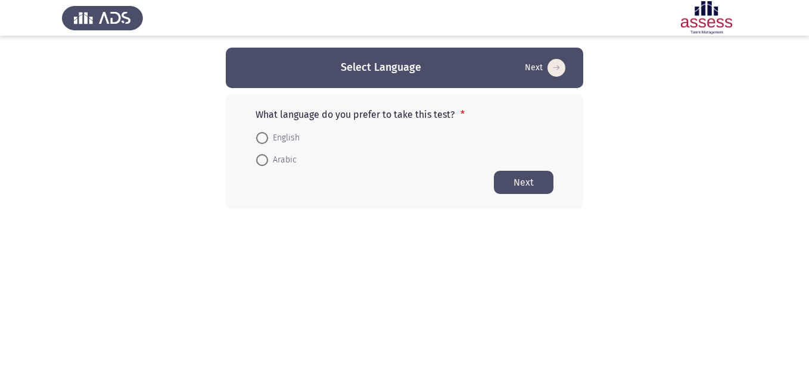
click at [261, 130] on mat-radio-button "English" at bounding box center [277, 137] width 59 height 22
click at [257, 136] on span at bounding box center [262, 138] width 12 height 12
click at [257, 136] on input "English" at bounding box center [262, 138] width 12 height 12
radio input "true"
click at [531, 185] on button "Next" at bounding box center [524, 181] width 60 height 23
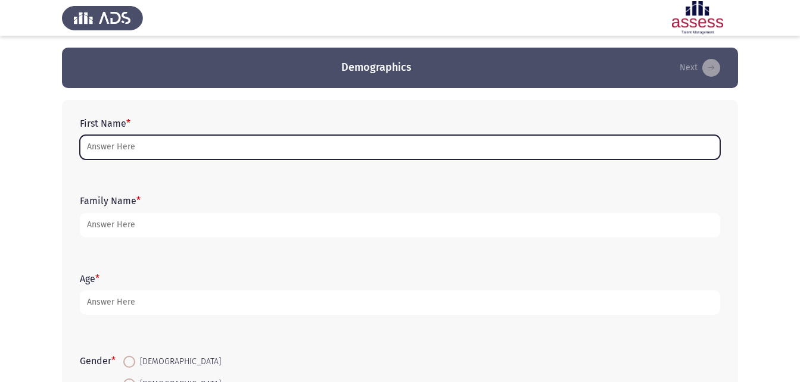
click at [147, 147] on input "First Name *" at bounding box center [400, 147] width 640 height 24
click at [185, 144] on input "First Name *" at bounding box center [400, 147] width 640 height 24
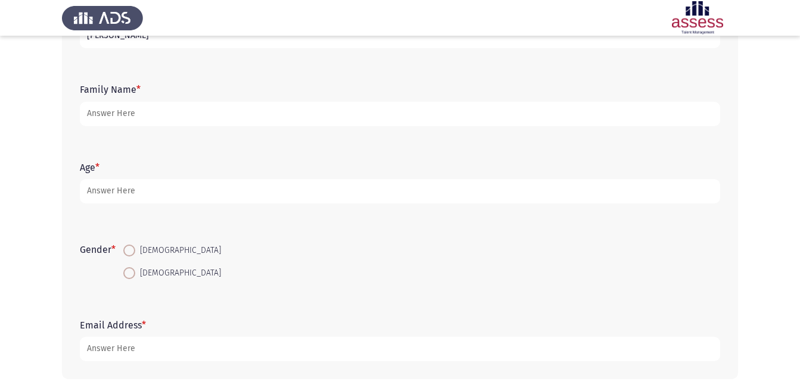
scroll to position [119, 0]
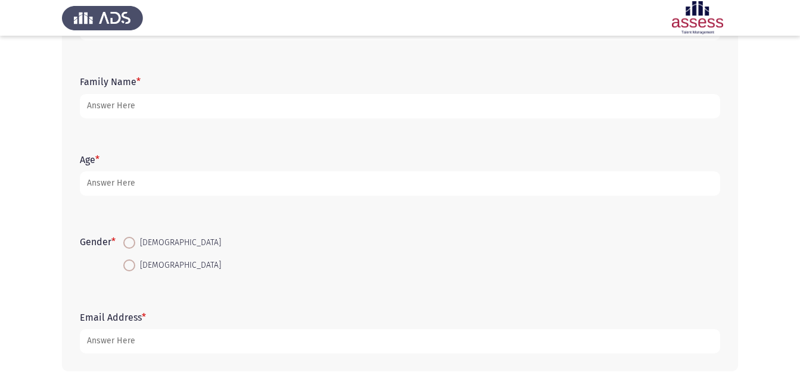
type input "[PERSON_NAME]"
click at [139, 240] on span "[DEMOGRAPHIC_DATA]" at bounding box center [178, 243] width 86 height 14
click at [135, 240] on input "[DEMOGRAPHIC_DATA]" at bounding box center [129, 243] width 12 height 12
radio input "true"
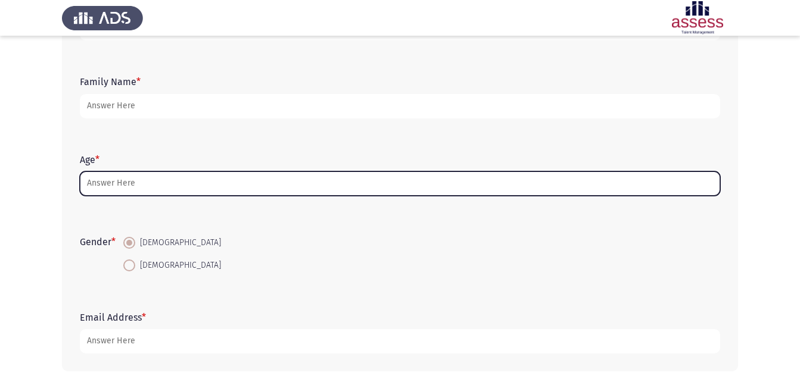
click at [150, 187] on input "Age *" at bounding box center [400, 184] width 640 height 24
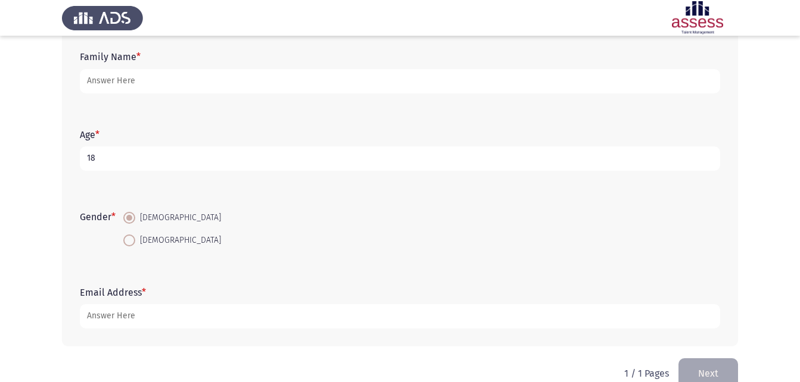
scroll to position [168, 0]
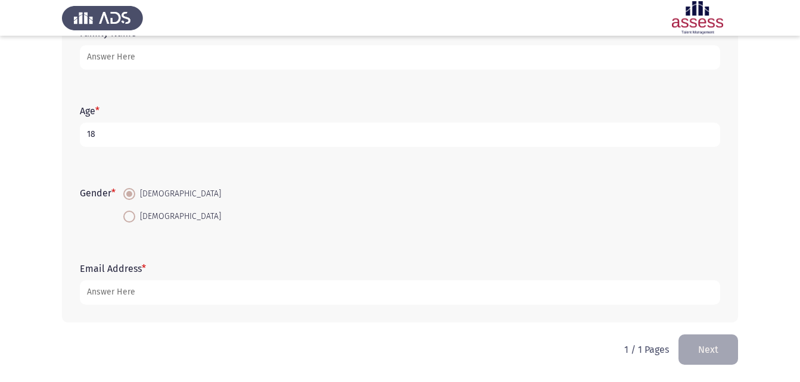
type input "18"
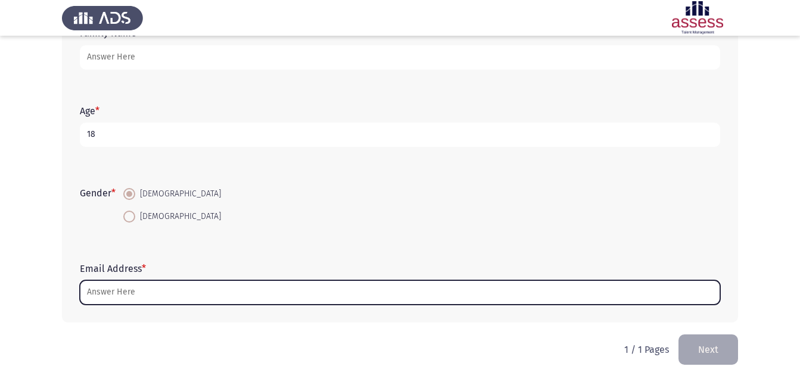
click at [125, 293] on input "Email Address *" at bounding box center [400, 293] width 640 height 24
type input "ة"
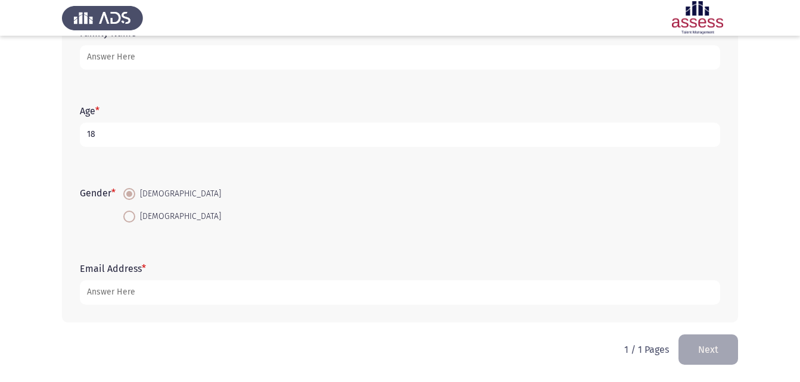
type input "M"
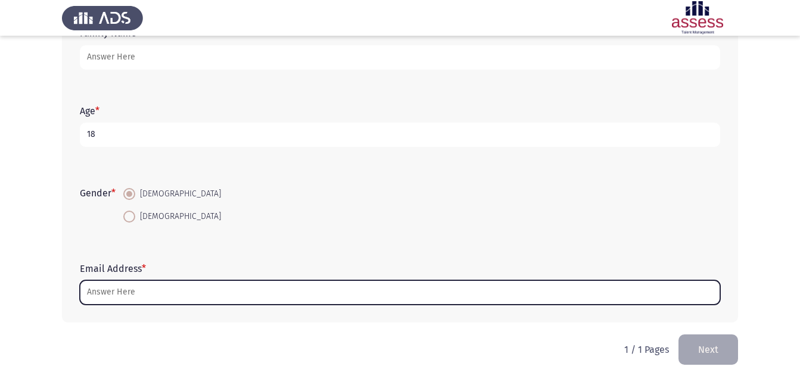
type input "M"
type input "-"
type input "M"
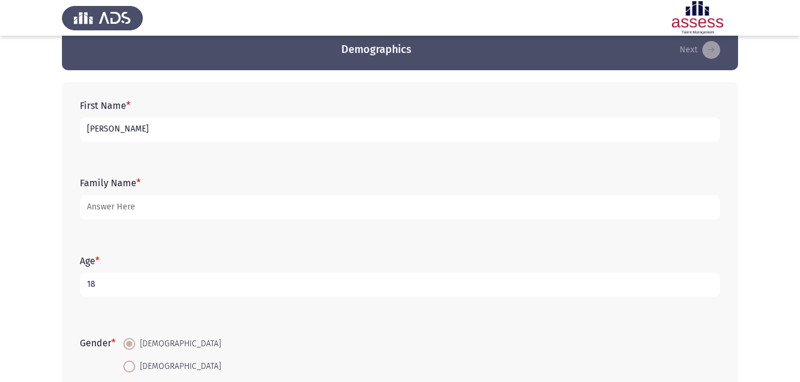
scroll to position [0, 0]
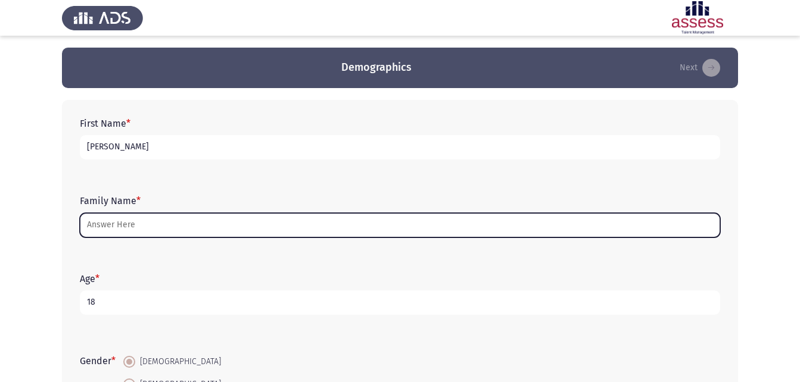
click at [166, 221] on input "Family Name *" at bounding box center [400, 225] width 640 height 24
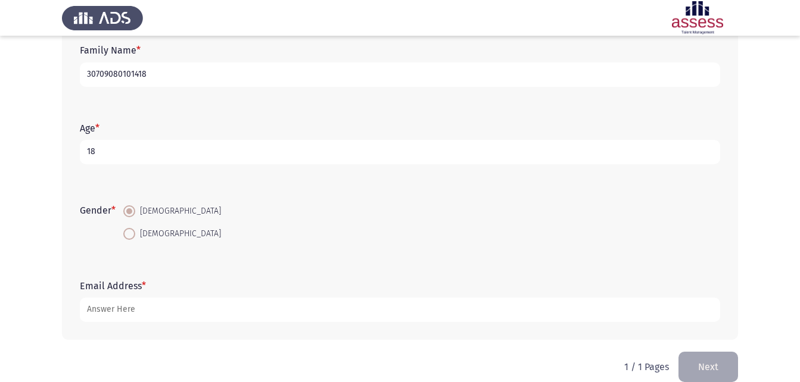
scroll to position [168, 0]
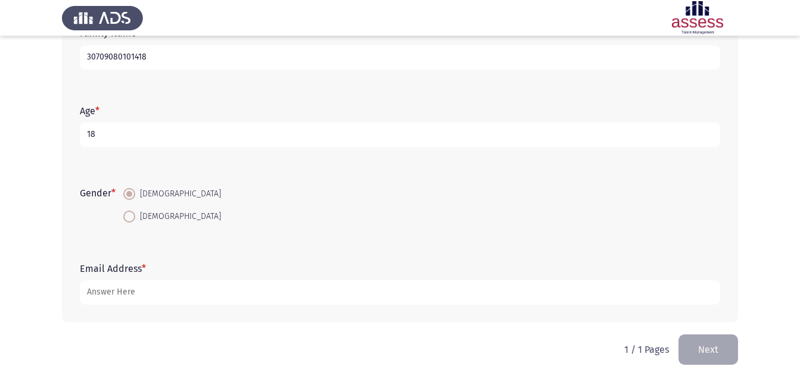
type input "30709080101418"
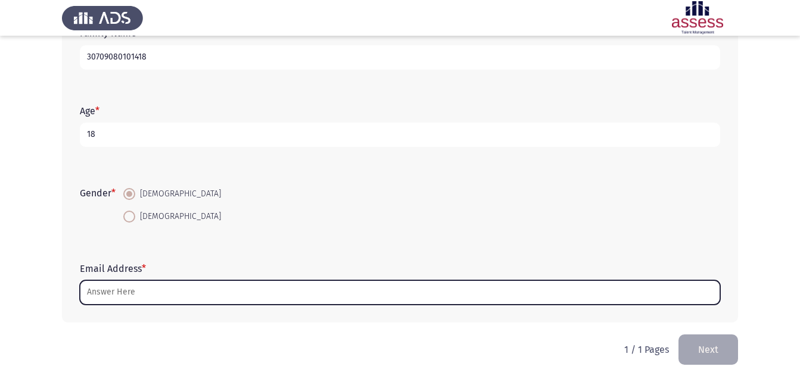
click at [114, 298] on input "Email Address *" at bounding box center [400, 293] width 640 height 24
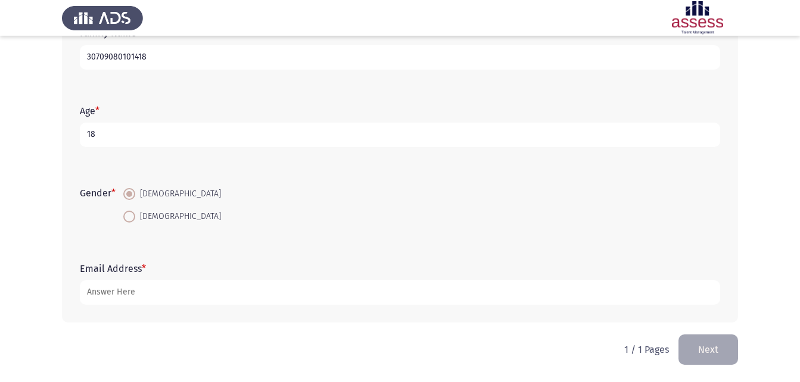
type input "M"
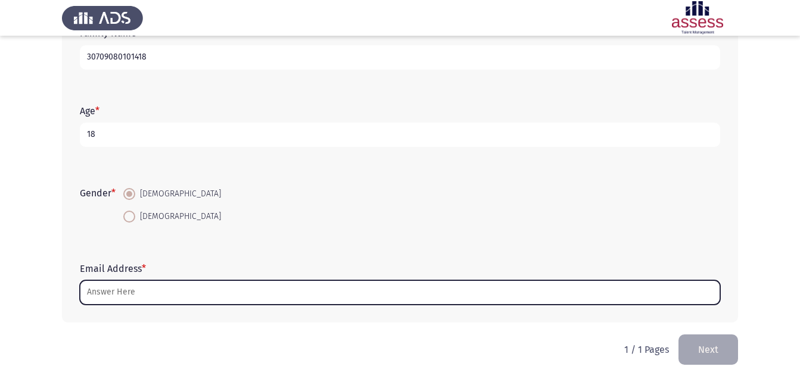
type input "M"
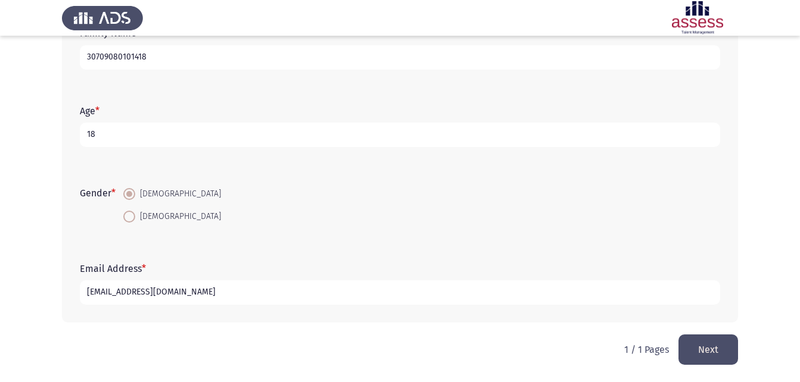
type input "[EMAIL_ADDRESS][DOMAIN_NAME]"
click at [714, 353] on button "Next" at bounding box center [709, 350] width 60 height 30
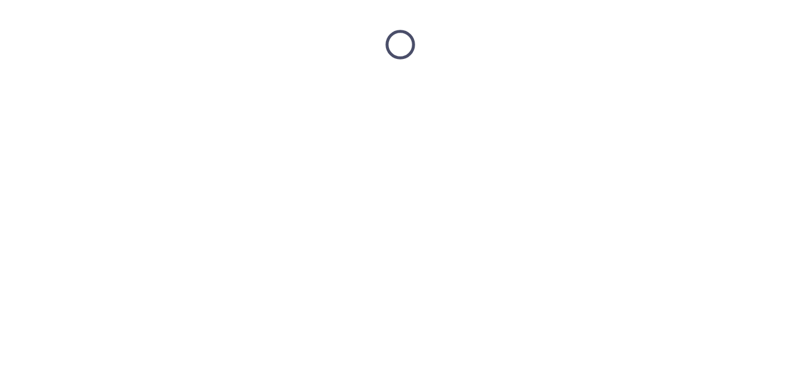
scroll to position [0, 0]
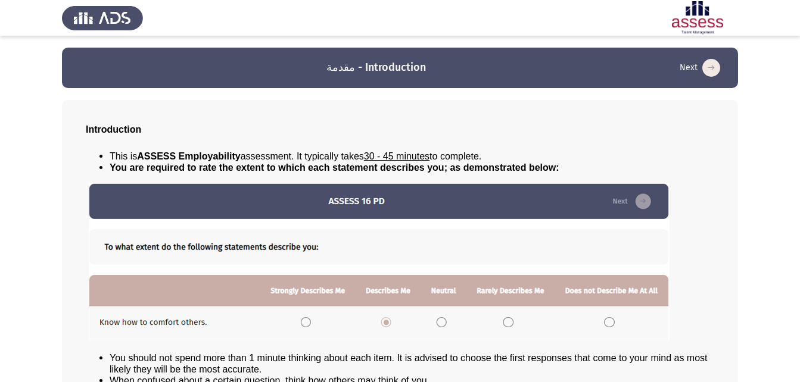
click at [713, 70] on icon "load next page" at bounding box center [711, 68] width 18 height 18
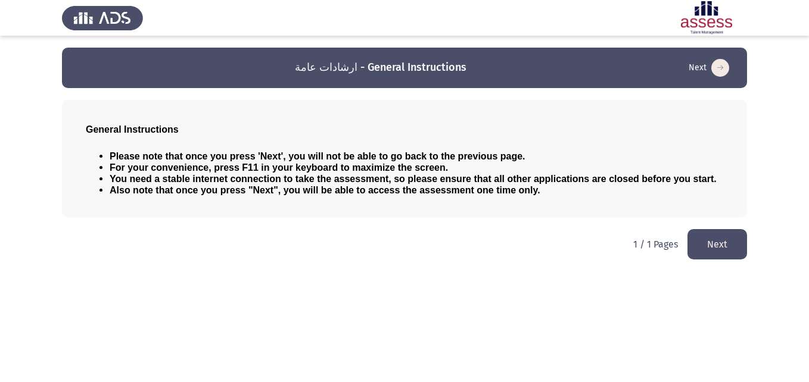
click at [720, 241] on button "Next" at bounding box center [717, 244] width 60 height 30
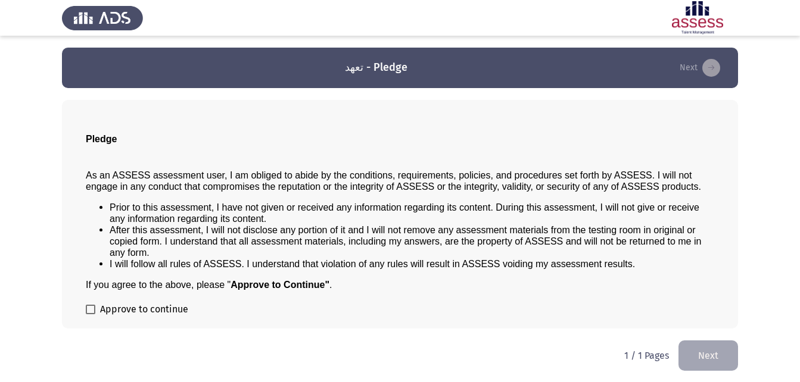
click at [94, 307] on span at bounding box center [91, 310] width 10 height 10
click at [91, 315] on input "Approve to continue" at bounding box center [90, 315] width 1 height 1
checkbox input "true"
click at [724, 346] on button "Next" at bounding box center [709, 356] width 60 height 30
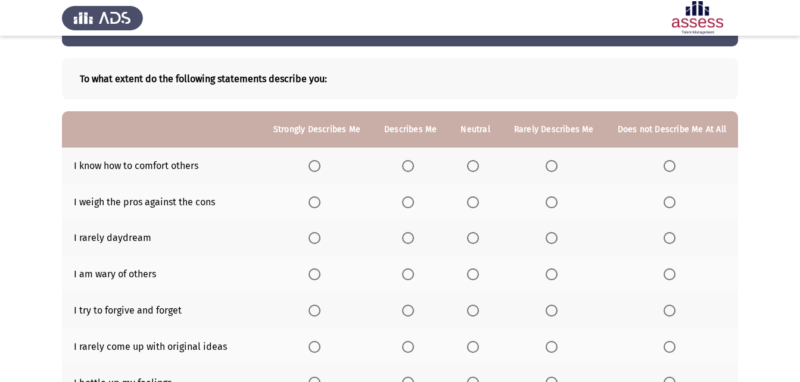
scroll to position [60, 0]
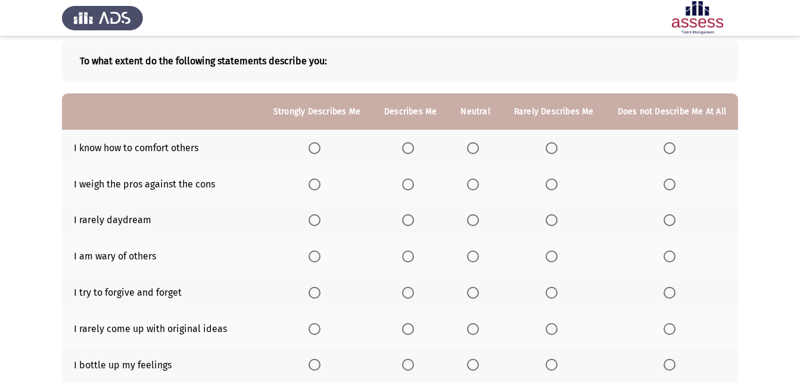
click at [319, 150] on span "Select an option" at bounding box center [315, 148] width 12 height 12
click at [319, 150] on input "Select an option" at bounding box center [315, 148] width 12 height 12
click at [419, 183] on label "Select an option" at bounding box center [410, 185] width 17 height 12
click at [414, 183] on input "Select an option" at bounding box center [408, 185] width 12 height 12
click at [316, 217] on span "Select an option" at bounding box center [315, 220] width 12 height 12
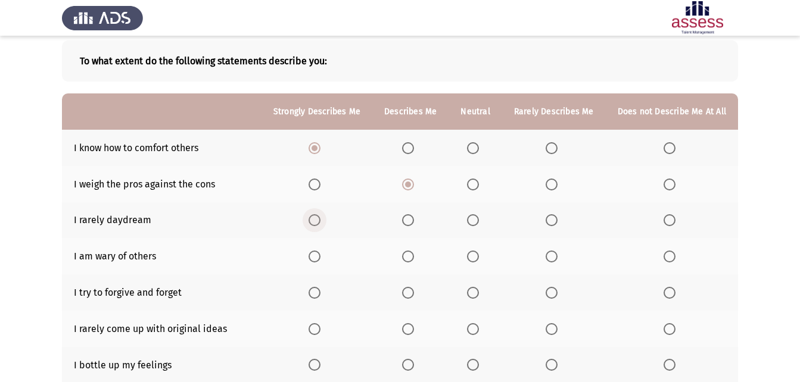
click at [316, 217] on input "Select an option" at bounding box center [315, 220] width 12 height 12
click at [548, 222] on span "Select an option" at bounding box center [552, 220] width 12 height 12
click at [548, 222] on input "Select an option" at bounding box center [552, 220] width 12 height 12
click at [665, 214] on span "Select an option" at bounding box center [670, 220] width 12 height 12
click at [665, 214] on input "Select an option" at bounding box center [670, 220] width 12 height 12
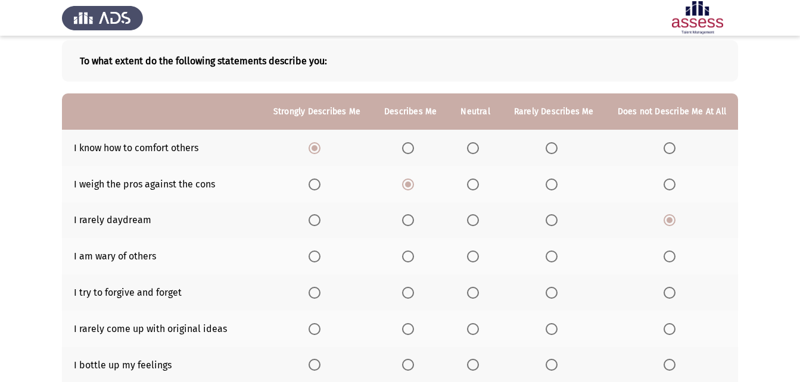
click at [558, 217] on span "Select an option" at bounding box center [552, 220] width 12 height 12
click at [558, 217] on input "Select an option" at bounding box center [552, 220] width 12 height 12
click at [476, 295] on span "Select an option" at bounding box center [473, 293] width 12 height 12
click at [476, 295] on input "Select an option" at bounding box center [473, 293] width 12 height 12
click at [396, 292] on th at bounding box center [410, 293] width 76 height 36
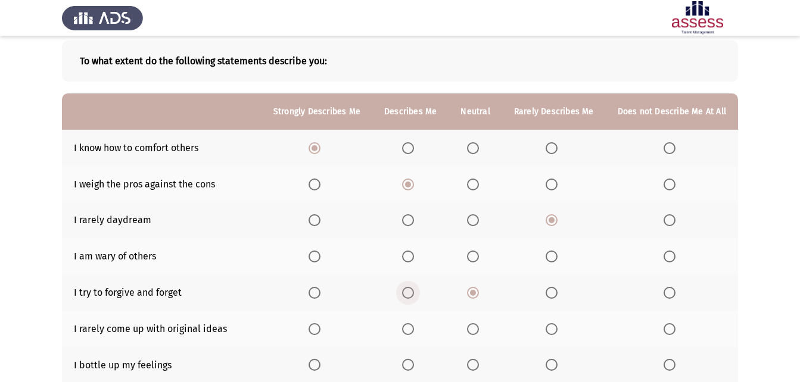
click at [408, 298] on span "Select an option" at bounding box center [408, 293] width 12 height 12
click at [408, 298] on input "Select an option" at bounding box center [408, 293] width 12 height 12
click at [479, 297] on span "Select an option" at bounding box center [473, 293] width 12 height 12
click at [479, 297] on input "Select an option" at bounding box center [473, 293] width 12 height 12
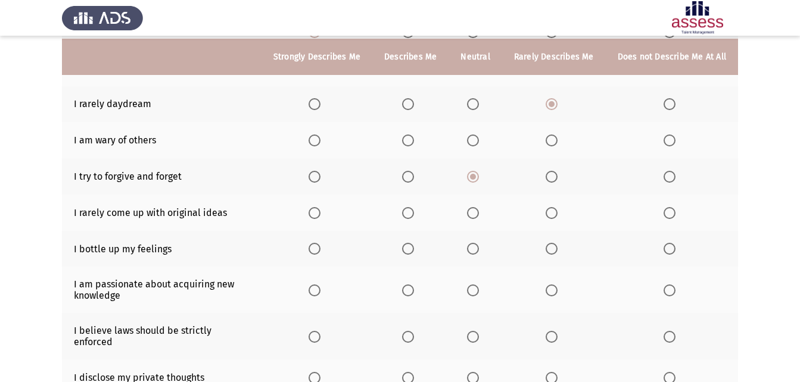
scroll to position [179, 0]
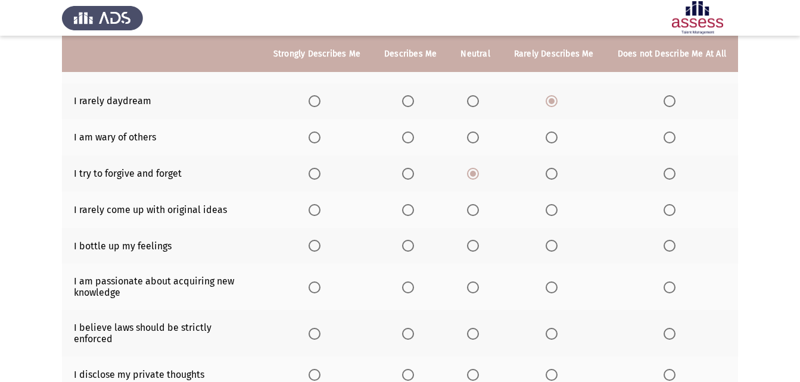
click at [412, 209] on span "Select an option" at bounding box center [408, 210] width 12 height 12
click at [412, 209] on input "Select an option" at bounding box center [408, 210] width 12 height 12
click at [321, 243] on span "Select an option" at bounding box center [315, 246] width 12 height 12
click at [321, 243] on input "Select an option" at bounding box center [315, 246] width 12 height 12
click at [317, 284] on span "Select an option" at bounding box center [315, 288] width 12 height 12
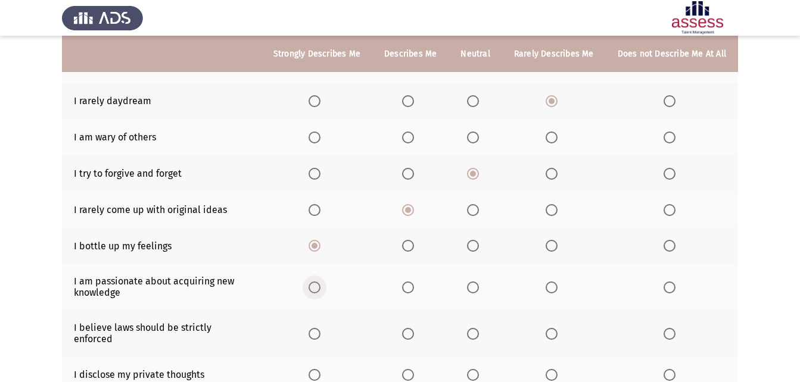
click at [317, 284] on input "Select an option" at bounding box center [315, 288] width 12 height 12
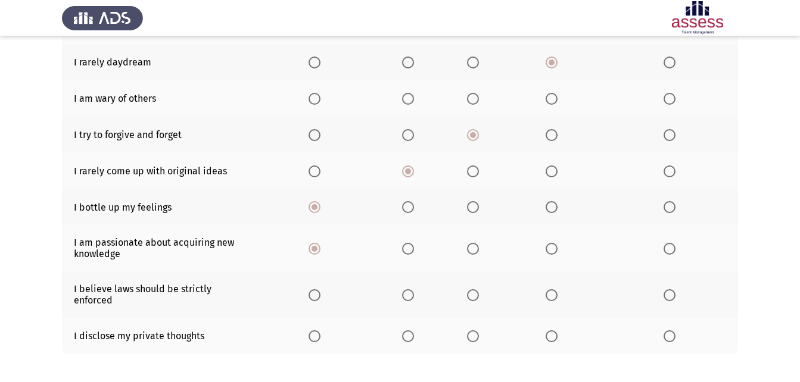
scroll to position [238, 0]
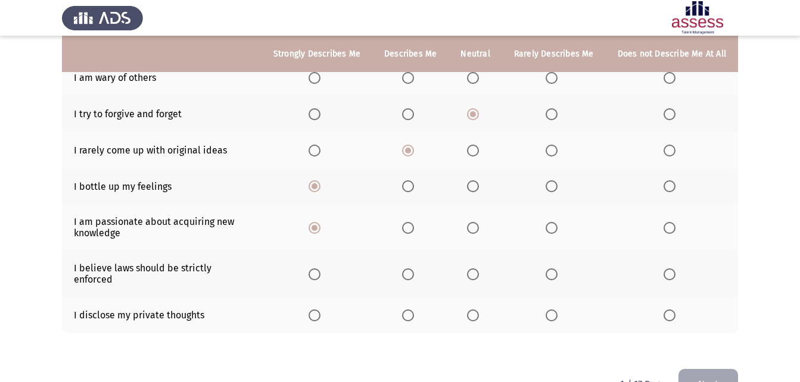
click at [310, 269] on th at bounding box center [317, 274] width 111 height 46
click at [321, 269] on span "Select an option" at bounding box center [315, 275] width 12 height 12
click at [321, 269] on input "Select an option" at bounding box center [315, 275] width 12 height 12
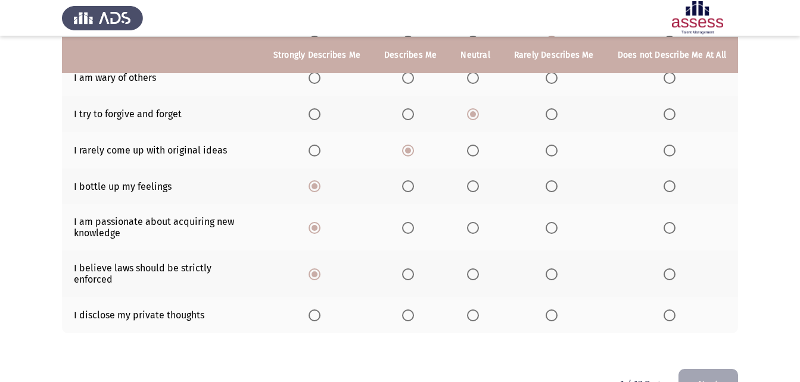
scroll to position [263, 0]
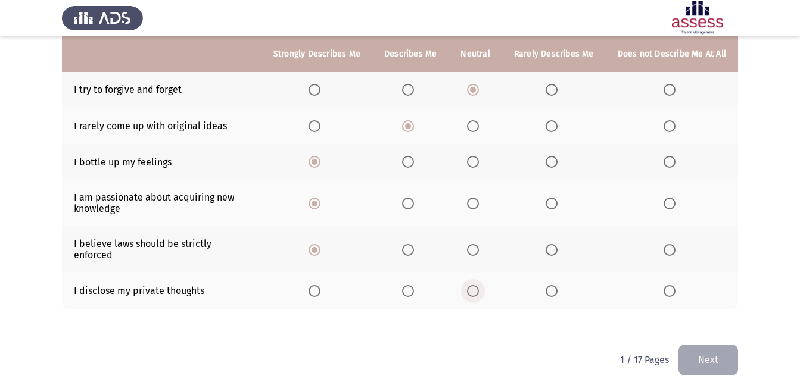
click at [473, 285] on span "Select an option" at bounding box center [473, 291] width 12 height 12
click at [473, 285] on input "Select an option" at bounding box center [473, 291] width 12 height 12
click at [706, 349] on button "Next" at bounding box center [709, 360] width 60 height 30
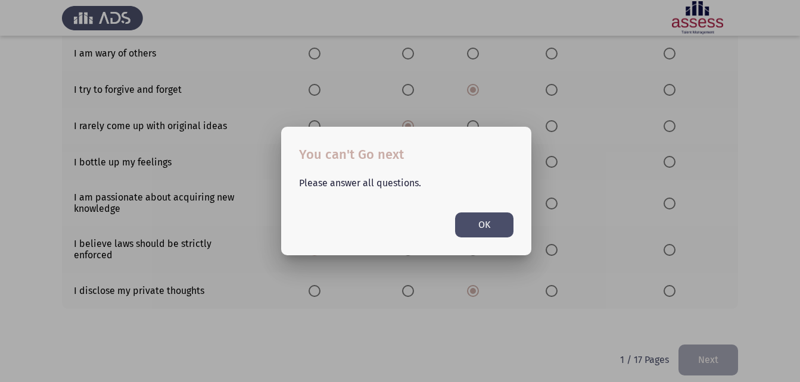
click at [500, 211] on div "Please answer all questions. OK" at bounding box center [406, 202] width 243 height 72
click at [496, 219] on button "OK" at bounding box center [484, 225] width 58 height 24
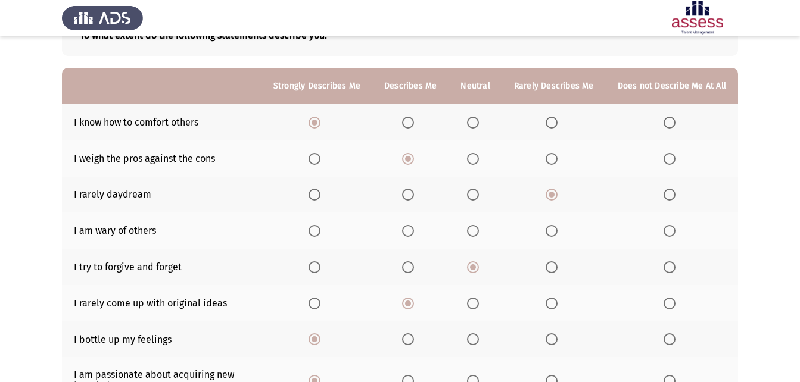
scroll to position [84, 0]
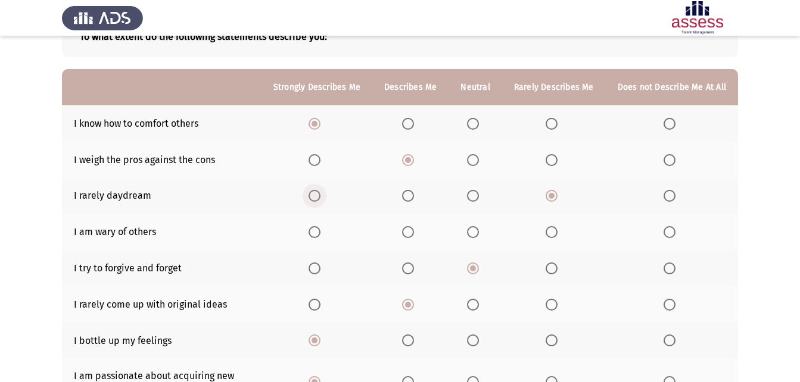
click at [316, 195] on span "Select an option" at bounding box center [315, 196] width 12 height 12
click at [316, 195] on input "Select an option" at bounding box center [315, 196] width 12 height 12
click at [556, 229] on span "Select an option" at bounding box center [552, 232] width 12 height 12
click at [556, 229] on input "Select an option" at bounding box center [552, 232] width 12 height 12
click at [670, 231] on span "Select an option" at bounding box center [670, 232] width 12 height 12
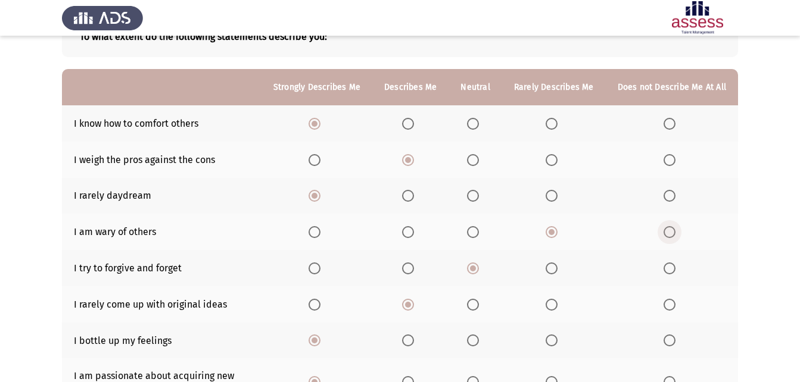
click at [670, 231] on input "Select an option" at bounding box center [670, 232] width 12 height 12
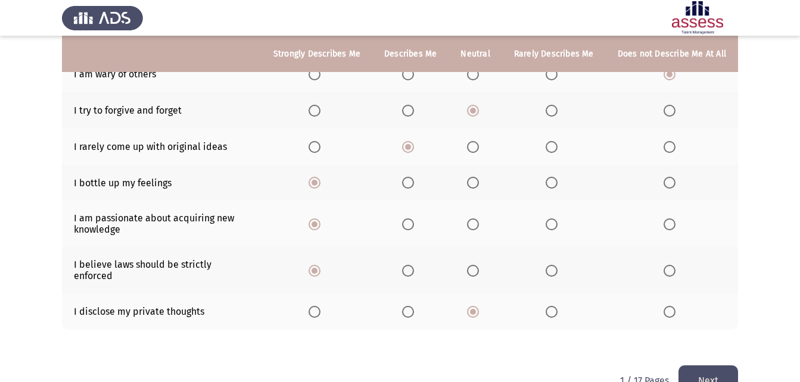
scroll to position [263, 0]
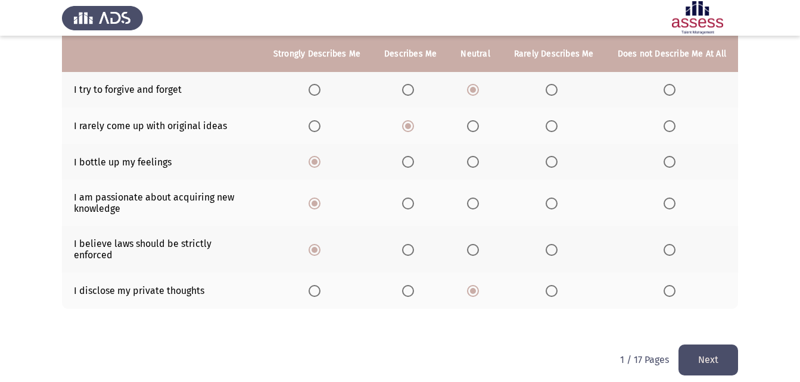
click at [548, 285] on span "Select an option" at bounding box center [552, 291] width 12 height 12
click at [548, 285] on input "Select an option" at bounding box center [552, 291] width 12 height 12
click at [670, 273] on th at bounding box center [672, 291] width 132 height 36
click at [670, 285] on span "Select an option" at bounding box center [670, 291] width 12 height 12
click at [670, 285] on input "Select an option" at bounding box center [670, 291] width 12 height 12
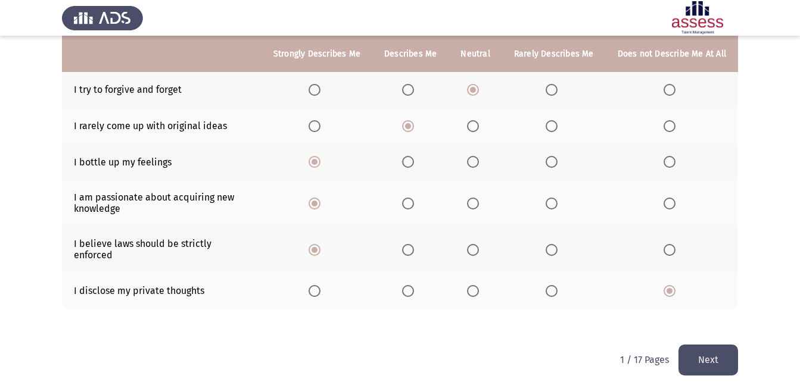
click at [701, 354] on button "Next" at bounding box center [709, 360] width 60 height 30
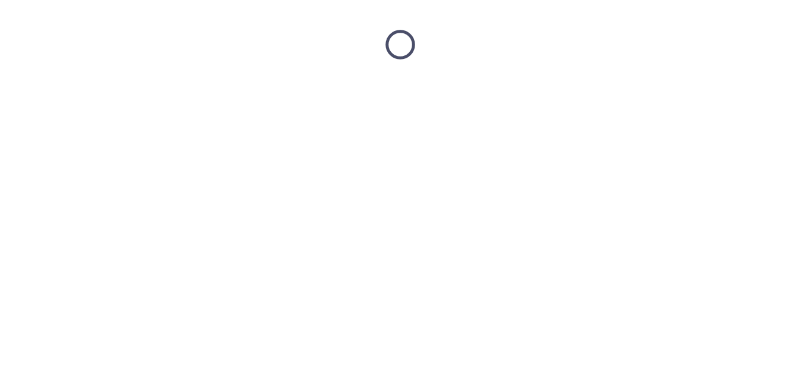
scroll to position [0, 0]
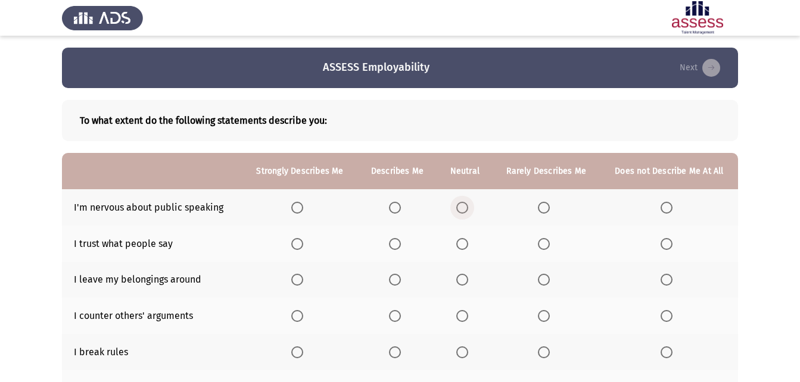
click at [467, 208] on span "Select an option" at bounding box center [462, 208] width 12 height 12
click at [467, 208] on input "Select an option" at bounding box center [462, 208] width 12 height 12
click at [550, 247] on label "Select an option" at bounding box center [546, 244] width 17 height 12
click at [550, 247] on input "Select an option" at bounding box center [544, 244] width 12 height 12
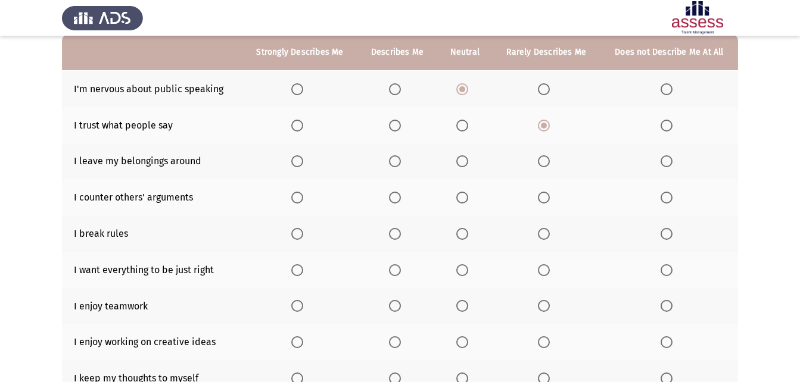
scroll to position [119, 0]
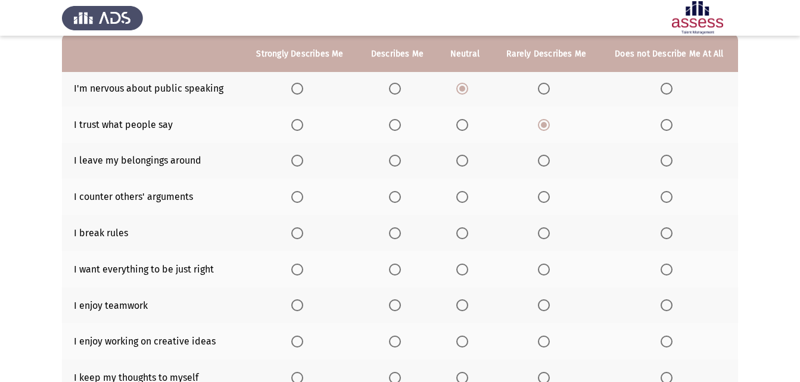
click at [396, 272] on span "Select an option" at bounding box center [395, 270] width 12 height 12
click at [396, 272] on input "Select an option" at bounding box center [395, 270] width 12 height 12
click at [292, 306] on th at bounding box center [300, 306] width 116 height 36
click at [295, 309] on span "Select an option" at bounding box center [297, 306] width 12 height 12
click at [295, 309] on input "Select an option" at bounding box center [297, 306] width 12 height 12
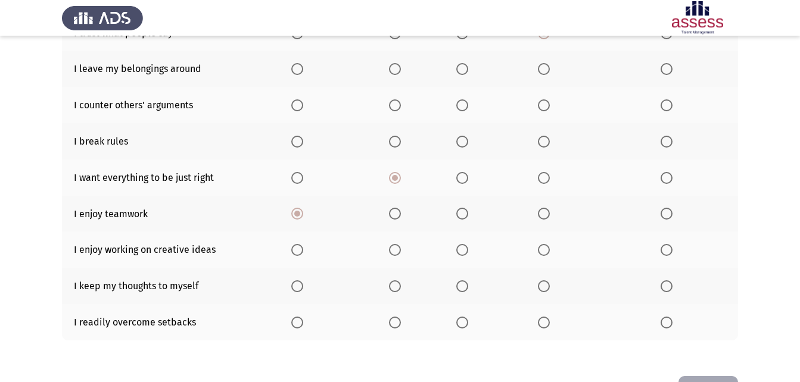
scroll to position [238, 0]
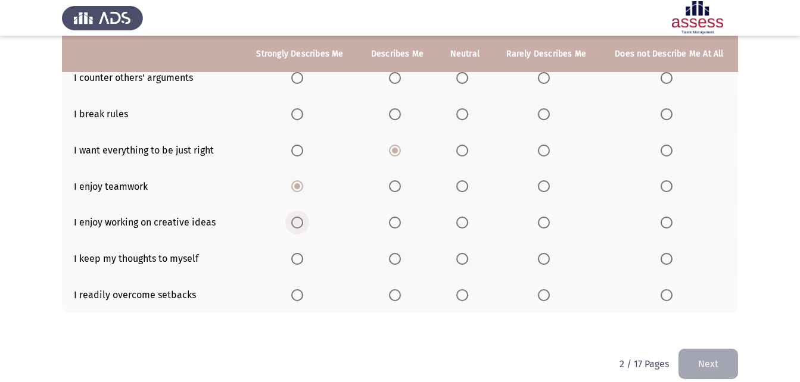
click at [300, 222] on span "Select an option" at bounding box center [297, 223] width 12 height 12
click at [300, 222] on input "Select an option" at bounding box center [297, 223] width 12 height 12
click at [300, 258] on span "Select an option" at bounding box center [297, 259] width 12 height 12
click at [300, 258] on input "Select an option" at bounding box center [297, 259] width 12 height 12
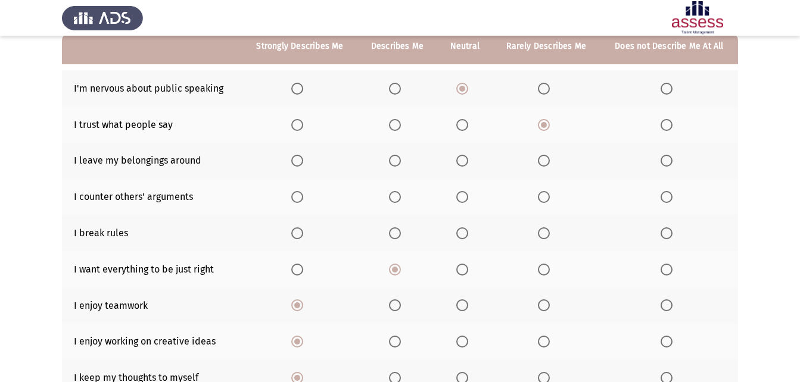
scroll to position [60, 0]
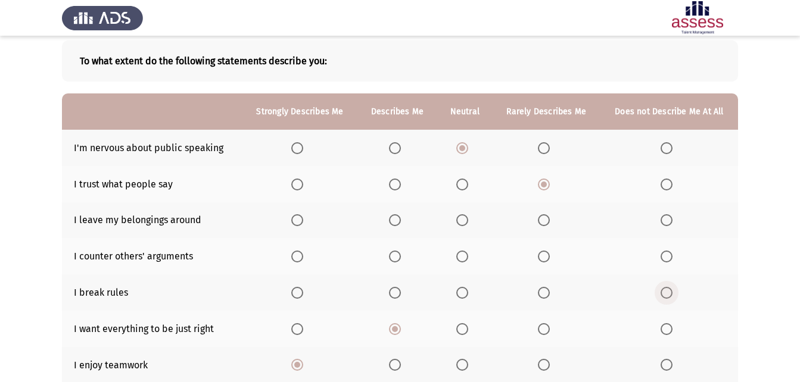
click at [665, 293] on span "Select an option" at bounding box center [667, 293] width 12 height 12
click at [665, 293] on input "Select an option" at bounding box center [667, 293] width 12 height 12
click at [397, 224] on span "Select an option" at bounding box center [395, 220] width 12 height 12
click at [397, 224] on input "Select an option" at bounding box center [395, 220] width 12 height 12
click at [462, 248] on th at bounding box center [464, 256] width 55 height 36
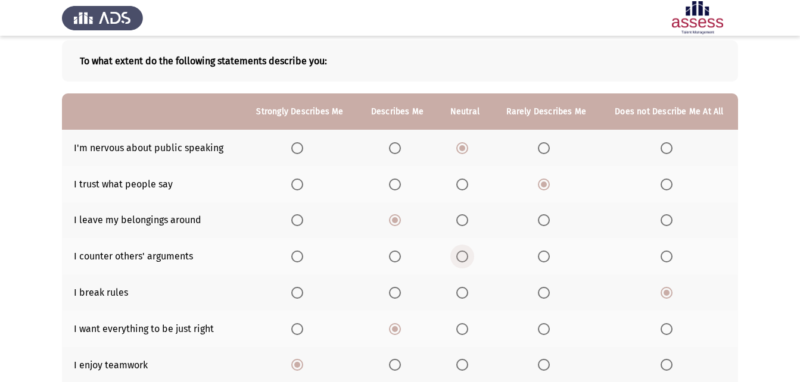
click at [463, 259] on span "Select an option" at bounding box center [462, 257] width 12 height 12
click at [463, 259] on input "Select an option" at bounding box center [462, 257] width 12 height 12
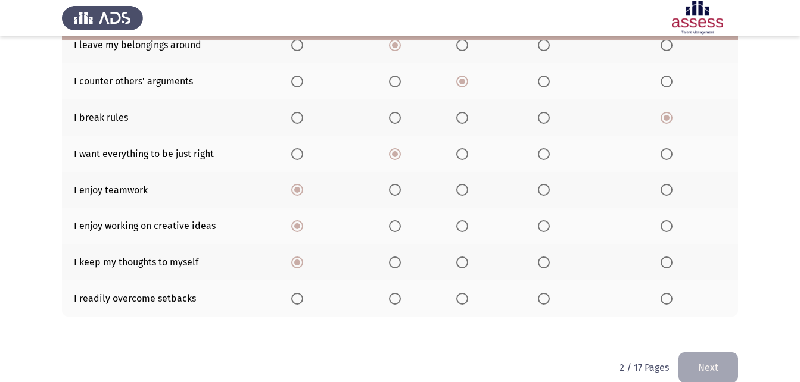
scroll to position [253, 0]
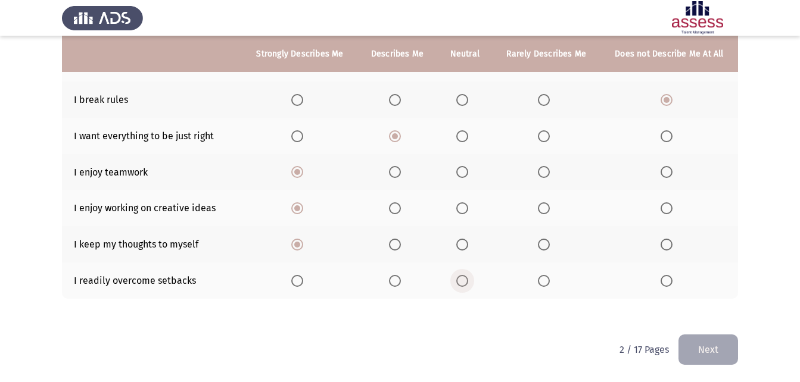
click at [462, 281] on span "Select an option" at bounding box center [462, 281] width 12 height 12
click at [462, 281] on input "Select an option" at bounding box center [462, 281] width 12 height 12
click at [735, 356] on button "Next" at bounding box center [709, 350] width 60 height 30
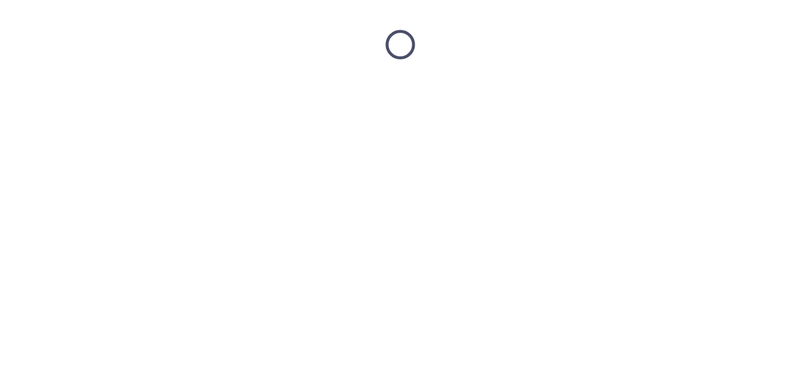
scroll to position [0, 0]
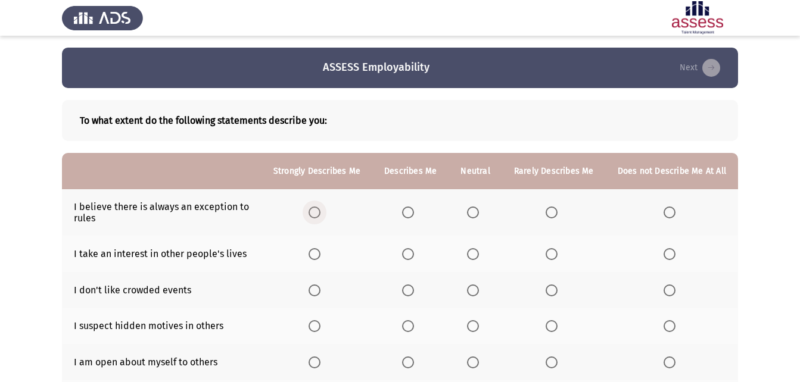
click at [321, 211] on span "Select an option" at bounding box center [315, 213] width 12 height 12
click at [321, 211] on input "Select an option" at bounding box center [315, 213] width 12 height 12
click at [556, 245] on th at bounding box center [554, 254] width 104 height 36
click at [557, 253] on span "Select an option" at bounding box center [552, 254] width 12 height 12
click at [557, 253] on input "Select an option" at bounding box center [552, 254] width 12 height 12
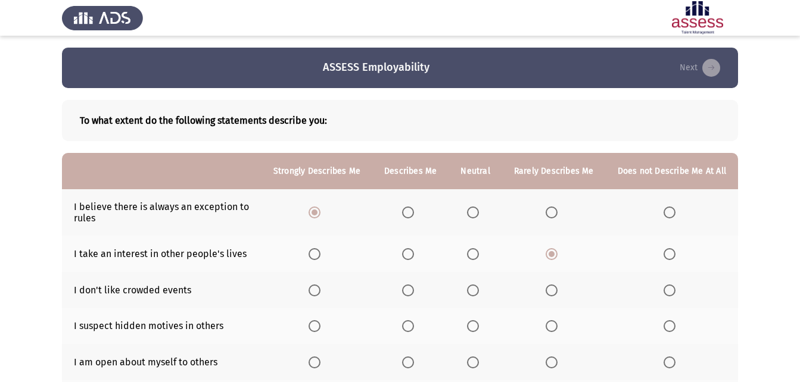
click at [671, 286] on span "Select an option" at bounding box center [670, 291] width 12 height 12
click at [671, 286] on input "Select an option" at bounding box center [670, 291] width 12 height 12
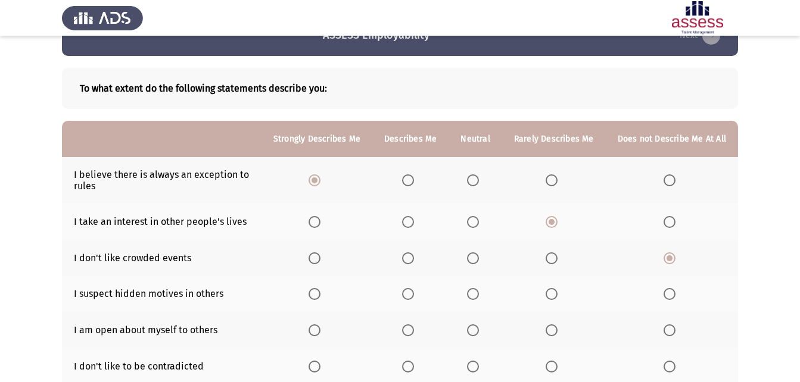
scroll to position [60, 0]
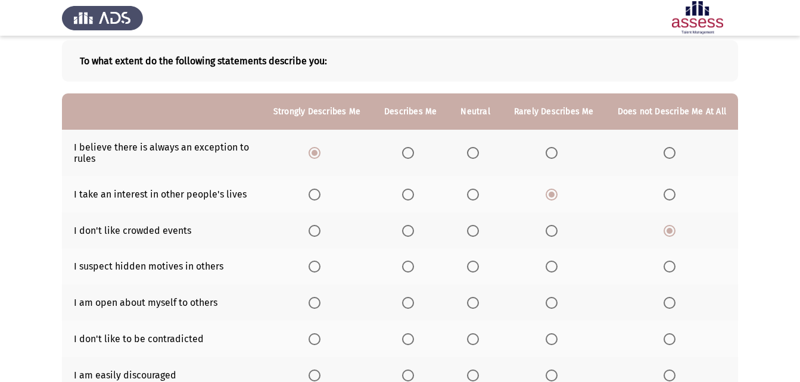
click at [486, 310] on th at bounding box center [475, 303] width 53 height 36
click at [484, 300] on label "Select an option" at bounding box center [475, 303] width 17 height 12
click at [479, 300] on input "Select an option" at bounding box center [473, 303] width 12 height 12
click at [414, 303] on span "Select an option" at bounding box center [408, 303] width 12 height 12
click at [414, 303] on input "Select an option" at bounding box center [408, 303] width 12 height 12
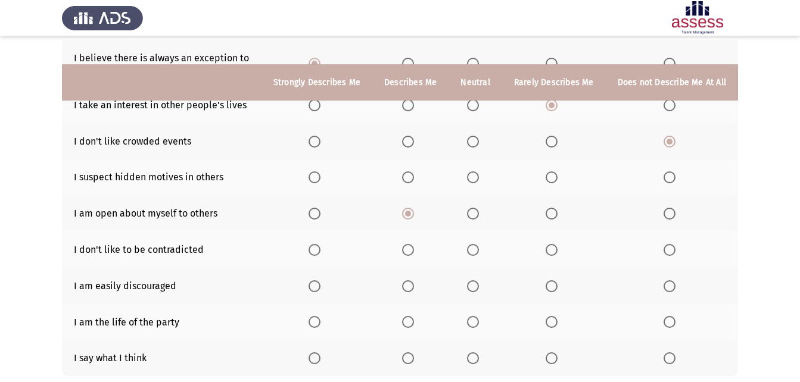
scroll to position [179, 0]
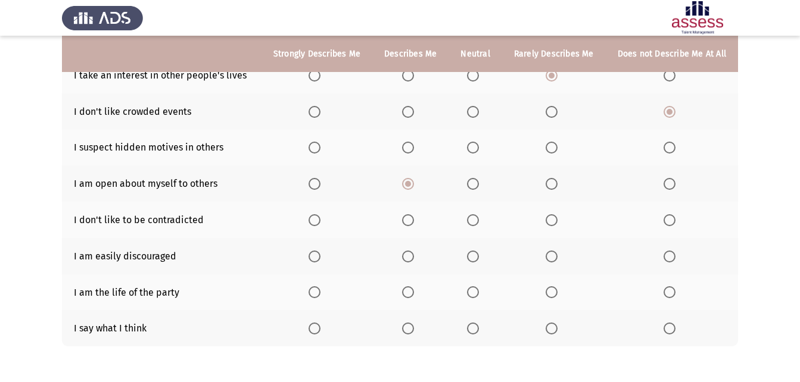
click at [325, 329] on label "Select an option" at bounding box center [317, 329] width 17 height 12
click at [321, 329] on input "Select an option" at bounding box center [315, 329] width 12 height 12
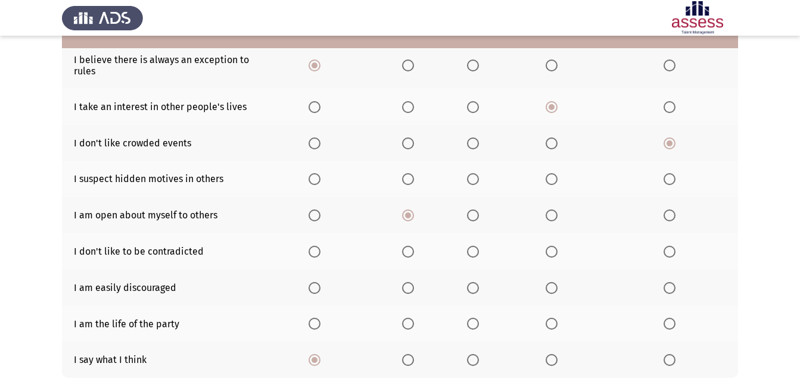
scroll to position [60, 0]
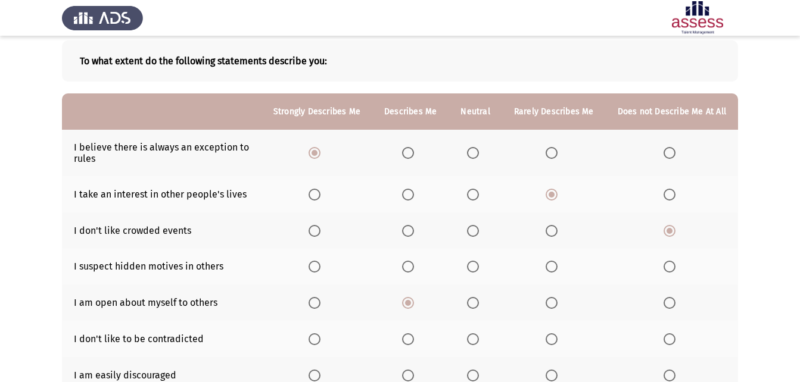
click at [550, 332] on th at bounding box center [554, 339] width 104 height 36
click at [551, 332] on th at bounding box center [554, 339] width 104 height 36
click at [552, 343] on span "Select an option" at bounding box center [552, 340] width 12 height 12
click at [552, 343] on input "Select an option" at bounding box center [552, 340] width 12 height 12
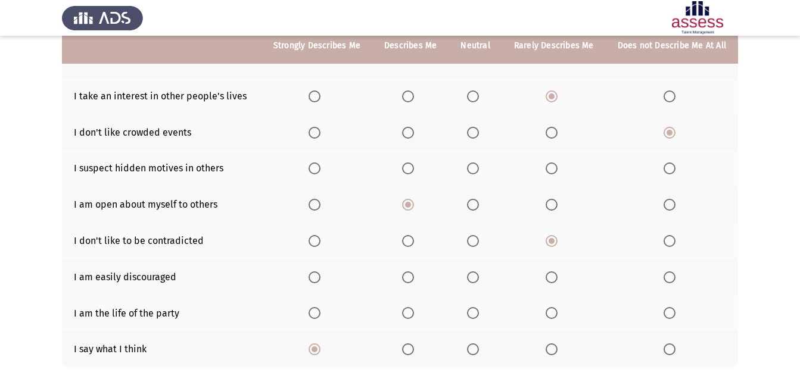
scroll to position [179, 0]
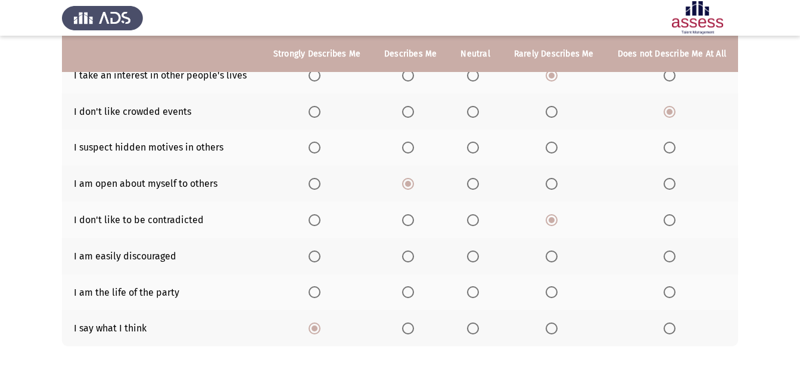
click at [556, 254] on span "Select an option" at bounding box center [552, 257] width 12 height 12
click at [556, 254] on input "Select an option" at bounding box center [552, 257] width 12 height 12
click at [413, 294] on span "Select an option" at bounding box center [408, 293] width 12 height 12
click at [413, 294] on input "Select an option" at bounding box center [408, 293] width 12 height 12
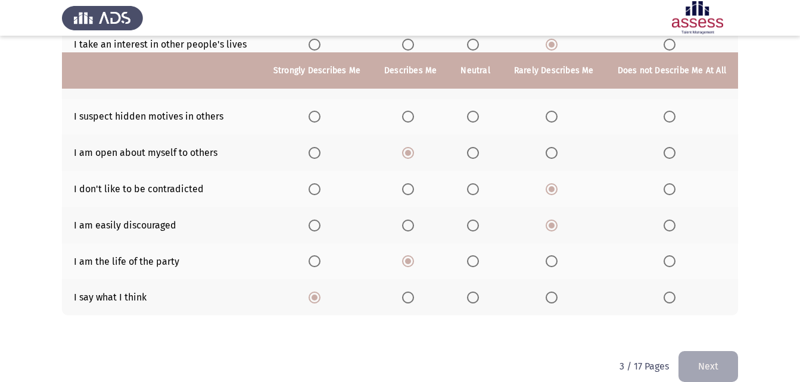
scroll to position [226, 0]
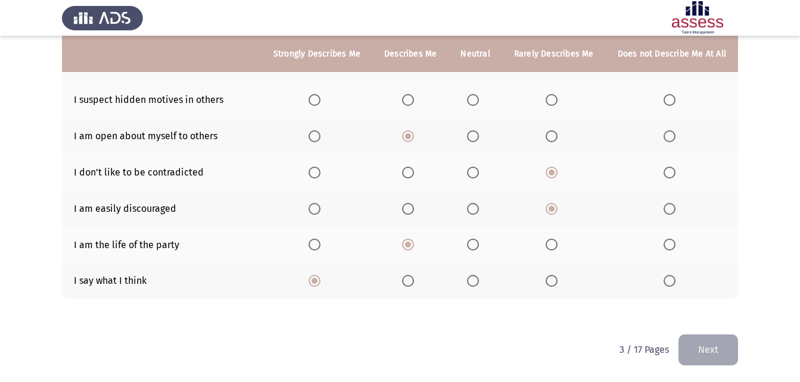
click at [715, 354] on button "Next" at bounding box center [709, 350] width 60 height 30
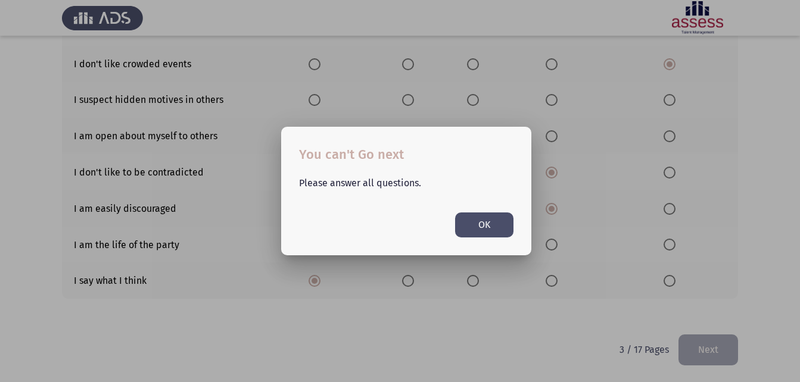
scroll to position [0, 0]
click at [487, 235] on button "OK" at bounding box center [484, 225] width 58 height 24
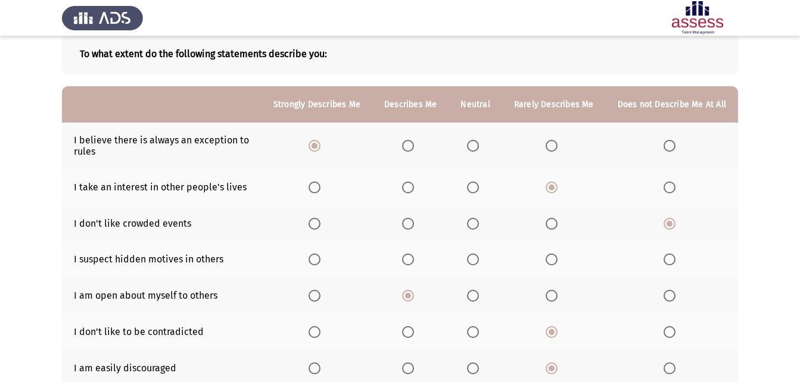
scroll to position [48, 0]
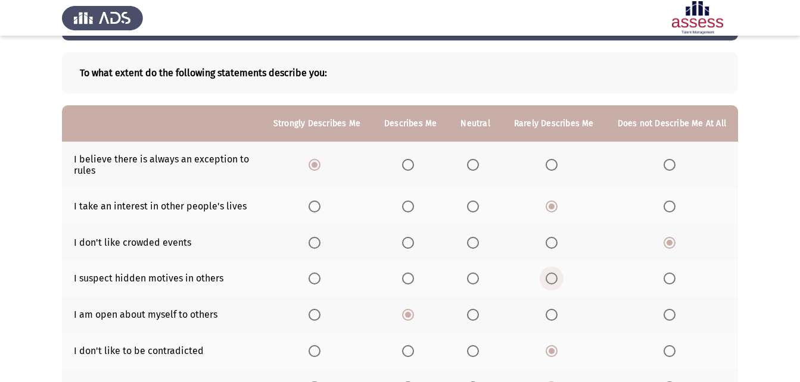
click at [556, 276] on span "Select an option" at bounding box center [552, 279] width 12 height 12
click at [556, 276] on input "Select an option" at bounding box center [552, 279] width 12 height 12
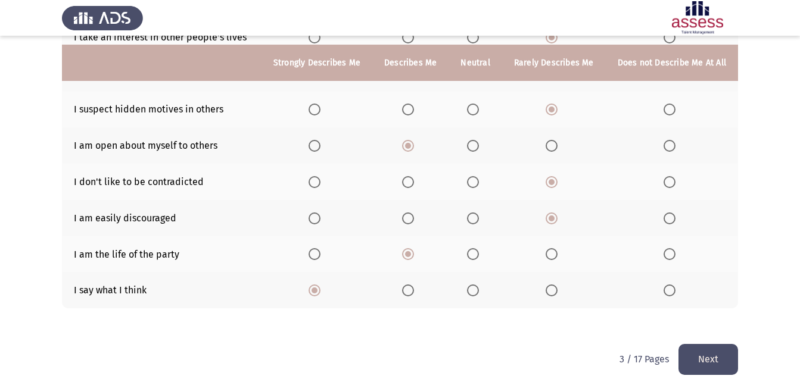
scroll to position [226, 0]
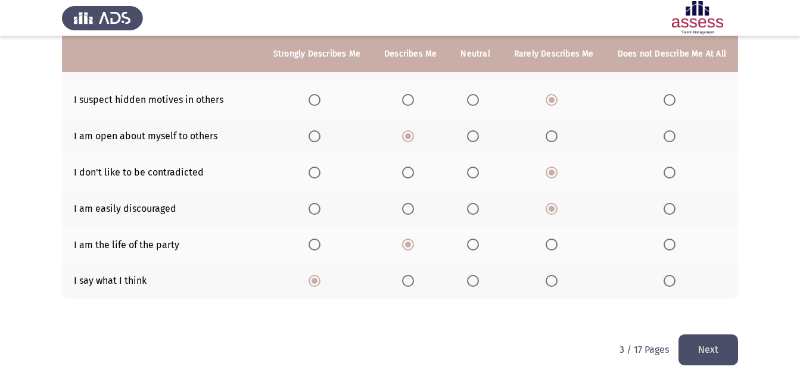
click at [727, 357] on button "Next" at bounding box center [709, 350] width 60 height 30
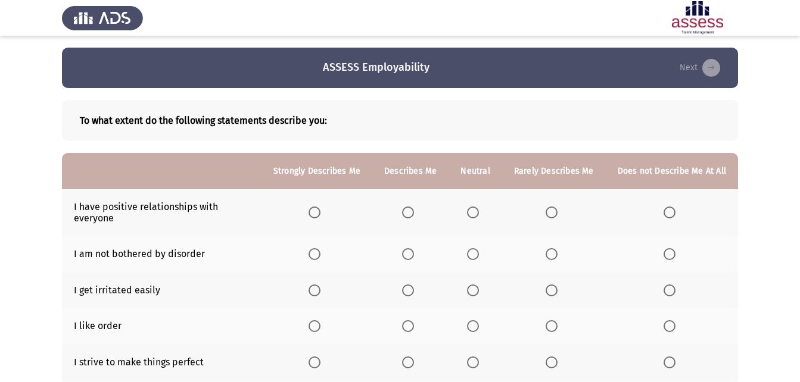
click at [332, 211] on th at bounding box center [317, 212] width 111 height 46
click at [320, 213] on span "Select an option" at bounding box center [315, 213] width 12 height 12
click at [320, 213] on input "Select an option" at bounding box center [315, 213] width 12 height 12
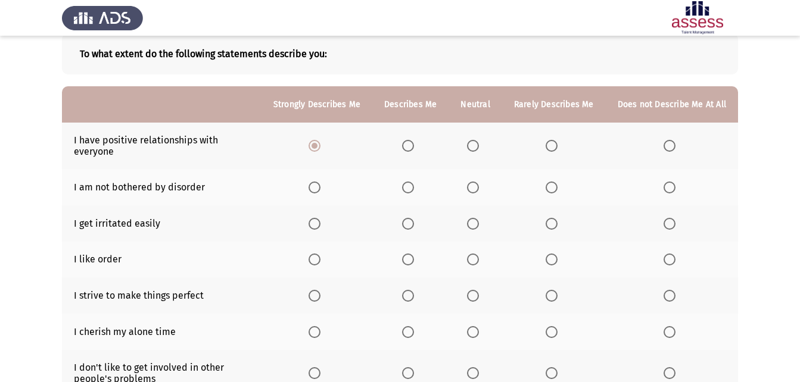
scroll to position [119, 0]
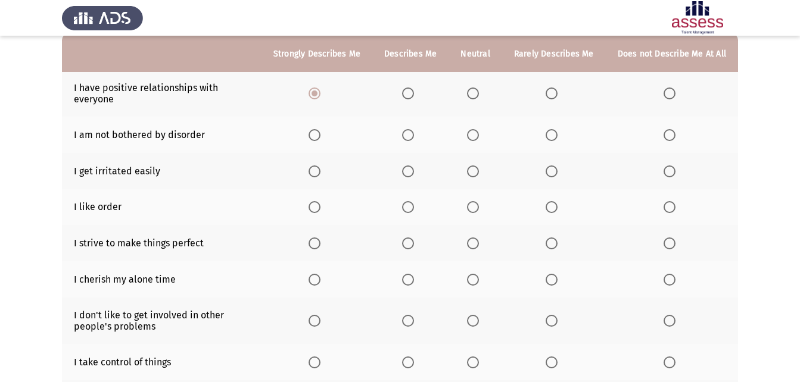
click at [321, 209] on span "Select an option" at bounding box center [315, 207] width 12 height 12
click at [321, 209] on input "Select an option" at bounding box center [315, 207] width 12 height 12
click at [318, 238] on span "Select an option" at bounding box center [315, 244] width 12 height 12
click at [318, 238] on input "Select an option" at bounding box center [315, 244] width 12 height 12
click at [670, 277] on span "Select an option" at bounding box center [670, 280] width 12 height 12
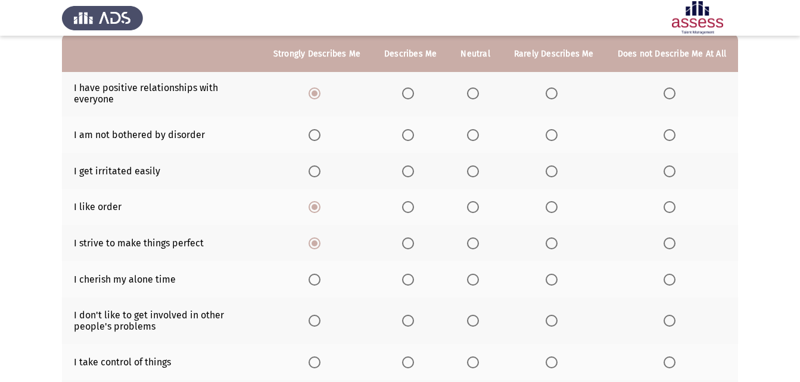
click at [670, 277] on input "Select an option" at bounding box center [670, 280] width 12 height 12
click at [676, 318] on label "Select an option" at bounding box center [672, 321] width 17 height 12
click at [676, 318] on input "Select an option" at bounding box center [670, 321] width 12 height 12
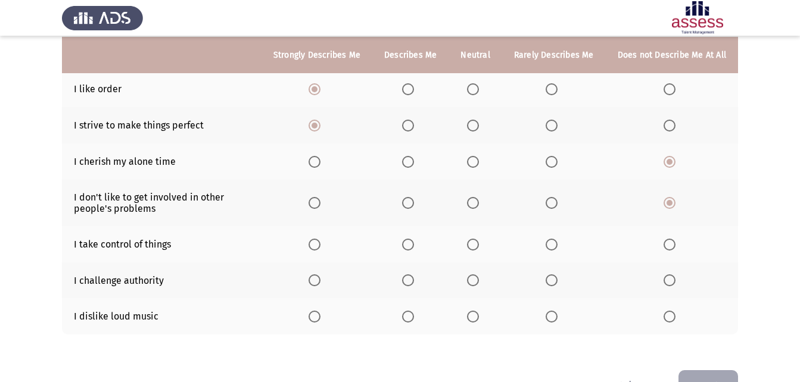
scroll to position [238, 0]
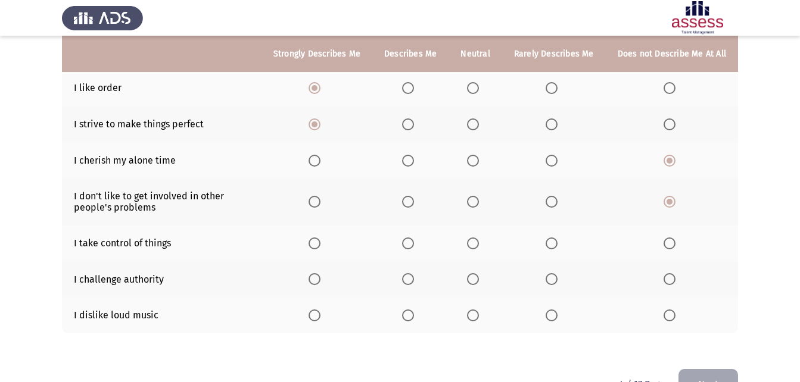
click at [473, 244] on th at bounding box center [475, 243] width 53 height 36
click at [479, 244] on span "Select an option" at bounding box center [473, 244] width 12 height 12
click at [479, 244] on input "Select an option" at bounding box center [473, 244] width 12 height 12
click at [319, 272] on th at bounding box center [317, 280] width 111 height 36
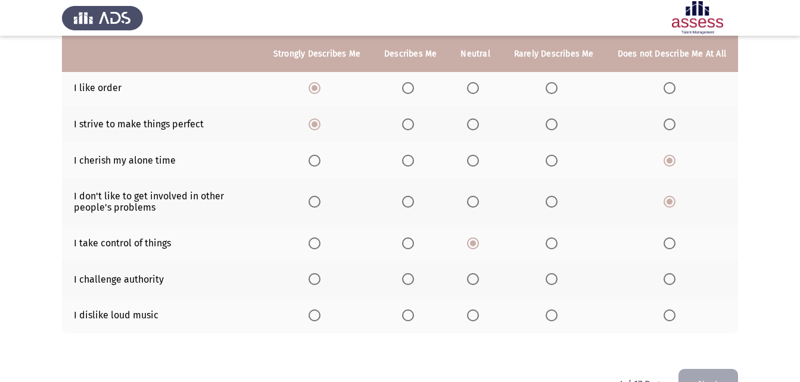
click at [318, 275] on span "Select an option" at bounding box center [315, 279] width 12 height 12
click at [318, 275] on input "Select an option" at bounding box center [315, 279] width 12 height 12
click at [676, 317] on span "Select an option" at bounding box center [670, 316] width 12 height 12
click at [676, 317] on input "Select an option" at bounding box center [670, 316] width 12 height 12
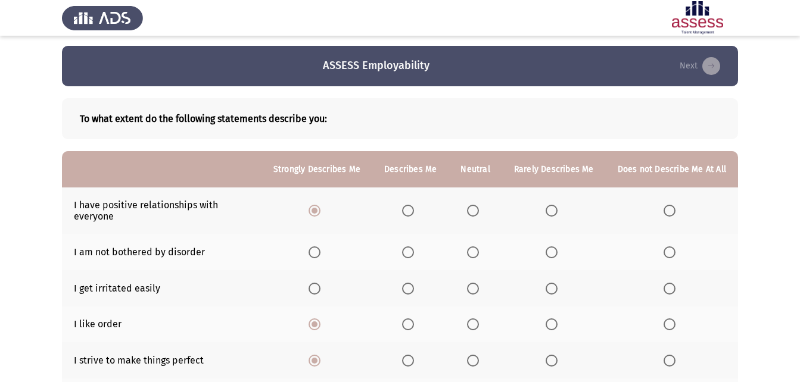
scroll to position [0, 0]
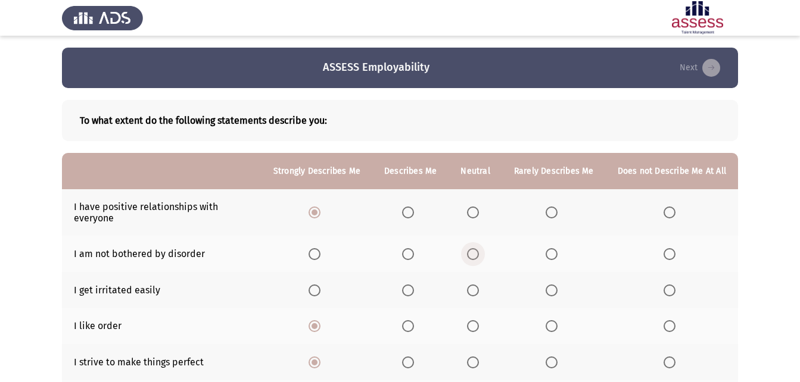
click at [471, 250] on span "Select an option" at bounding box center [473, 254] width 12 height 12
click at [471, 250] on input "Select an option" at bounding box center [473, 254] width 12 height 12
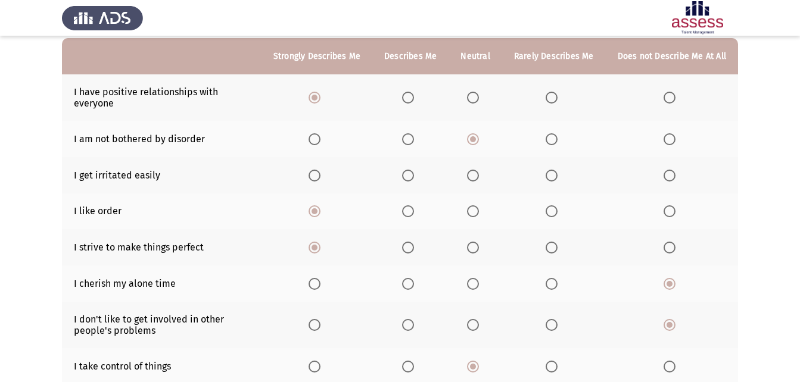
scroll to position [94, 0]
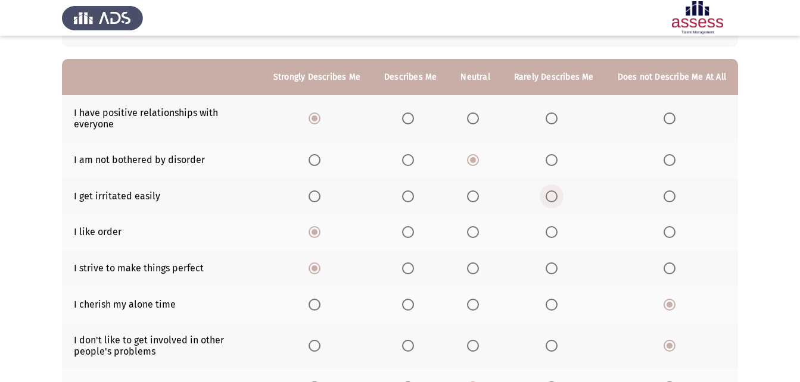
click at [558, 194] on span "Select an option" at bounding box center [552, 197] width 12 height 12
click at [558, 194] on input "Select an option" at bounding box center [552, 197] width 12 height 12
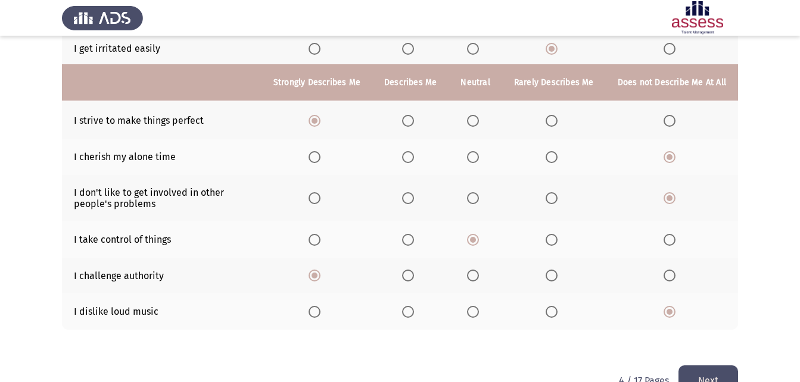
scroll to position [273, 0]
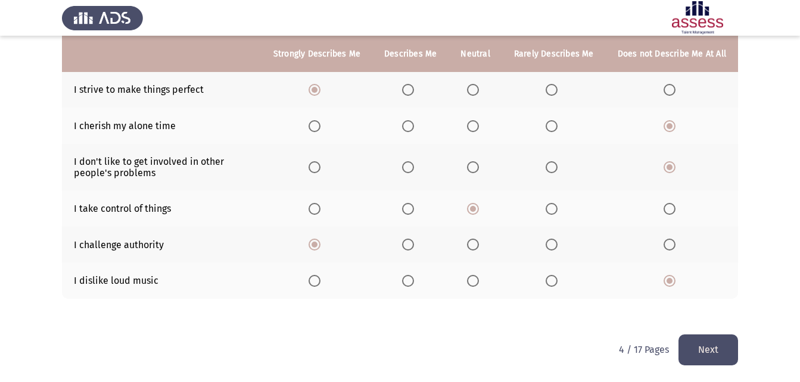
click at [724, 351] on button "Next" at bounding box center [709, 350] width 60 height 30
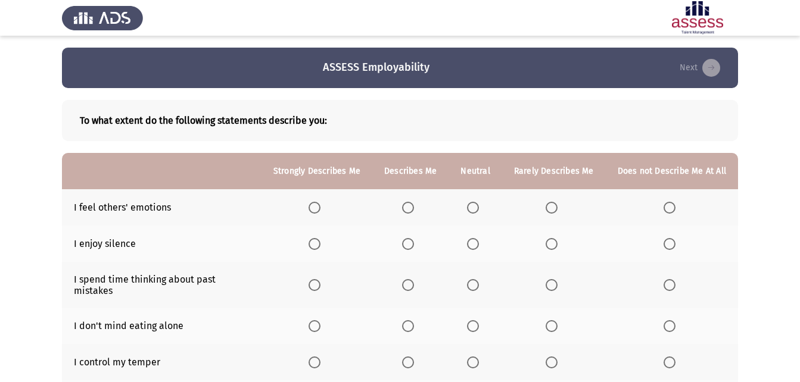
click at [319, 242] on span "Select an option" at bounding box center [315, 244] width 12 height 12
click at [319, 242] on input "Select an option" at bounding box center [315, 244] width 12 height 12
click at [318, 280] on span "Select an option" at bounding box center [315, 285] width 12 height 12
click at [318, 280] on input "Select an option" at bounding box center [315, 285] width 12 height 12
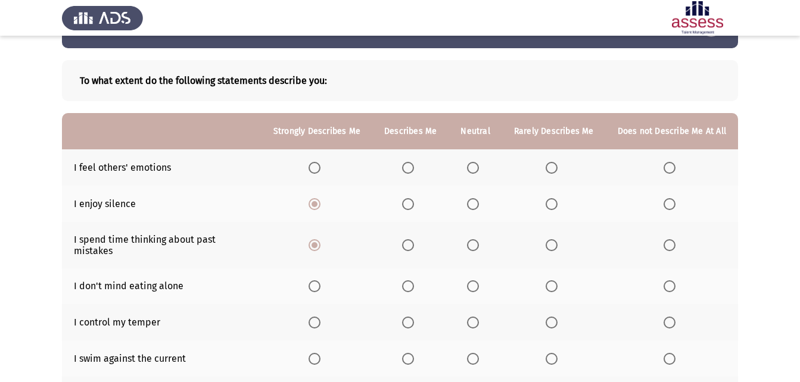
scroll to position [60, 0]
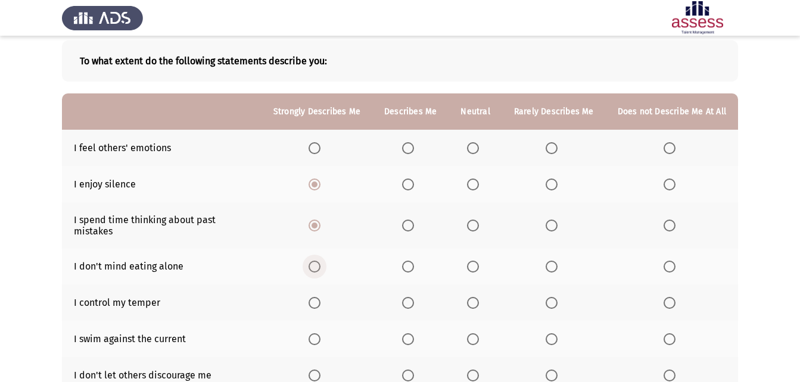
click at [320, 261] on span "Select an option" at bounding box center [315, 267] width 12 height 12
click at [320, 261] on input "Select an option" at bounding box center [315, 267] width 12 height 12
click at [473, 297] on span "Select an option" at bounding box center [473, 303] width 12 height 12
click at [473, 297] on input "Select an option" at bounding box center [473, 303] width 12 height 12
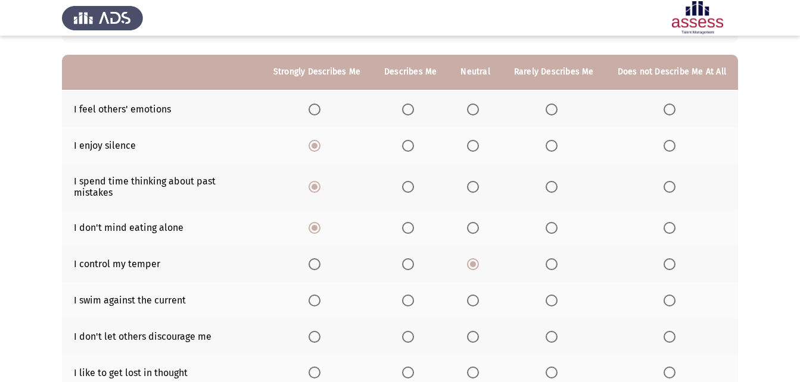
scroll to position [119, 0]
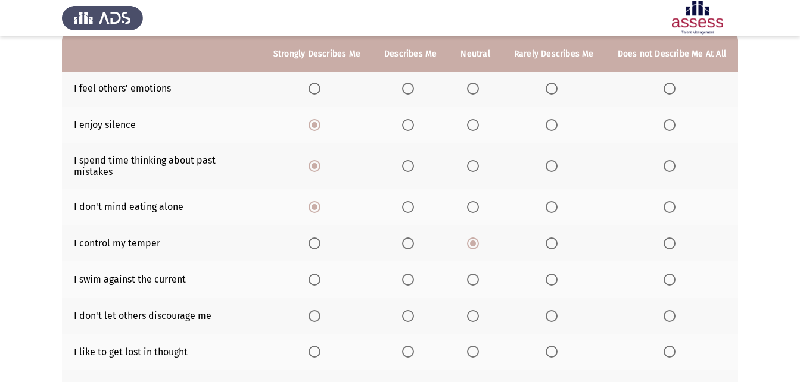
click at [555, 277] on th at bounding box center [554, 280] width 104 height 36
click at [553, 274] on span "Select an option" at bounding box center [552, 280] width 12 height 12
click at [553, 274] on input "Select an option" at bounding box center [552, 280] width 12 height 12
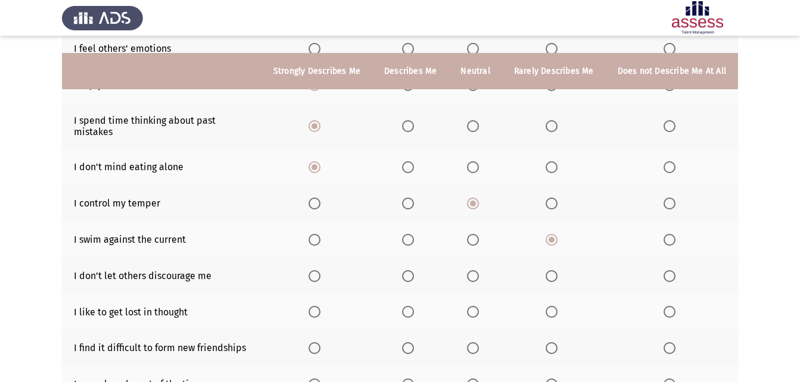
scroll to position [179, 0]
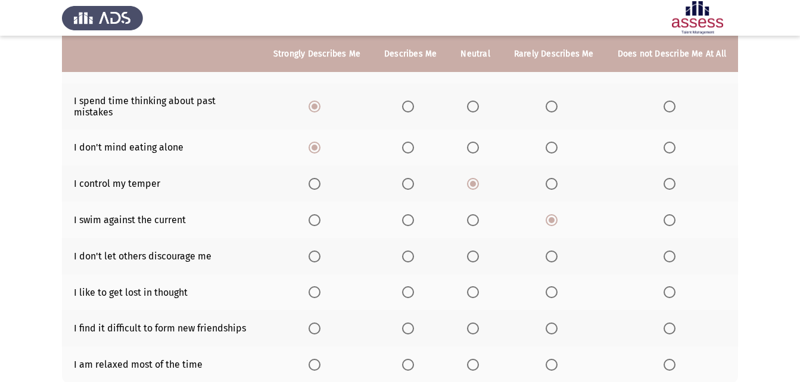
click at [674, 324] on span "Select an option" at bounding box center [670, 329] width 12 height 12
click at [674, 324] on input "Select an option" at bounding box center [670, 329] width 12 height 12
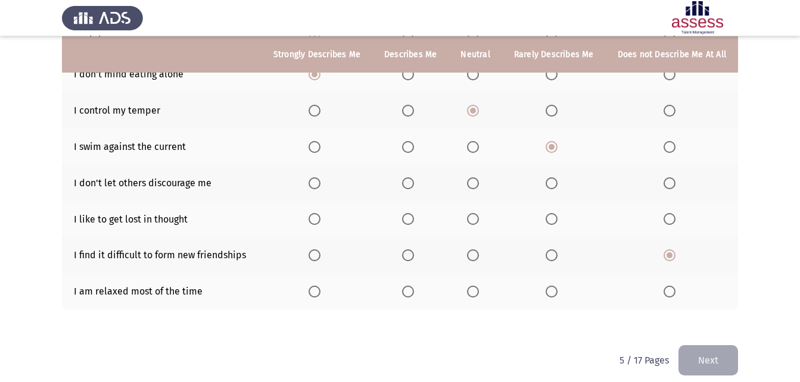
scroll to position [253, 0]
click at [406, 285] on span "Select an option" at bounding box center [408, 291] width 12 height 12
click at [406, 285] on input "Select an option" at bounding box center [408, 291] width 12 height 12
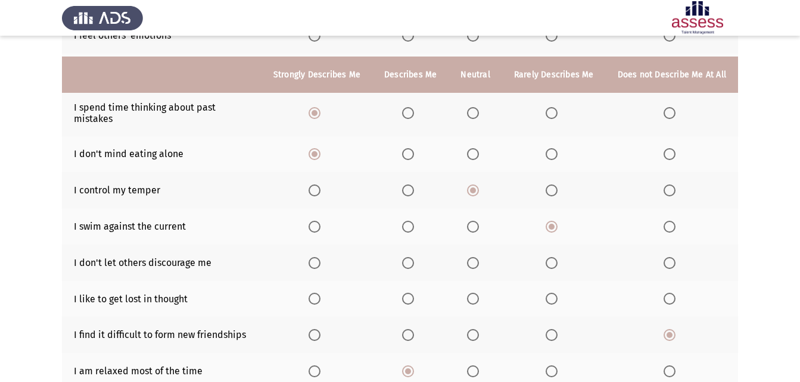
scroll to position [193, 0]
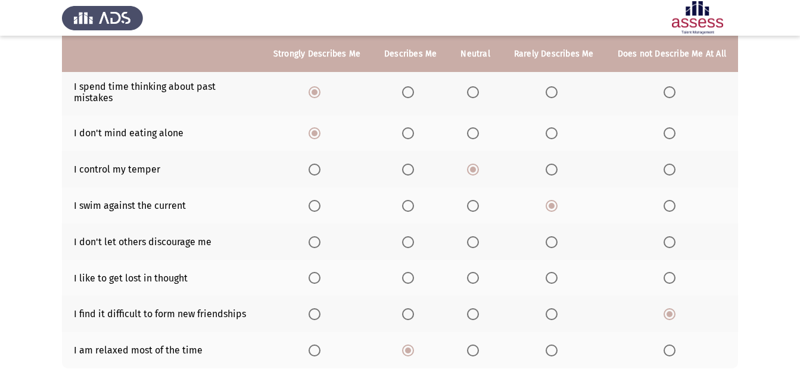
click at [679, 276] on th at bounding box center [672, 278] width 132 height 36
click at [673, 272] on span "Select an option" at bounding box center [670, 278] width 12 height 12
click at [673, 272] on input "Select an option" at bounding box center [670, 278] width 12 height 12
click at [318, 237] on span "Select an option" at bounding box center [315, 243] width 12 height 12
click at [318, 237] on input "Select an option" at bounding box center [315, 243] width 12 height 12
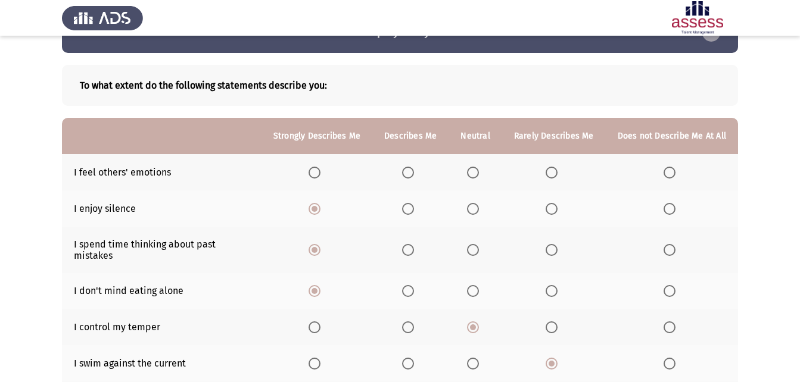
scroll to position [14, 0]
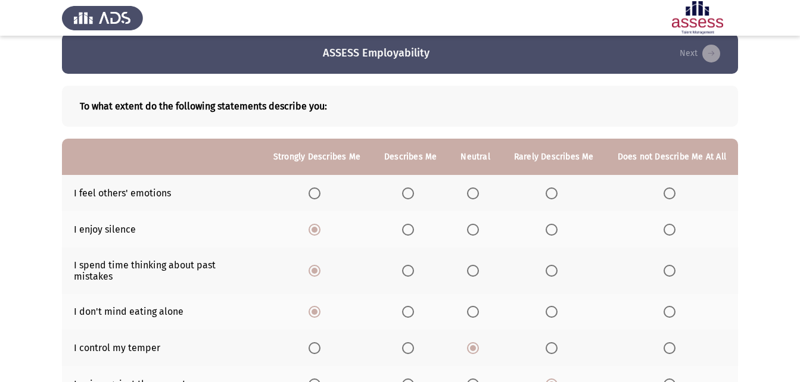
click at [470, 193] on th at bounding box center [475, 193] width 53 height 36
click at [472, 193] on span "Select an option" at bounding box center [473, 194] width 12 height 12
click at [472, 193] on input "Select an option" at bounding box center [473, 194] width 12 height 12
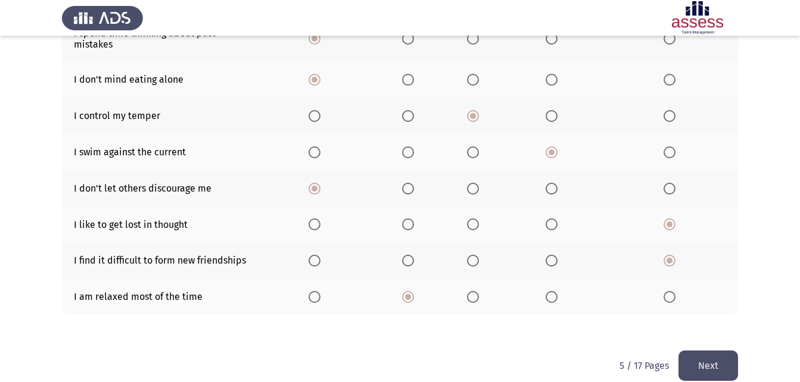
scroll to position [253, 0]
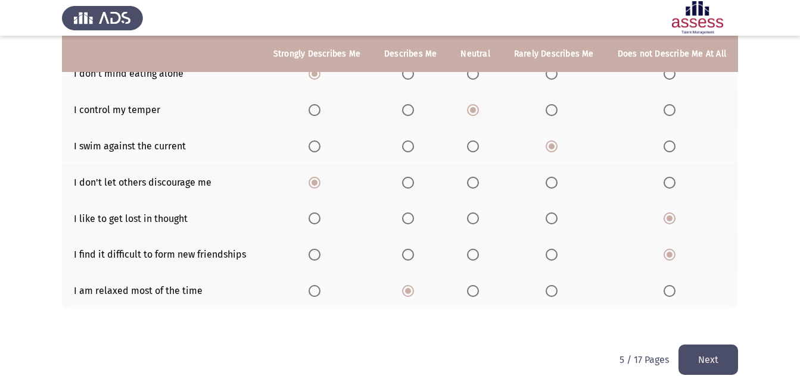
click at [713, 353] on button "Next" at bounding box center [709, 360] width 60 height 30
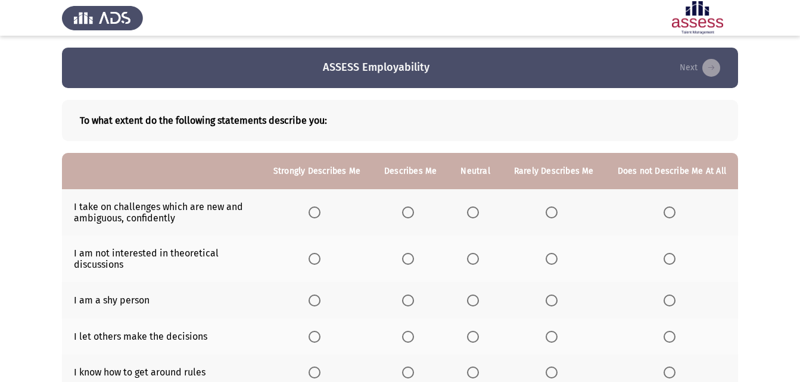
click at [321, 211] on span "Select an option" at bounding box center [315, 213] width 12 height 12
click at [321, 211] on input "Select an option" at bounding box center [315, 213] width 12 height 12
click at [321, 337] on span "Select an option" at bounding box center [315, 337] width 12 height 12
click at [321, 337] on input "Select an option" at bounding box center [315, 337] width 12 height 12
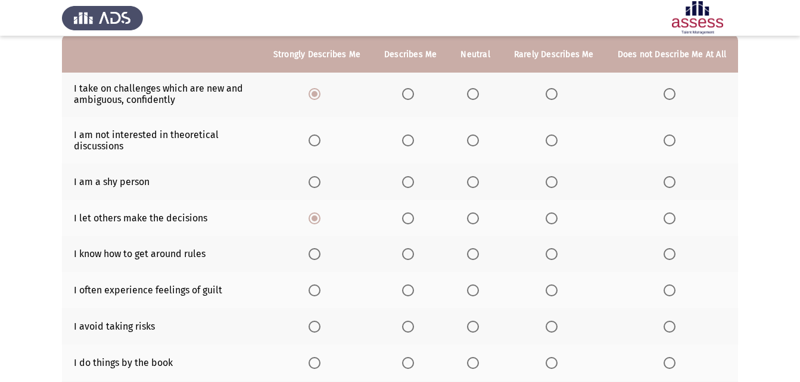
scroll to position [119, 0]
click at [319, 250] on span "Select an option" at bounding box center [315, 254] width 12 height 12
click at [319, 250] on input "Select an option" at bounding box center [315, 254] width 12 height 12
click at [412, 291] on span "Select an option" at bounding box center [408, 290] width 12 height 12
click at [412, 291] on input "Select an option" at bounding box center [408, 290] width 12 height 12
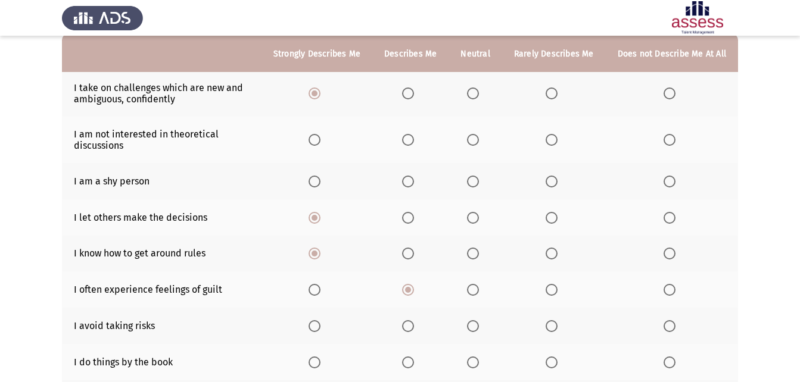
click at [667, 328] on span "Select an option" at bounding box center [670, 327] width 12 height 12
click at [667, 328] on input "Select an option" at bounding box center [670, 327] width 12 height 12
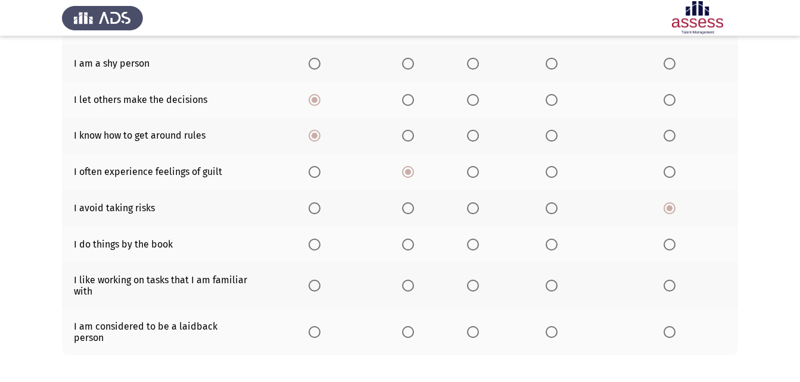
scroll to position [238, 0]
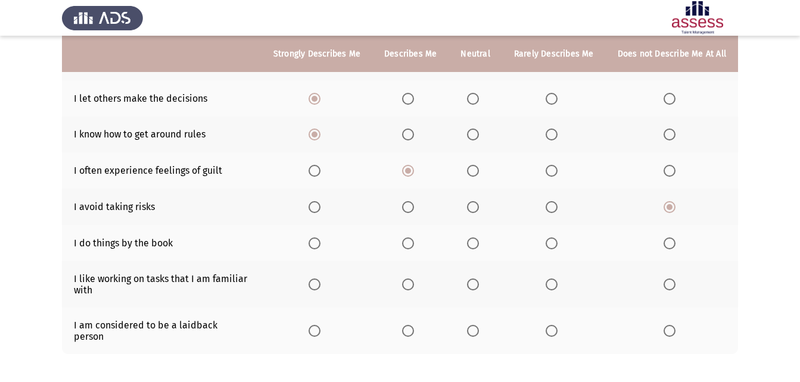
click at [555, 206] on span "Select an option" at bounding box center [552, 207] width 12 height 12
click at [555, 206] on input "Select an option" at bounding box center [552, 207] width 12 height 12
click at [550, 249] on span "Select an option" at bounding box center [552, 244] width 12 height 12
click at [550, 249] on input "Select an option" at bounding box center [552, 244] width 12 height 12
click at [321, 282] on span "Select an option" at bounding box center [315, 285] width 12 height 12
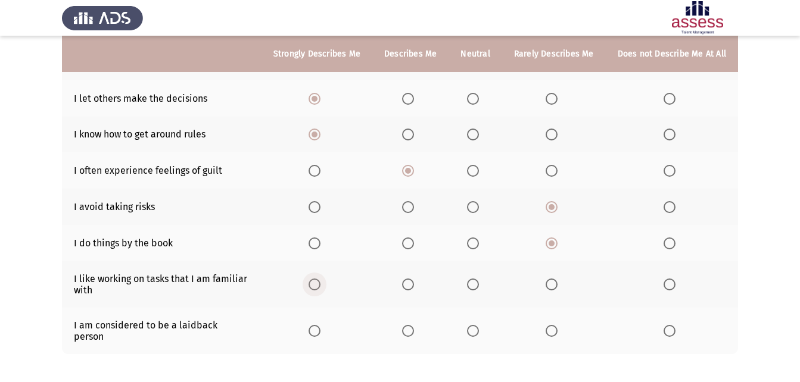
click at [321, 282] on input "Select an option" at bounding box center [315, 285] width 12 height 12
click at [479, 327] on span "Select an option" at bounding box center [473, 331] width 12 height 12
click at [479, 327] on input "Select an option" at bounding box center [473, 331] width 12 height 12
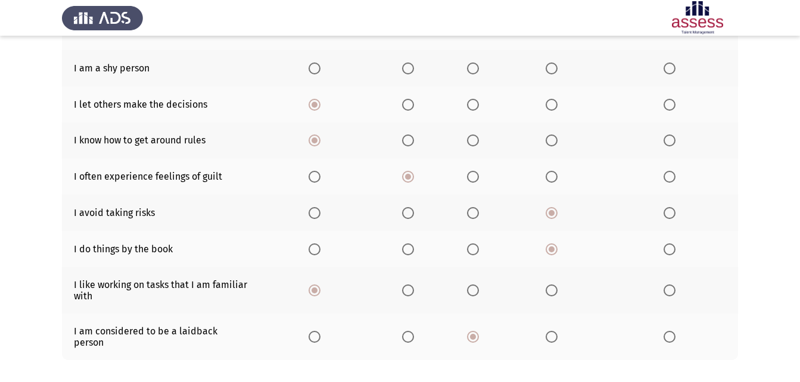
scroll to position [104, 0]
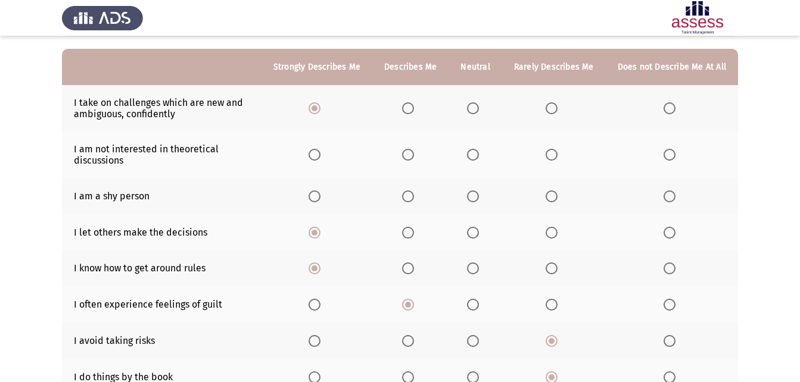
click at [549, 155] on span "Select an option" at bounding box center [552, 155] width 12 height 12
click at [549, 155] on input "Select an option" at bounding box center [552, 155] width 12 height 12
click at [483, 196] on label "Select an option" at bounding box center [475, 197] width 17 height 12
click at [479, 196] on input "Select an option" at bounding box center [473, 197] width 12 height 12
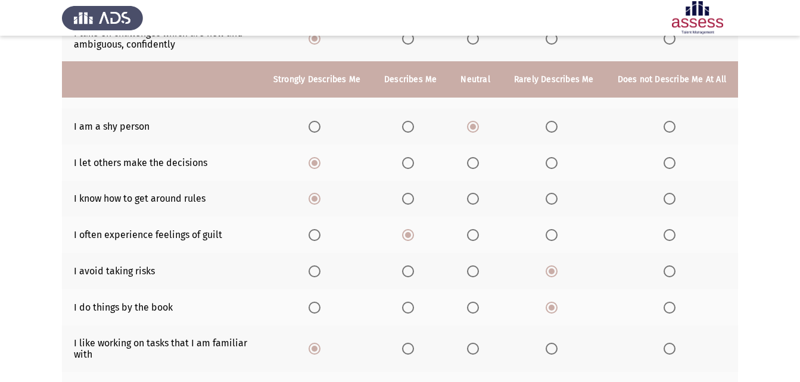
scroll to position [283, 0]
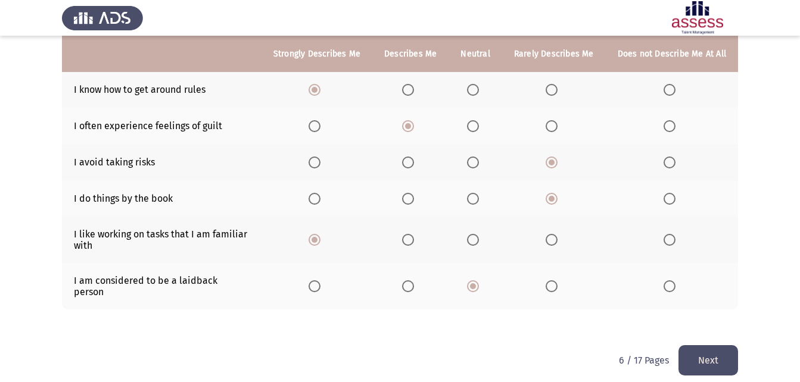
click at [717, 368] on html "ASSESS Employability Next To what extent do the following statements describe y…" at bounding box center [400, 55] width 800 height 676
click at [714, 349] on button "Next" at bounding box center [709, 361] width 60 height 30
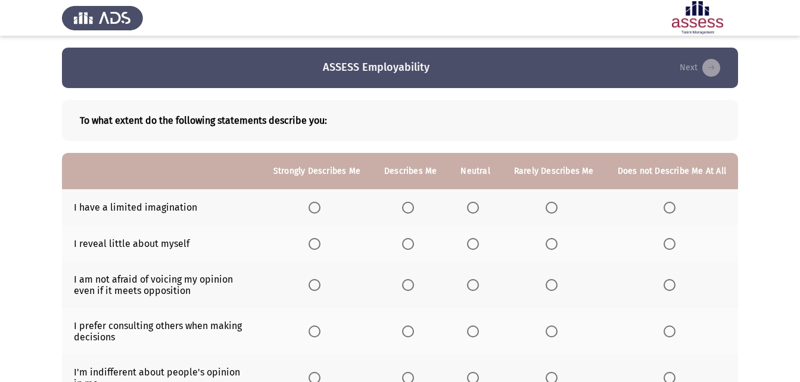
click at [318, 282] on span "Select an option" at bounding box center [315, 285] width 12 height 12
click at [318, 282] on input "Select an option" at bounding box center [315, 285] width 12 height 12
click at [306, 328] on th at bounding box center [317, 332] width 111 height 46
click at [321, 336] on span "Select an option" at bounding box center [315, 332] width 12 height 12
click at [321, 336] on input "Select an option" at bounding box center [315, 332] width 12 height 12
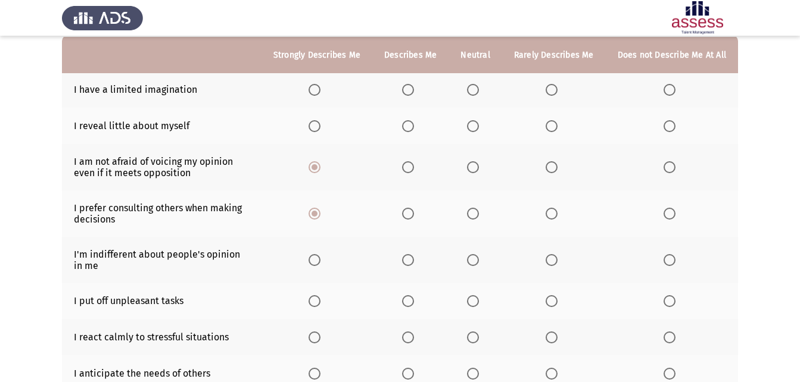
scroll to position [119, 0]
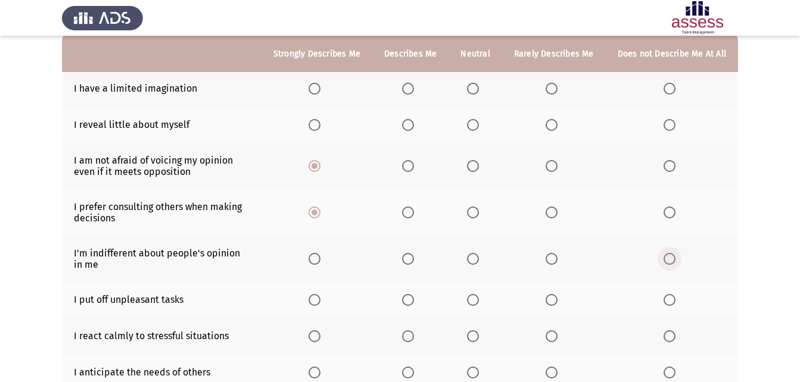
click at [668, 261] on span "Select an option" at bounding box center [670, 259] width 12 height 12
click at [668, 261] on input "Select an option" at bounding box center [670, 259] width 12 height 12
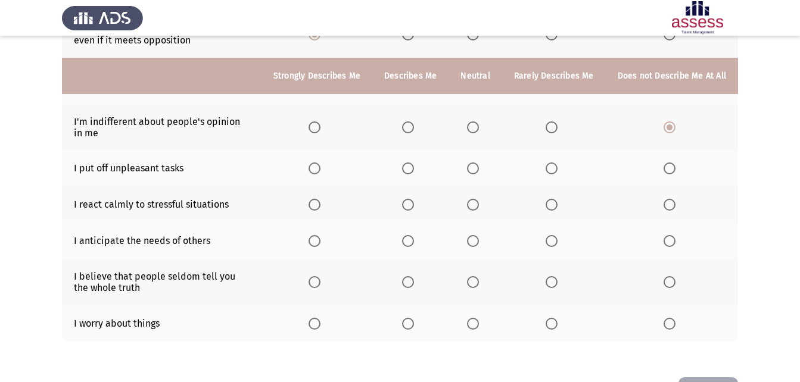
scroll to position [294, 0]
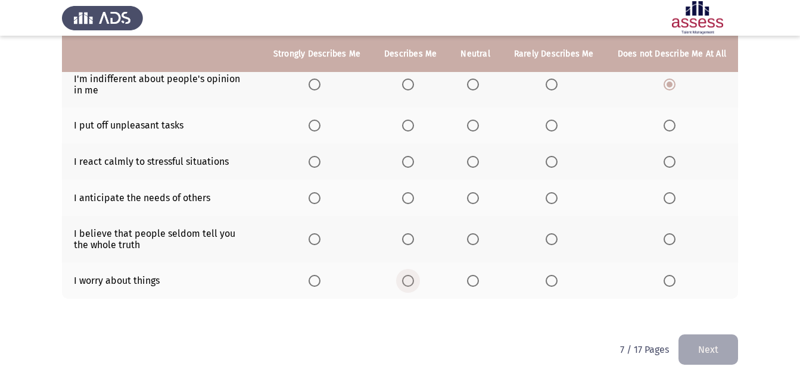
click at [414, 280] on span "Select an option" at bounding box center [408, 281] width 12 height 12
click at [414, 280] on input "Select an option" at bounding box center [408, 281] width 12 height 12
click at [479, 238] on span "Select an option" at bounding box center [473, 240] width 12 height 12
click at [479, 238] on input "Select an option" at bounding box center [473, 240] width 12 height 12
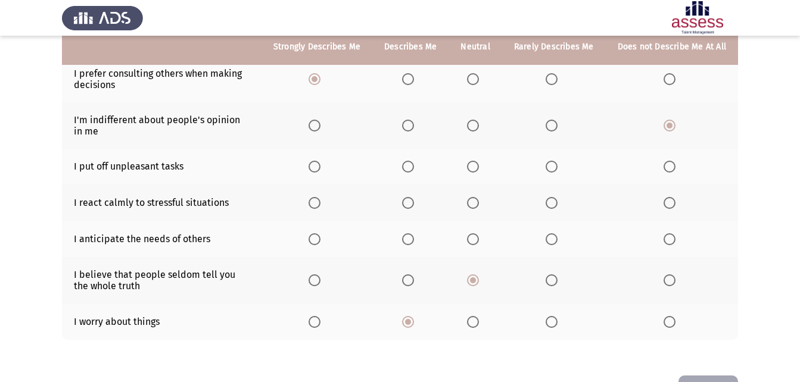
scroll to position [234, 0]
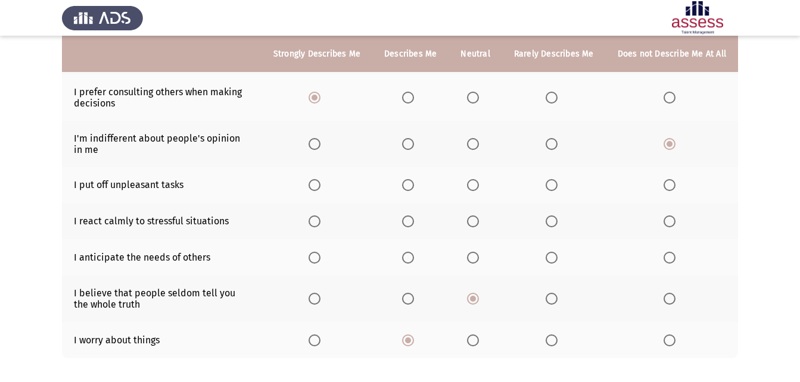
click at [414, 254] on span "Select an option" at bounding box center [408, 258] width 12 height 12
click at [414, 254] on input "Select an option" at bounding box center [408, 258] width 12 height 12
click at [409, 223] on span "Select an option" at bounding box center [408, 222] width 12 height 12
click at [409, 223] on input "Select an option" at bounding box center [408, 222] width 12 height 12
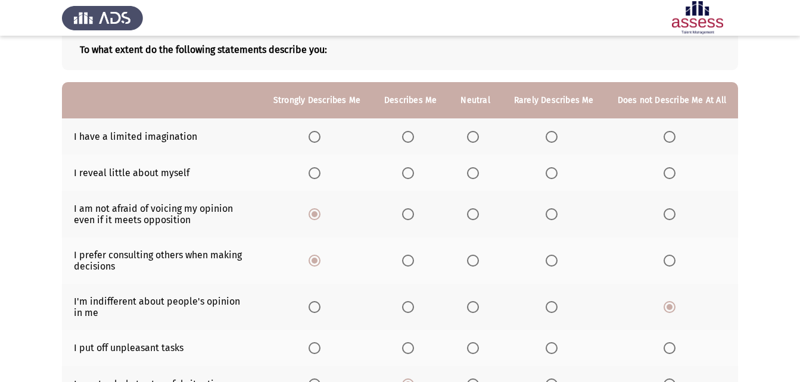
scroll to position [55, 0]
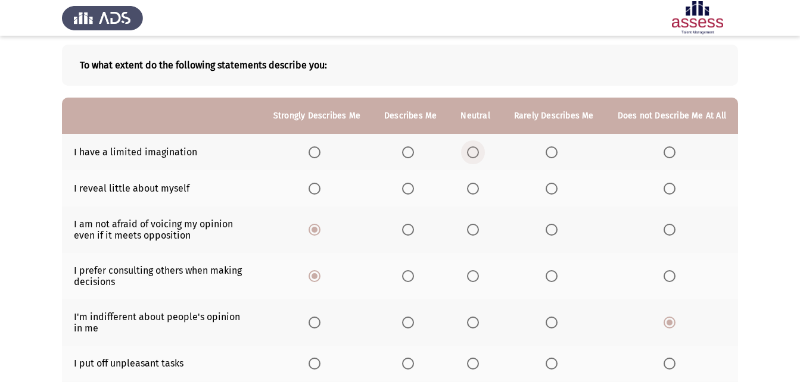
click at [475, 155] on span "Select an option" at bounding box center [473, 153] width 12 height 12
click at [475, 155] on input "Select an option" at bounding box center [473, 153] width 12 height 12
click at [558, 186] on span "Select an option" at bounding box center [552, 189] width 12 height 12
click at [558, 186] on input "Select an option" at bounding box center [552, 189] width 12 height 12
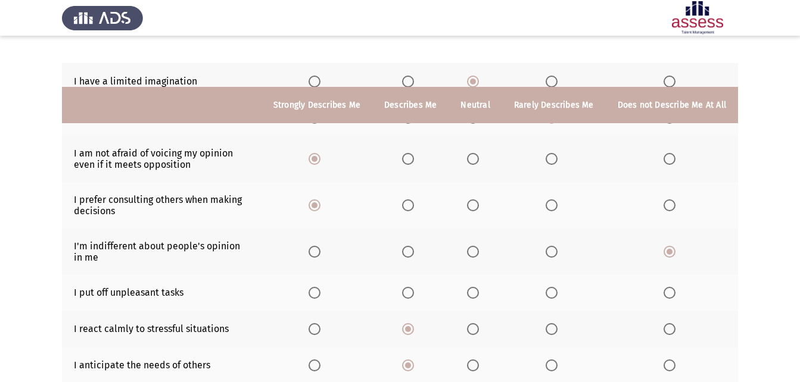
scroll to position [115, 0]
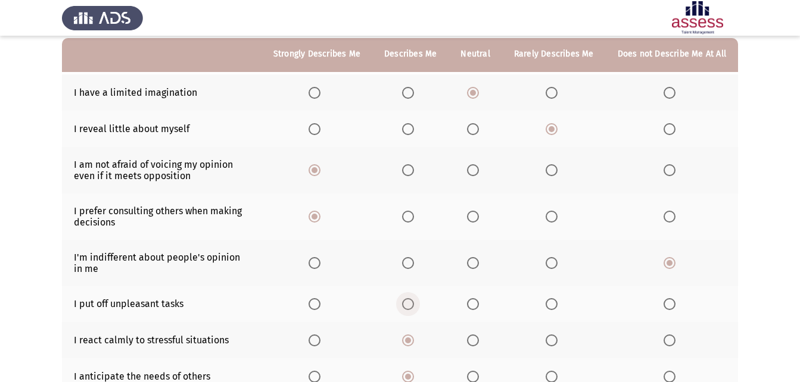
click at [408, 303] on span "Select an option" at bounding box center [408, 304] width 12 height 12
click at [408, 303] on input "Select an option" at bounding box center [408, 304] width 12 height 12
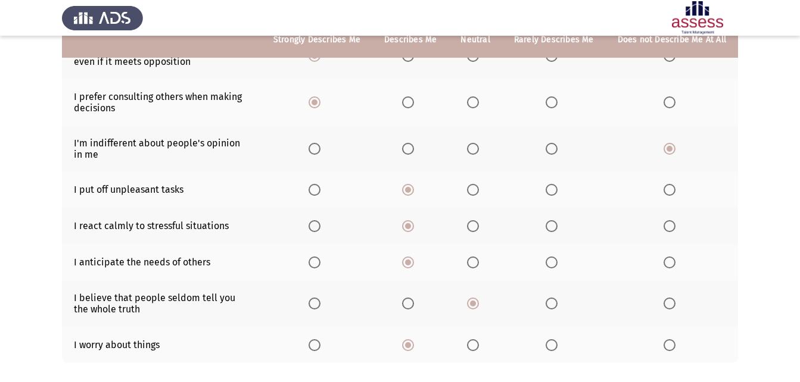
scroll to position [294, 0]
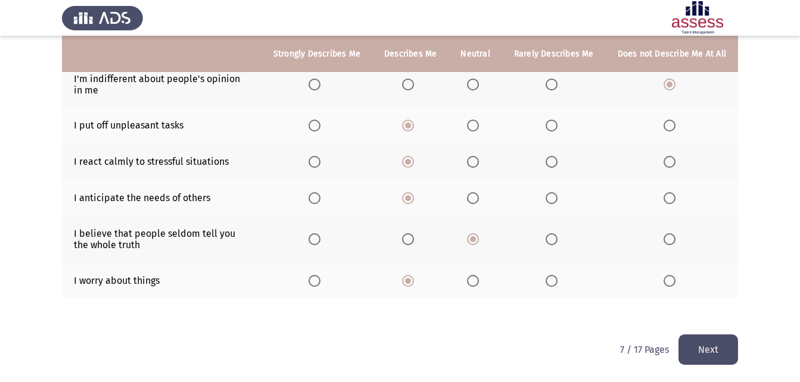
click at [723, 357] on button "Next" at bounding box center [709, 350] width 60 height 30
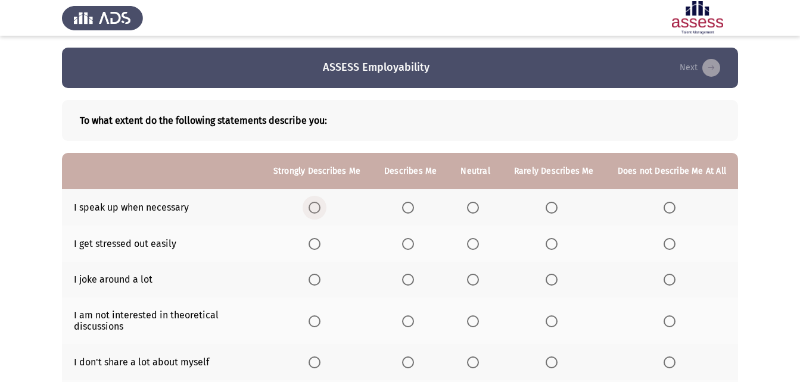
click at [315, 209] on span "Select an option" at bounding box center [315, 208] width 12 height 12
click at [315, 209] on input "Select an option" at bounding box center [315, 208] width 12 height 12
click at [674, 243] on span "Select an option" at bounding box center [670, 244] width 12 height 12
click at [674, 243] on input "Select an option" at bounding box center [670, 244] width 12 height 12
drag, startPoint x: 469, startPoint y: 276, endPoint x: 470, endPoint y: 286, distance: 9.6
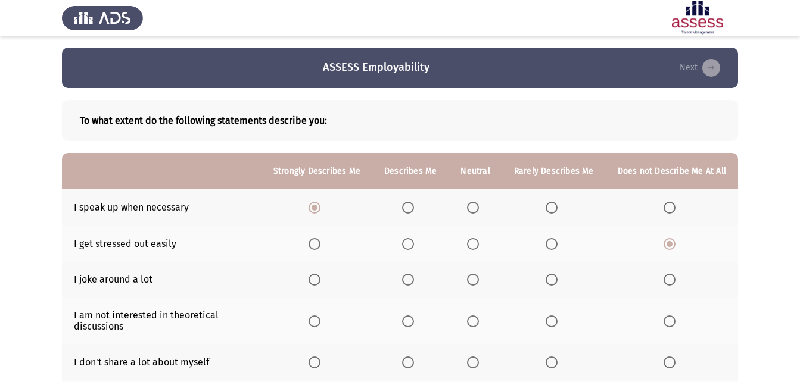
click at [470, 285] on th at bounding box center [475, 280] width 53 height 36
click at [472, 285] on span "Select an option" at bounding box center [473, 280] width 12 height 12
click at [472, 285] on input "Select an option" at bounding box center [473, 280] width 12 height 12
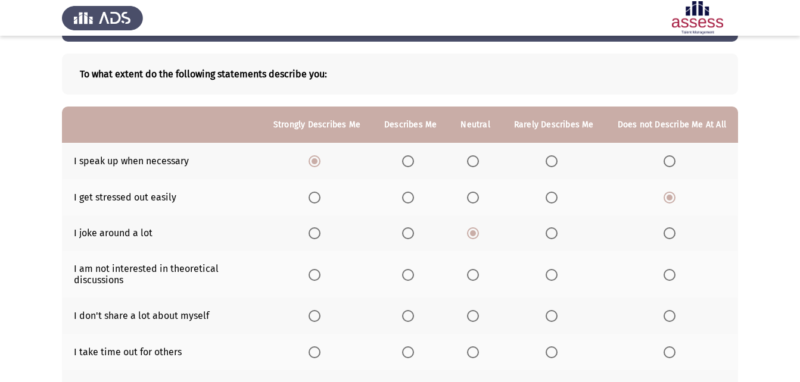
scroll to position [60, 0]
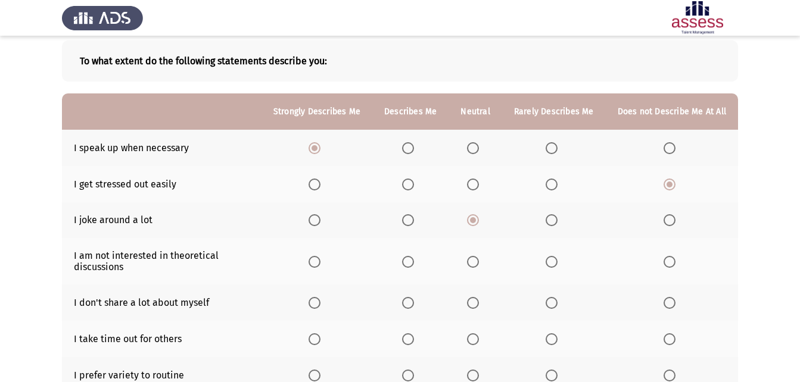
click at [665, 256] on span "Select an option" at bounding box center [670, 262] width 12 height 12
click at [665, 256] on input "Select an option" at bounding box center [670, 262] width 12 height 12
click at [406, 303] on span "Select an option" at bounding box center [408, 303] width 12 height 12
click at [406, 303] on input "Select an option" at bounding box center [408, 303] width 12 height 12
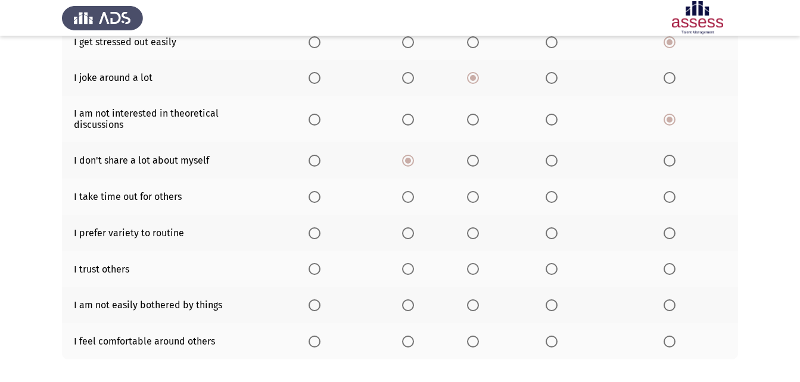
scroll to position [238, 0]
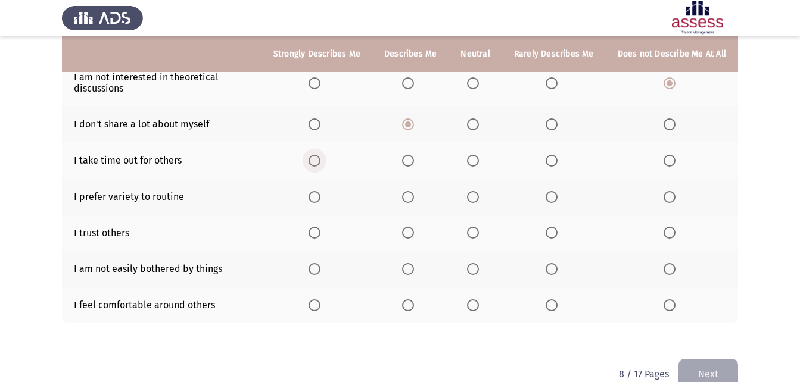
click at [316, 158] on span "Select an option" at bounding box center [315, 161] width 12 height 12
click at [316, 158] on input "Select an option" at bounding box center [315, 161] width 12 height 12
click at [553, 200] on span "Select an option" at bounding box center [552, 197] width 12 height 12
click at [553, 200] on input "Select an option" at bounding box center [552, 197] width 12 height 12
click at [479, 231] on span "Select an option" at bounding box center [473, 233] width 12 height 12
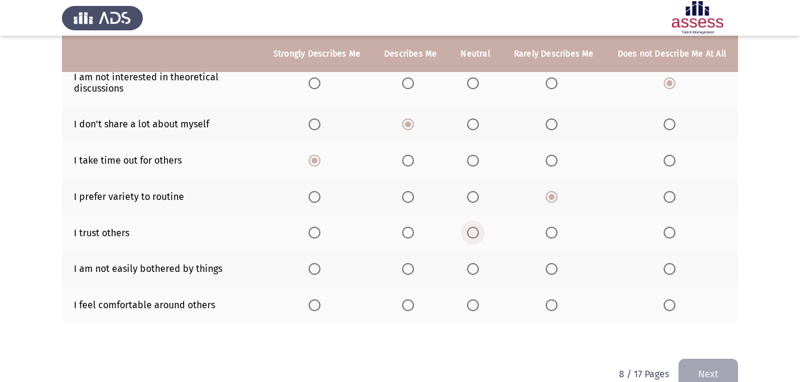
click at [479, 231] on input "Select an option" at bounding box center [473, 233] width 12 height 12
click at [313, 270] on th at bounding box center [317, 269] width 111 height 36
click at [317, 269] on span "Select an option" at bounding box center [315, 269] width 12 height 12
click at [317, 269] on input "Select an option" at bounding box center [315, 269] width 12 height 12
click at [406, 301] on span "Select an option" at bounding box center [408, 306] width 12 height 12
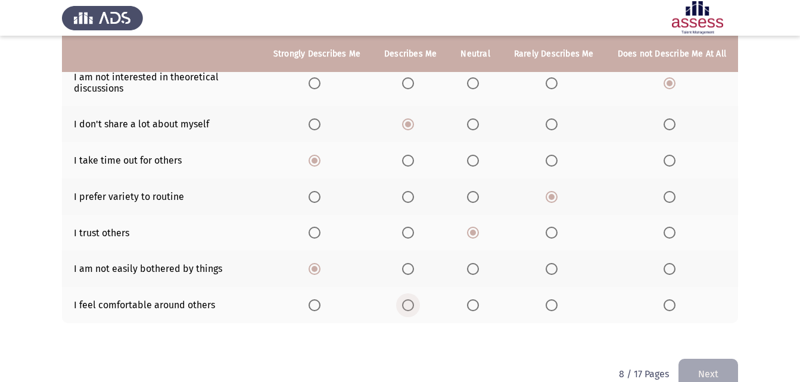
click at [406, 301] on input "Select an option" at bounding box center [408, 306] width 12 height 12
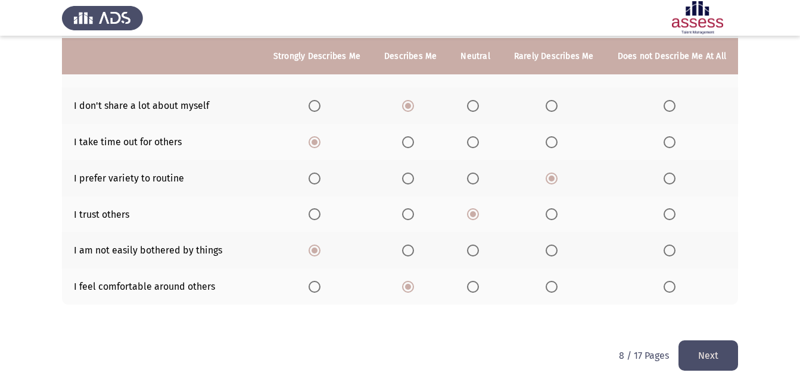
scroll to position [263, 0]
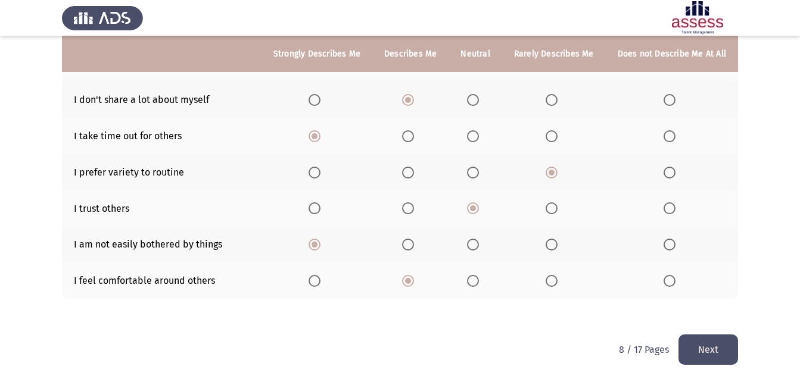
click at [473, 272] on th at bounding box center [475, 281] width 53 height 36
click at [474, 275] on span "Select an option" at bounding box center [473, 281] width 12 height 12
click at [474, 275] on input "Select an option" at bounding box center [473, 281] width 12 height 12
click at [722, 351] on button "Next" at bounding box center [709, 350] width 60 height 30
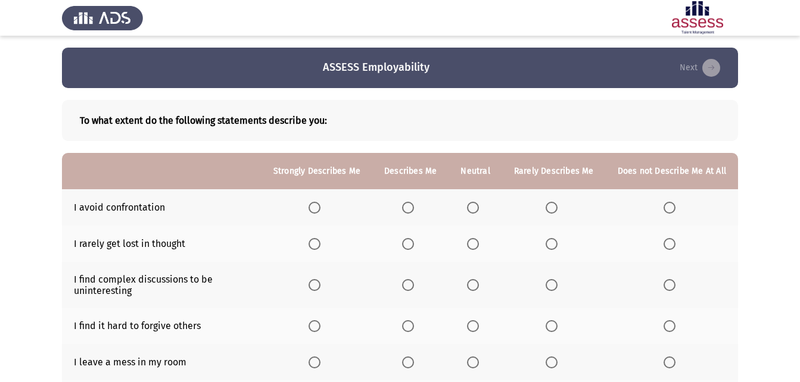
click at [670, 207] on span "Select an option" at bounding box center [670, 208] width 12 height 12
click at [670, 207] on input "Select an option" at bounding box center [670, 208] width 12 height 12
click at [558, 244] on span "Select an option" at bounding box center [552, 244] width 12 height 12
click at [558, 244] on input "Select an option" at bounding box center [552, 244] width 12 height 12
click at [325, 282] on label "Select an option" at bounding box center [317, 285] width 17 height 12
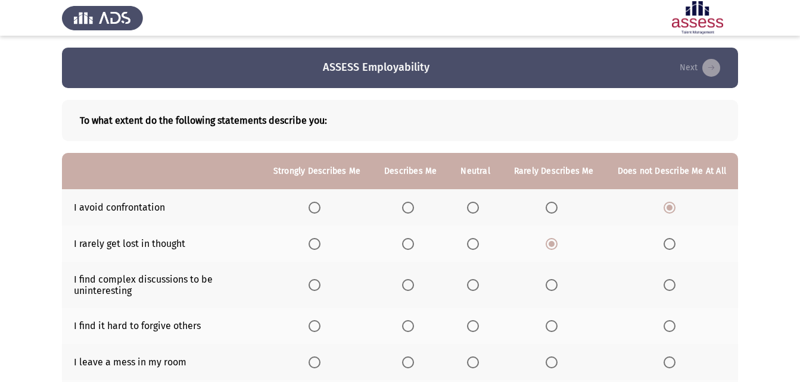
click at [321, 282] on input "Select an option" at bounding box center [315, 285] width 12 height 12
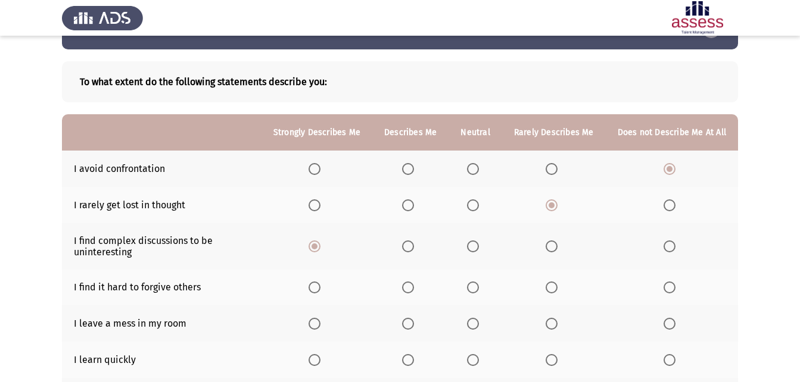
scroll to position [60, 0]
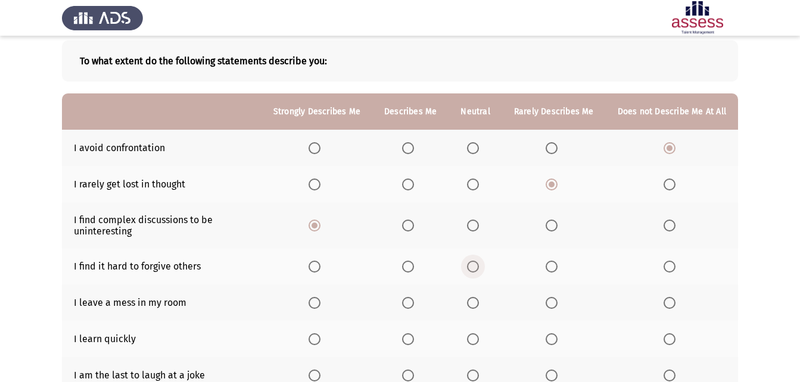
click at [477, 267] on span "Select an option" at bounding box center [473, 267] width 12 height 12
click at [477, 267] on input "Select an option" at bounding box center [473, 267] width 12 height 12
click at [318, 303] on span "Select an option" at bounding box center [315, 303] width 12 height 12
click at [318, 303] on input "Select an option" at bounding box center [315, 303] width 12 height 12
click at [322, 347] on th at bounding box center [317, 339] width 111 height 36
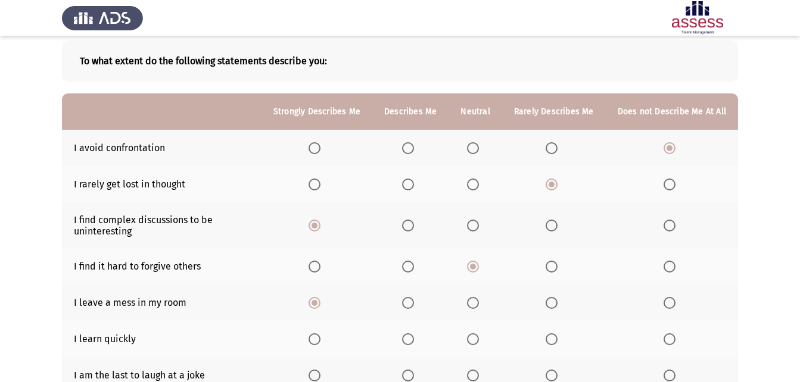
click at [316, 338] on span "Select an option" at bounding box center [315, 340] width 12 height 12
click at [316, 338] on input "Select an option" at bounding box center [315, 340] width 12 height 12
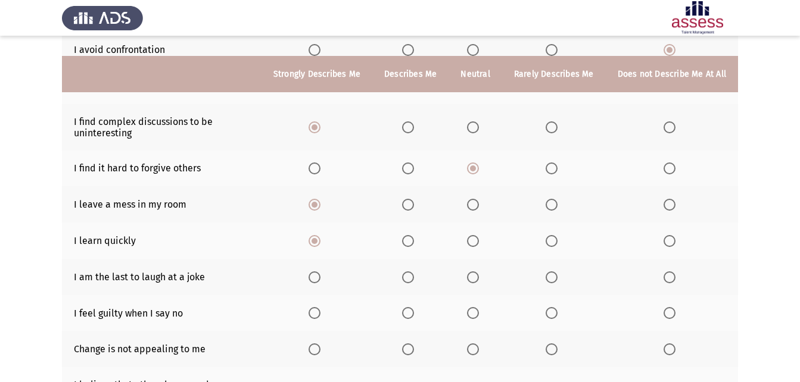
scroll to position [179, 0]
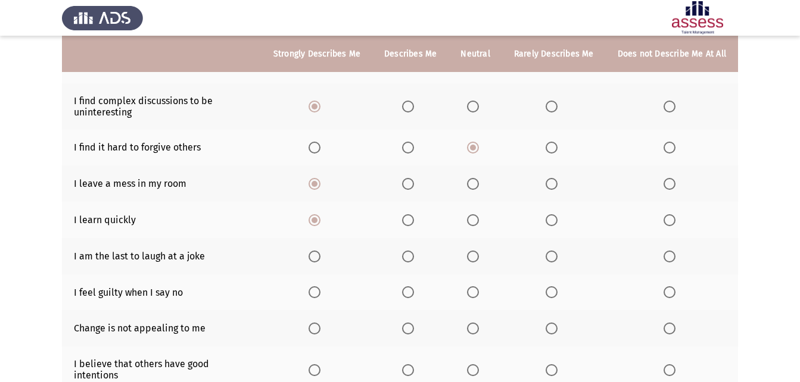
click at [332, 259] on th at bounding box center [317, 256] width 111 height 36
click at [556, 296] on span "Select an option" at bounding box center [552, 293] width 12 height 12
click at [556, 296] on input "Select an option" at bounding box center [552, 293] width 12 height 12
click at [678, 332] on label "Select an option" at bounding box center [672, 329] width 17 height 12
click at [676, 332] on input "Select an option" at bounding box center [670, 329] width 12 height 12
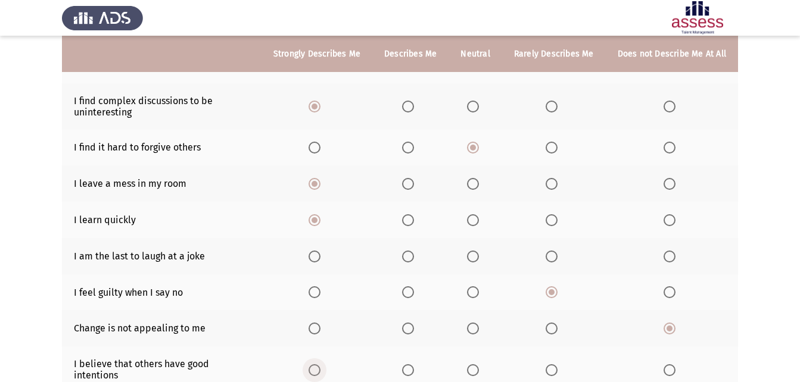
click at [315, 369] on span "Select an option" at bounding box center [315, 371] width 12 height 12
click at [315, 369] on input "Select an option" at bounding box center [315, 371] width 12 height 12
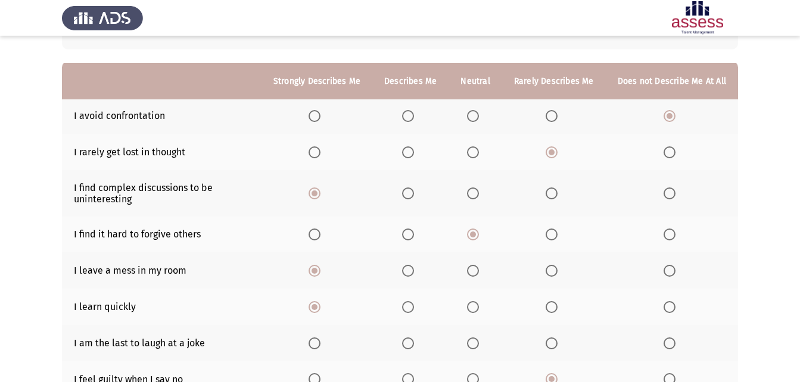
scroll to position [119, 0]
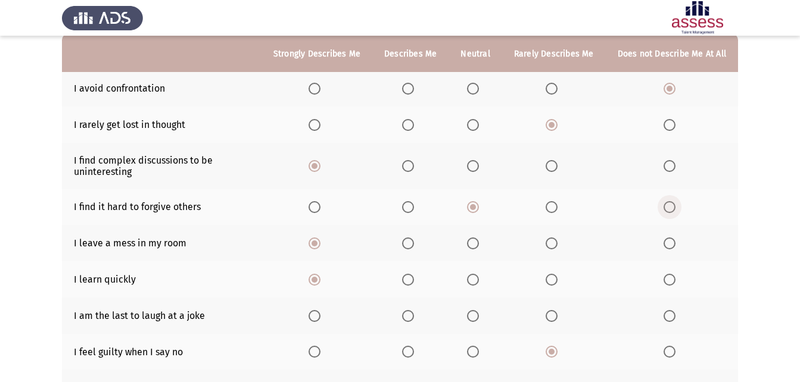
click at [674, 213] on span "Select an option" at bounding box center [670, 207] width 12 height 12
click at [674, 213] on input "Select an option" at bounding box center [670, 207] width 12 height 12
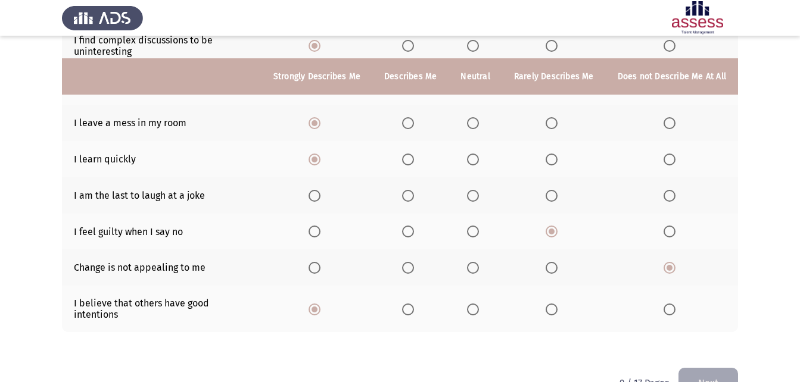
scroll to position [263, 0]
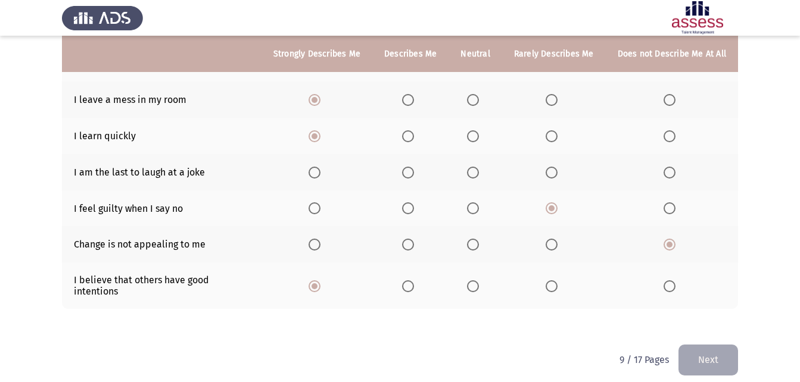
click at [321, 172] on span "Select an option" at bounding box center [315, 173] width 12 height 12
click at [321, 172] on input "Select an option" at bounding box center [315, 173] width 12 height 12
drag, startPoint x: 696, startPoint y: 341, endPoint x: 645, endPoint y: 382, distance: 65.3
click at [696, 345] on button "Next" at bounding box center [709, 360] width 60 height 30
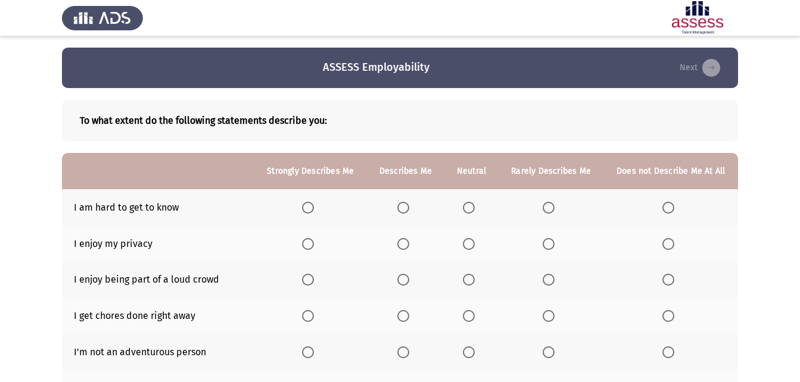
click at [304, 237] on th at bounding box center [310, 244] width 113 height 36
click at [304, 244] on span "Select an option" at bounding box center [308, 244] width 12 height 12
click at [304, 244] on input "Select an option" at bounding box center [308, 244] width 12 height 12
click at [476, 271] on th at bounding box center [471, 280] width 54 height 36
click at [471, 276] on span "Select an option" at bounding box center [469, 280] width 12 height 12
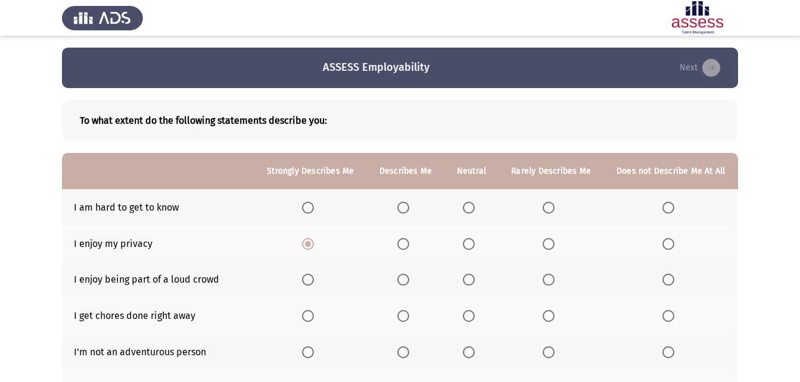
click at [471, 276] on input "Select an option" at bounding box center [469, 280] width 12 height 12
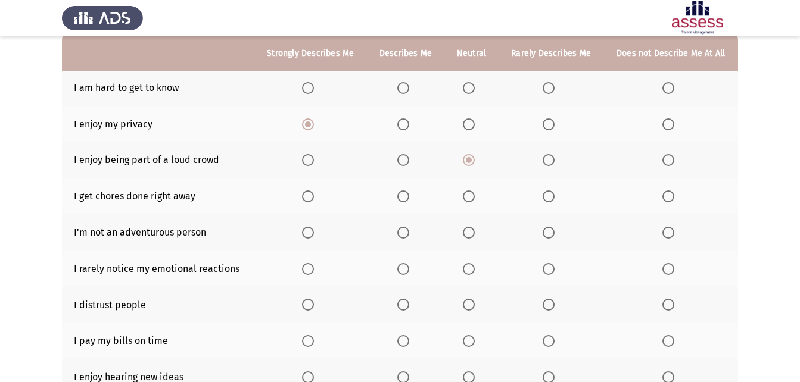
scroll to position [179, 0]
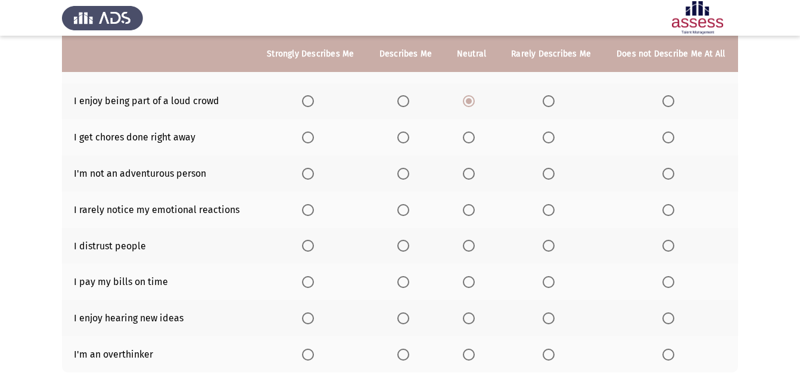
click at [306, 316] on span "Select an option" at bounding box center [308, 319] width 12 height 12
click at [306, 316] on input "Select an option" at bounding box center [308, 319] width 12 height 12
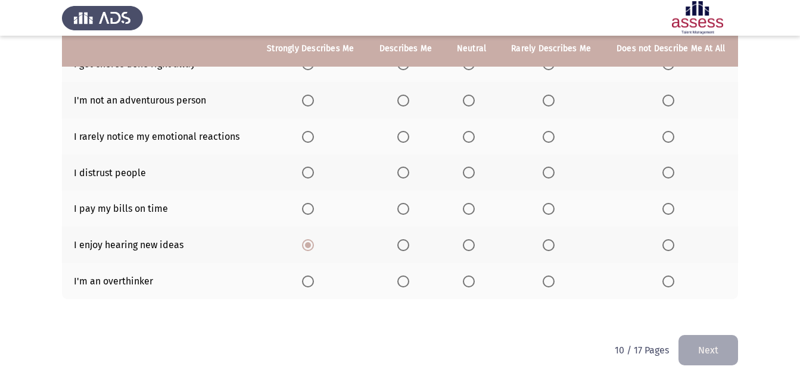
scroll to position [253, 0]
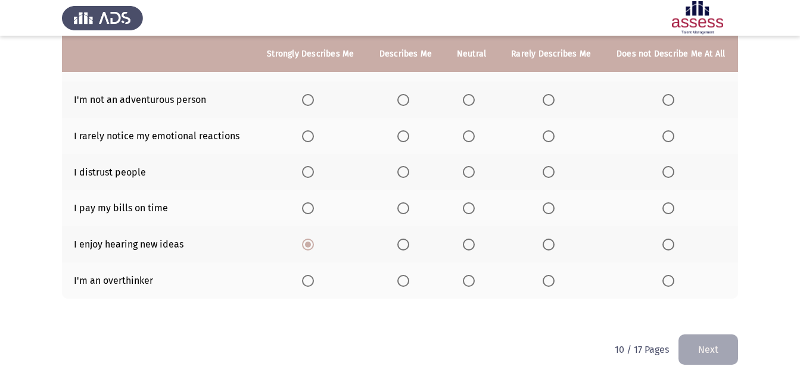
click at [403, 285] on th at bounding box center [405, 281] width 77 height 36
click at [390, 281] on th at bounding box center [405, 281] width 77 height 36
click at [408, 276] on span "Select an option" at bounding box center [403, 281] width 12 height 12
click at [408, 276] on input "Select an option" at bounding box center [403, 281] width 12 height 12
drag, startPoint x: 478, startPoint y: 281, endPoint x: 448, endPoint y: 301, distance: 35.7
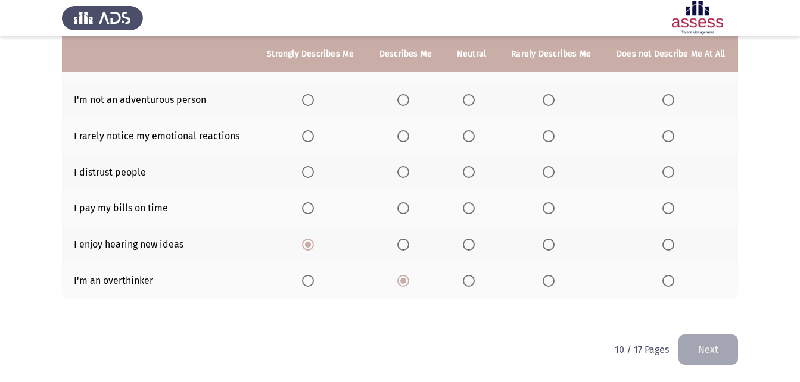
click at [466, 289] on th at bounding box center [471, 281] width 54 height 36
click at [464, 272] on th at bounding box center [471, 281] width 54 height 36
click at [465, 275] on span "Select an option" at bounding box center [469, 281] width 12 height 12
click at [465, 275] on input "Select an option" at bounding box center [469, 281] width 12 height 12
click at [553, 167] on span "Select an option" at bounding box center [549, 172] width 12 height 12
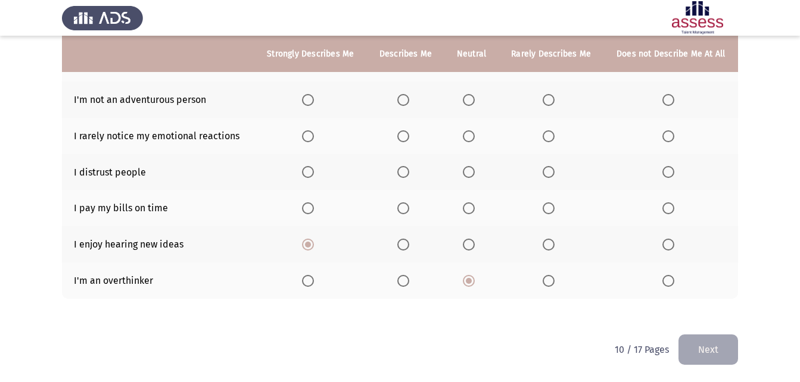
click at [553, 167] on input "Select an option" at bounding box center [549, 172] width 12 height 12
click at [464, 209] on span "Select an option" at bounding box center [469, 209] width 12 height 12
click at [464, 209] on input "Select an option" at bounding box center [469, 209] width 12 height 12
click at [477, 127] on th at bounding box center [471, 136] width 54 height 36
click at [471, 138] on span "Select an option" at bounding box center [469, 136] width 12 height 12
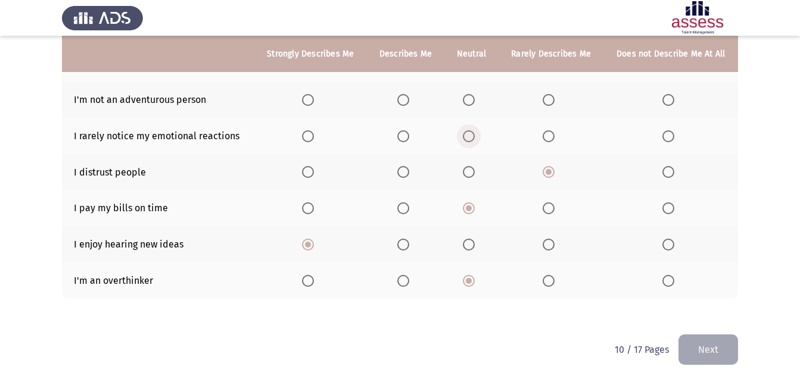
click at [471, 138] on input "Select an option" at bounding box center [469, 136] width 12 height 12
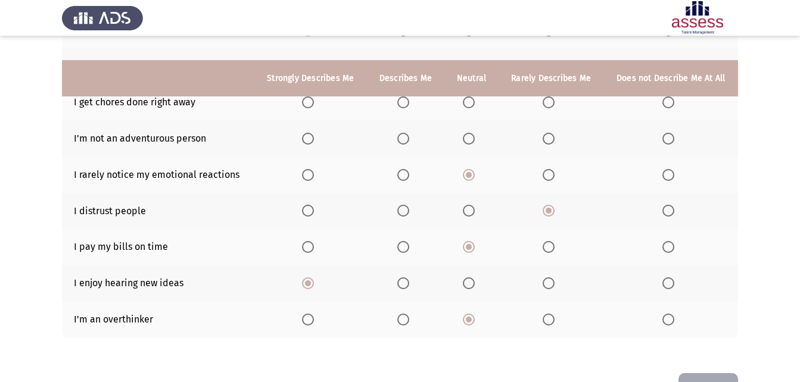
scroll to position [193, 0]
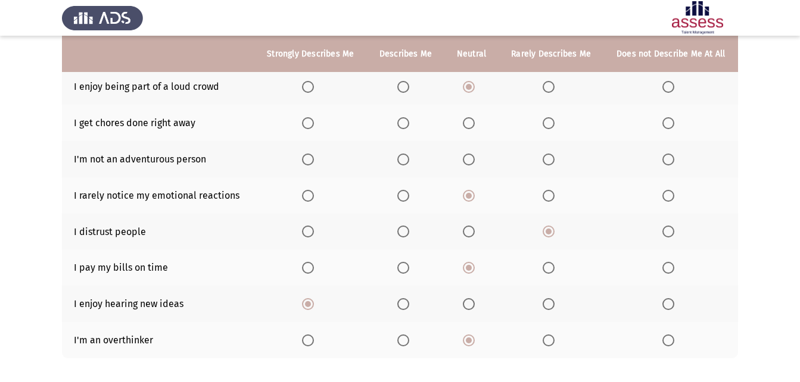
click at [673, 161] on span "Select an option" at bounding box center [668, 160] width 12 height 12
click at [673, 161] on input "Select an option" at bounding box center [668, 160] width 12 height 12
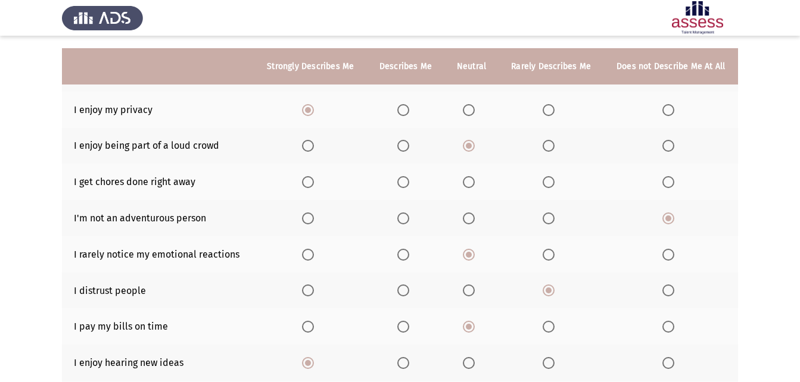
scroll to position [133, 0]
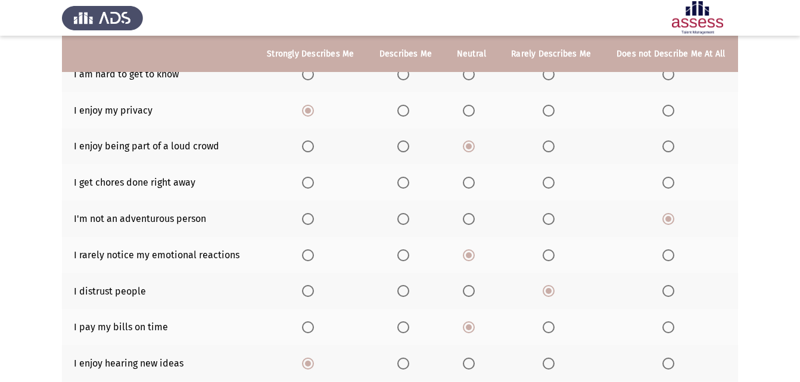
click at [309, 181] on span "Select an option" at bounding box center [308, 183] width 12 height 12
click at [309, 181] on input "Select an option" at bounding box center [308, 183] width 12 height 12
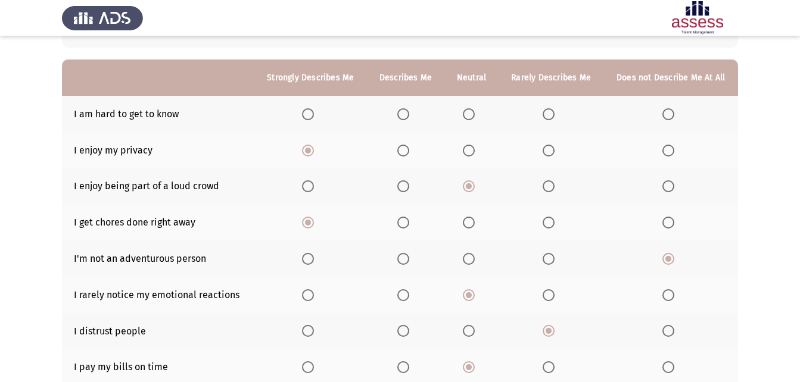
scroll to position [74, 0]
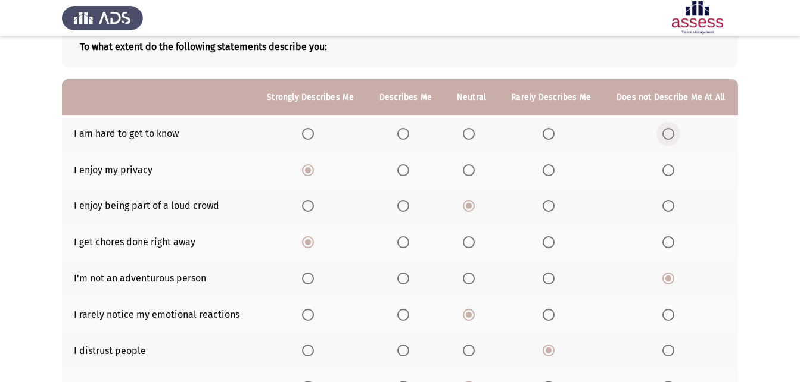
click at [670, 128] on span "Select an option" at bounding box center [668, 134] width 12 height 12
click at [670, 128] on input "Select an option" at bounding box center [668, 134] width 12 height 12
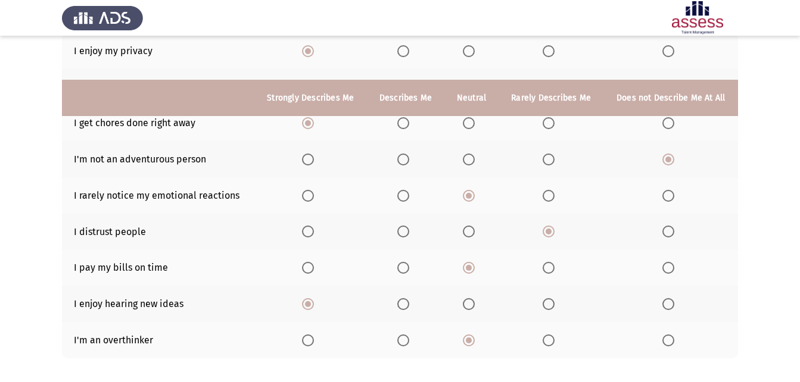
scroll to position [253, 0]
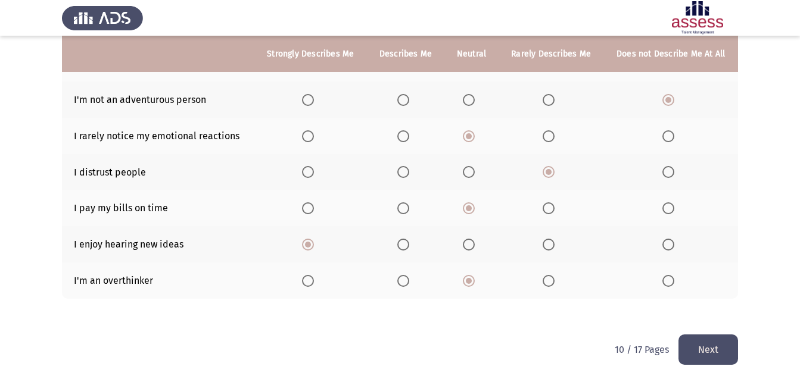
click at [721, 350] on button "Next" at bounding box center [709, 350] width 60 height 30
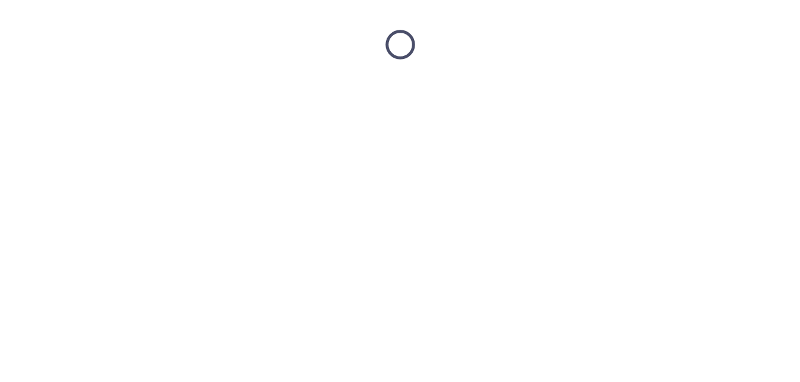
scroll to position [0, 0]
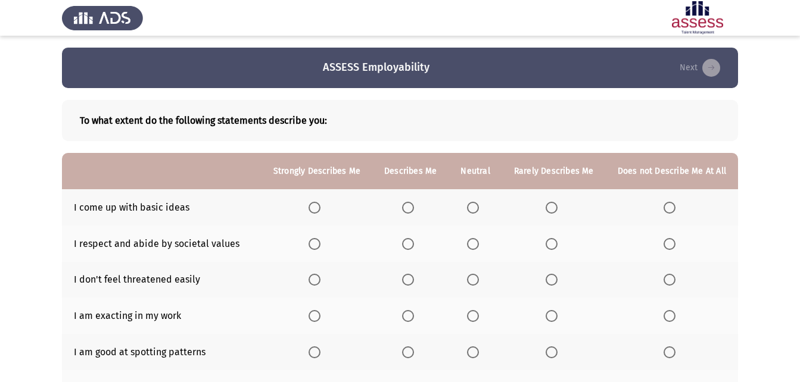
click at [332, 205] on th at bounding box center [317, 207] width 111 height 36
click at [310, 207] on th at bounding box center [317, 207] width 111 height 36
click at [321, 207] on span "Select an option" at bounding box center [315, 208] width 12 height 12
click at [321, 207] on input "Select an option" at bounding box center [315, 208] width 12 height 12
click at [313, 242] on th at bounding box center [317, 244] width 111 height 36
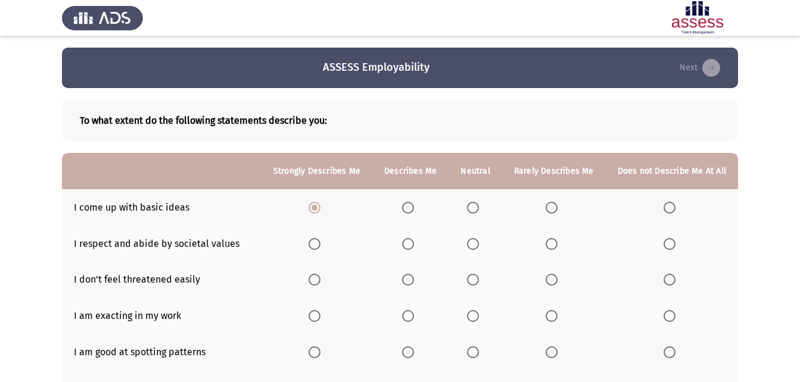
click at [320, 311] on span "Select an option" at bounding box center [315, 316] width 12 height 12
click at [320, 311] on input "Select an option" at bounding box center [315, 316] width 12 height 12
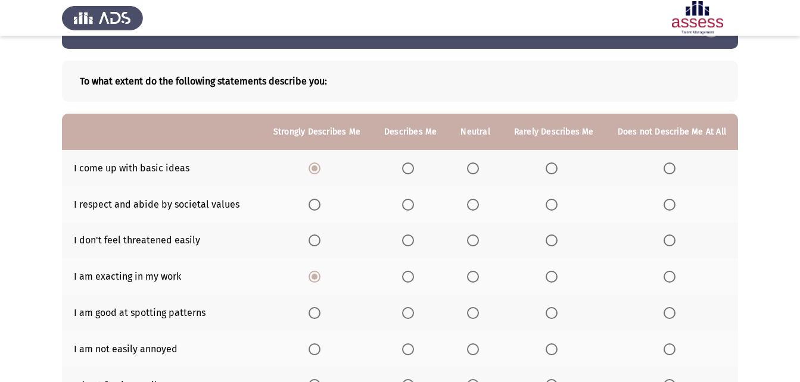
scroll to position [60, 0]
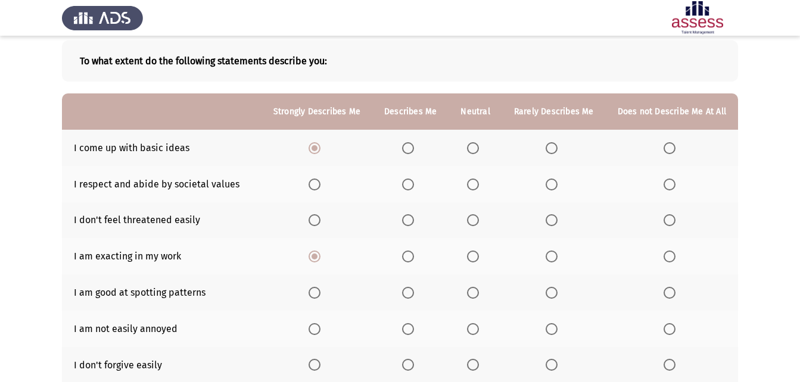
drag, startPoint x: 327, startPoint y: 330, endPoint x: 304, endPoint y: 340, distance: 25.1
click at [313, 336] on th at bounding box center [317, 329] width 111 height 36
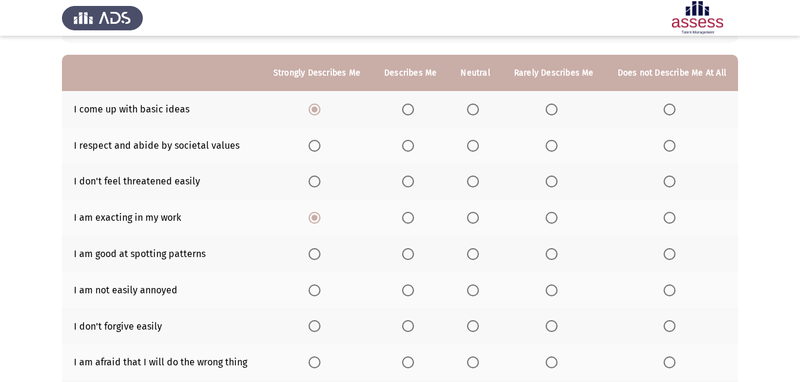
scroll to position [119, 0]
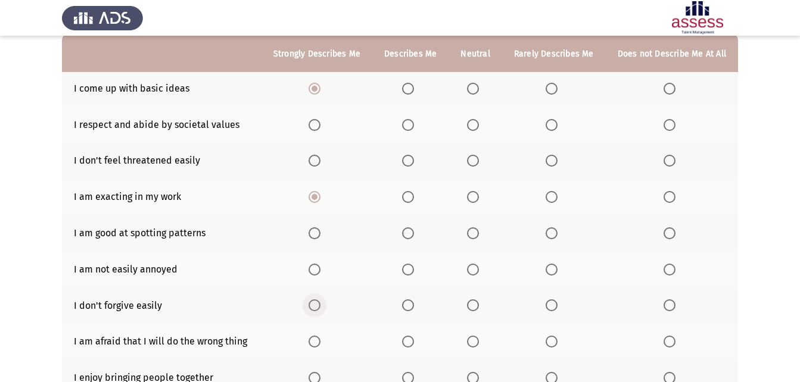
click at [319, 309] on span "Select an option" at bounding box center [315, 306] width 12 height 12
click at [319, 309] on input "Select an option" at bounding box center [315, 306] width 12 height 12
click at [325, 341] on label "Select an option" at bounding box center [317, 342] width 17 height 12
click at [321, 341] on input "Select an option" at bounding box center [315, 342] width 12 height 12
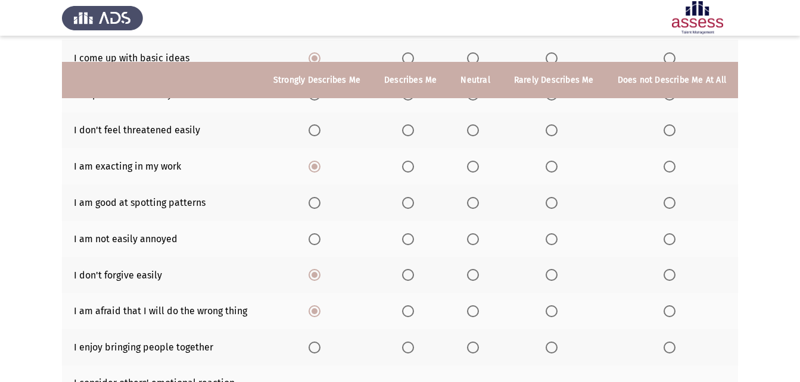
scroll to position [179, 0]
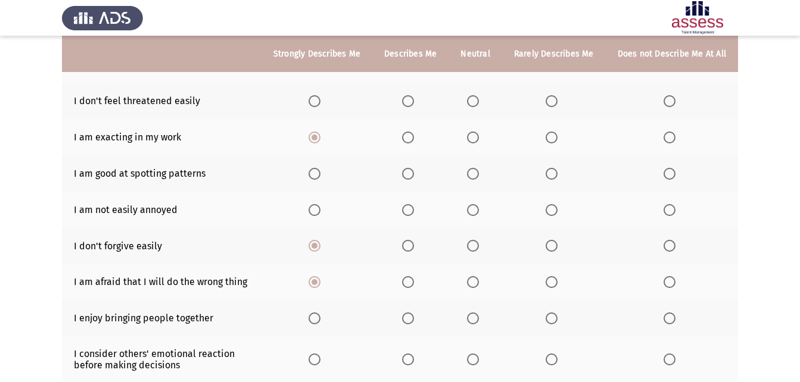
click at [321, 319] on span "Select an option" at bounding box center [315, 319] width 12 height 12
click at [321, 319] on input "Select an option" at bounding box center [315, 319] width 12 height 12
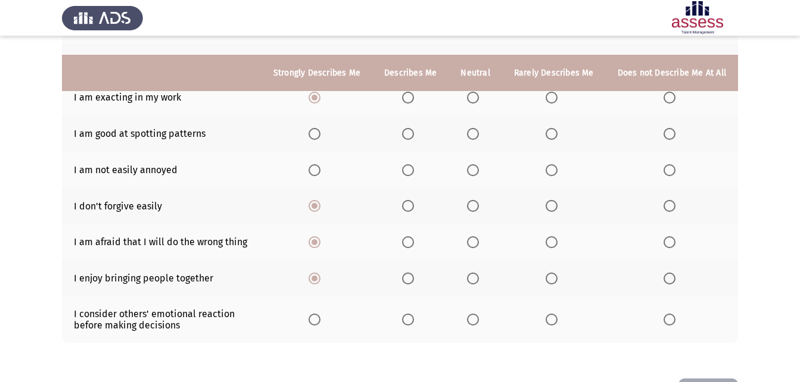
scroll to position [238, 0]
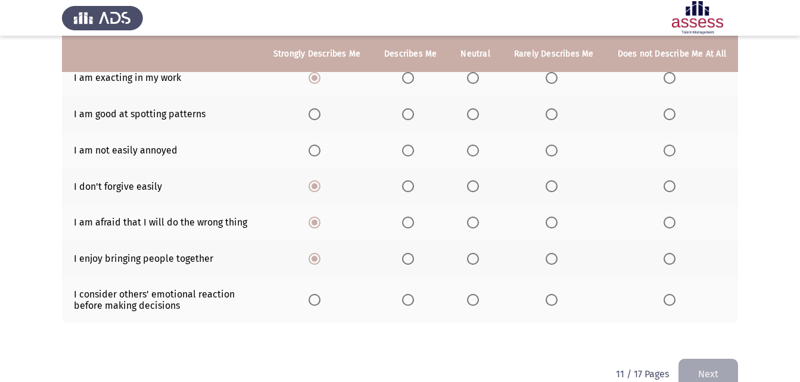
click at [321, 307] on th at bounding box center [317, 300] width 111 height 46
click at [321, 305] on span "Select an option" at bounding box center [315, 300] width 12 height 12
click at [321, 305] on input "Select an option" at bounding box center [315, 300] width 12 height 12
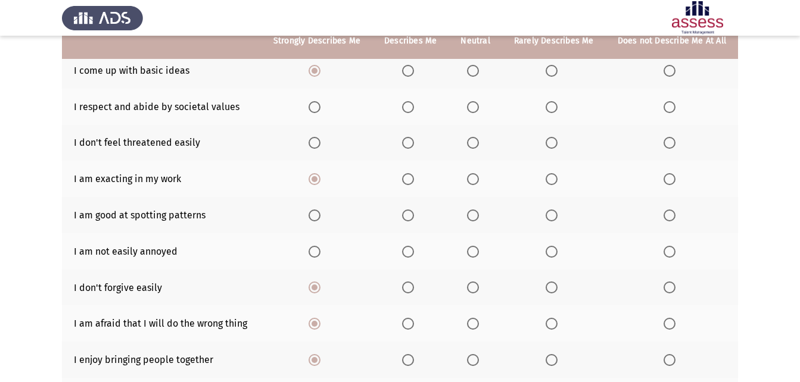
scroll to position [119, 0]
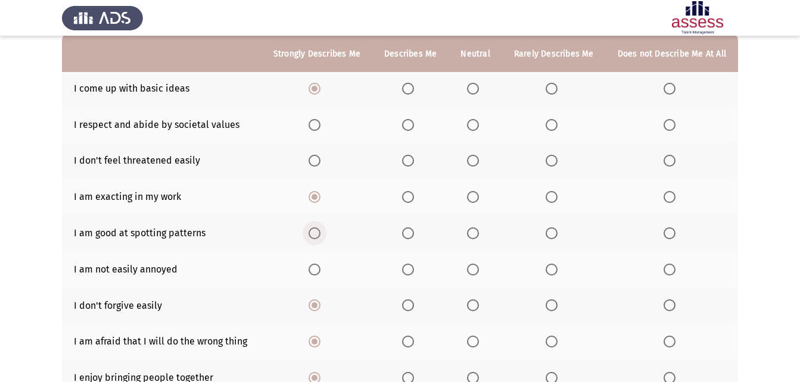
click at [321, 229] on span "Select an option" at bounding box center [315, 234] width 12 height 12
click at [321, 229] on input "Select an option" at bounding box center [315, 234] width 12 height 12
click at [321, 267] on span "Select an option" at bounding box center [315, 270] width 12 height 12
click at [321, 267] on input "Select an option" at bounding box center [315, 270] width 12 height 12
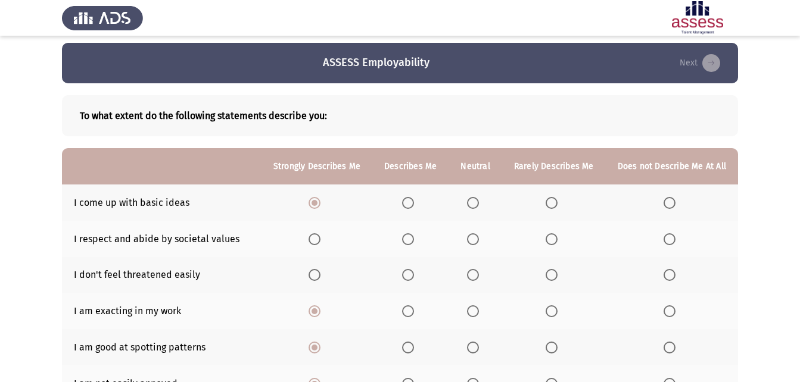
scroll to position [0, 0]
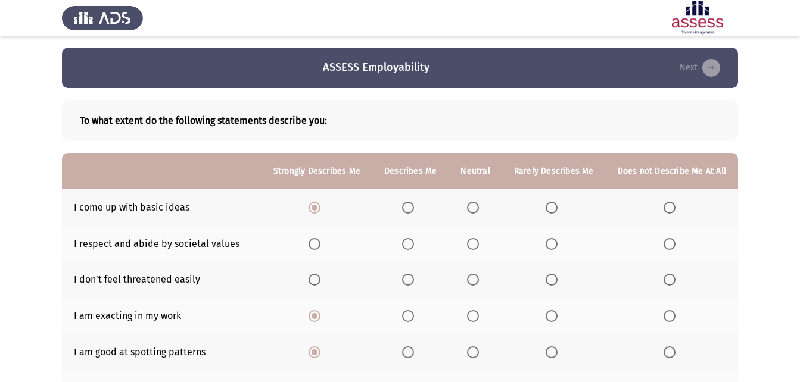
click at [321, 281] on span "Select an option" at bounding box center [315, 280] width 12 height 12
click at [321, 281] on input "Select an option" at bounding box center [315, 280] width 12 height 12
click at [321, 240] on span "Select an option" at bounding box center [315, 244] width 12 height 12
click at [321, 240] on input "Select an option" at bounding box center [315, 244] width 12 height 12
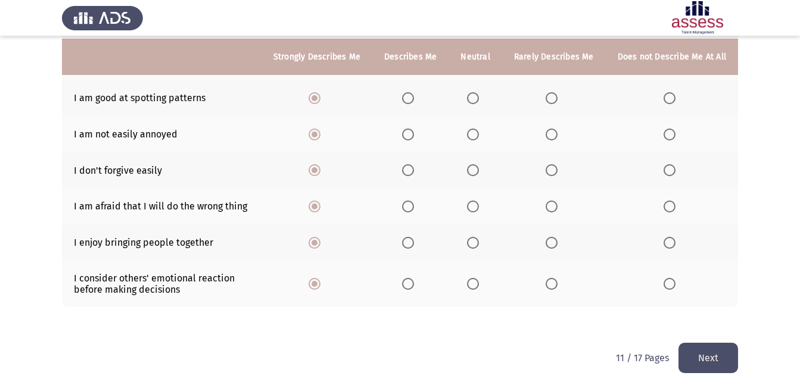
scroll to position [263, 0]
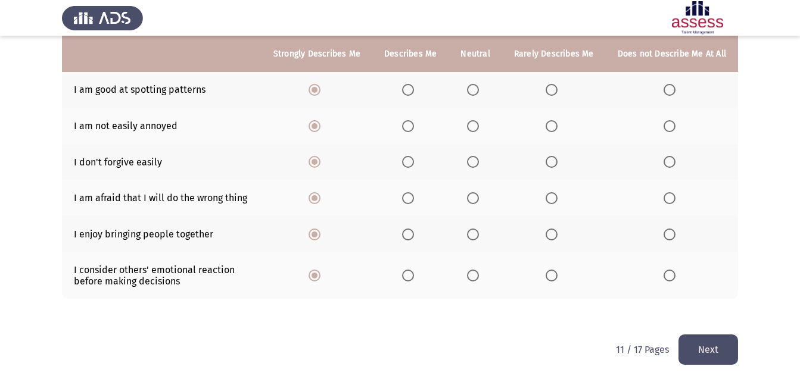
click at [726, 348] on button "Next" at bounding box center [709, 350] width 60 height 30
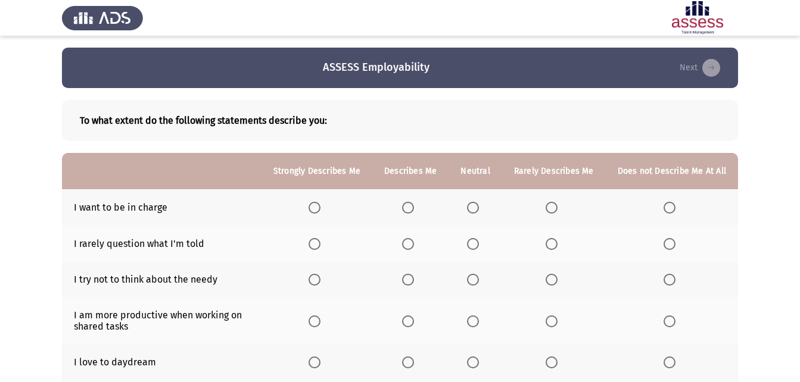
scroll to position [179, 0]
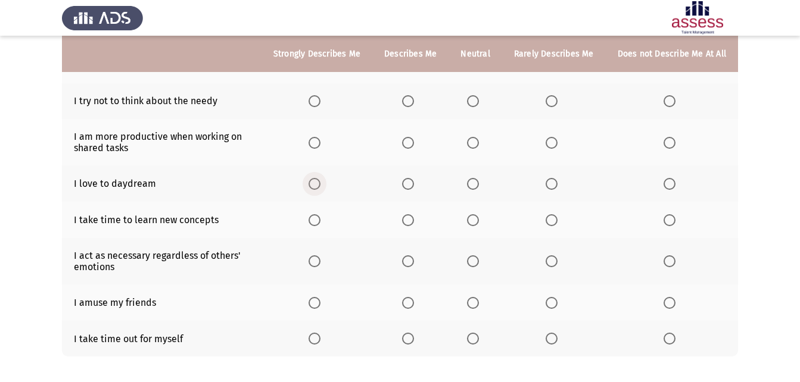
drag, startPoint x: 325, startPoint y: 178, endPoint x: 191, endPoint y: 207, distance: 137.1
click at [297, 188] on th at bounding box center [317, 184] width 111 height 36
click at [675, 220] on span "Select an option" at bounding box center [670, 220] width 12 height 12
click at [675, 220] on input "Select an option" at bounding box center [670, 220] width 12 height 12
click at [321, 259] on span "Select an option" at bounding box center [315, 262] width 12 height 12
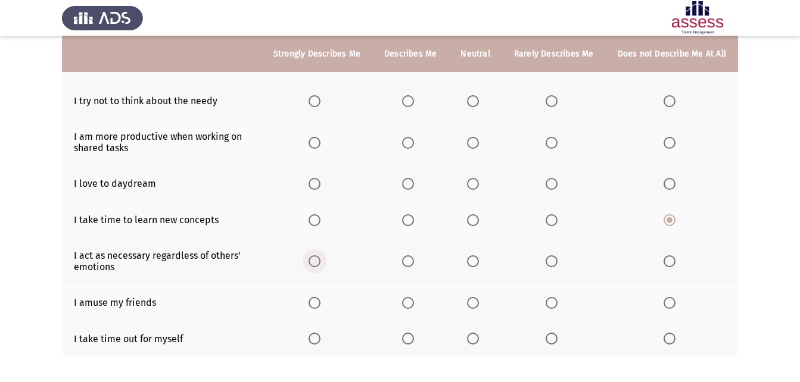
click at [321, 259] on input "Select an option" at bounding box center [315, 262] width 12 height 12
click at [670, 340] on span "Select an option" at bounding box center [670, 339] width 12 height 12
click at [670, 340] on input "Select an option" at bounding box center [670, 339] width 12 height 12
click at [410, 301] on span "Select an option" at bounding box center [408, 303] width 12 height 12
click at [410, 301] on input "Select an option" at bounding box center [408, 303] width 12 height 12
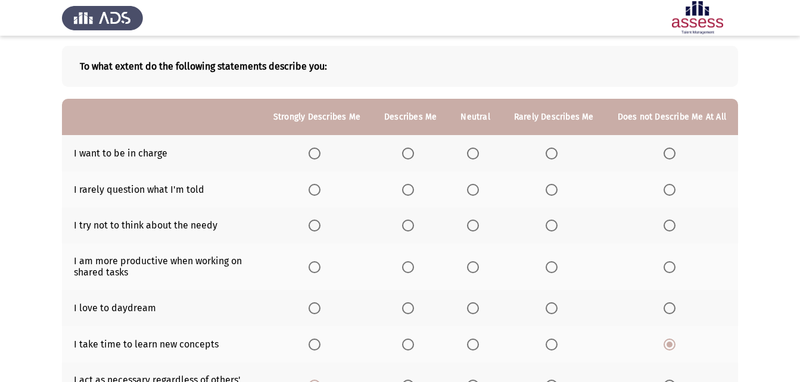
scroll to position [0, 0]
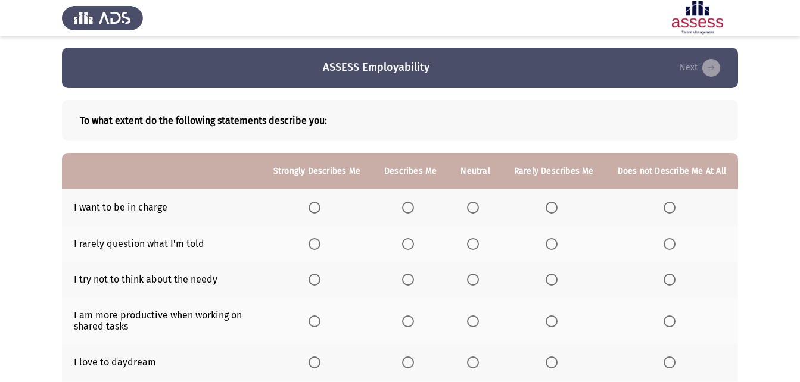
click at [411, 203] on span "Select an option" at bounding box center [408, 208] width 12 height 12
click at [411, 203] on input "Select an option" at bounding box center [408, 208] width 12 height 12
click at [318, 247] on span "Select an option" at bounding box center [315, 244] width 12 height 12
click at [318, 247] on input "Select an option" at bounding box center [315, 244] width 12 height 12
click at [479, 284] on span "Select an option" at bounding box center [473, 280] width 12 height 12
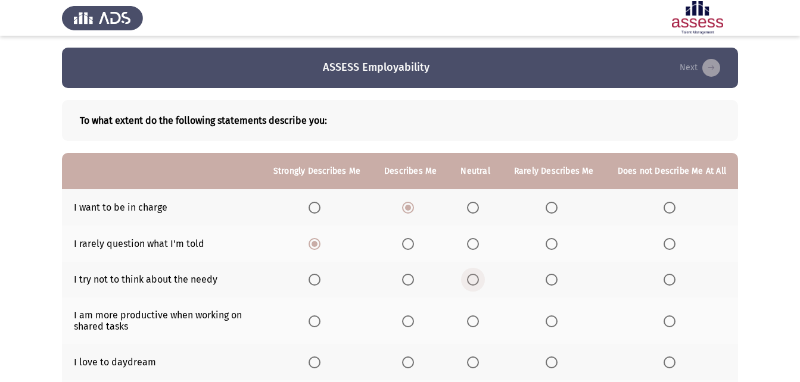
click at [479, 284] on input "Select an option" at bounding box center [473, 280] width 12 height 12
click at [325, 319] on label "Select an option" at bounding box center [317, 322] width 17 height 12
click at [321, 319] on input "Select an option" at bounding box center [315, 322] width 12 height 12
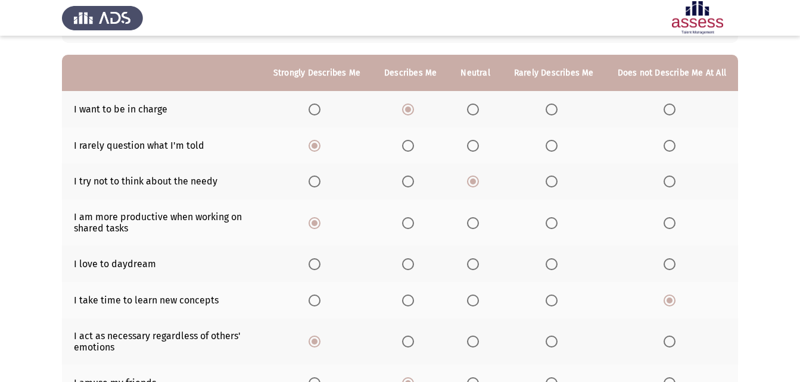
scroll to position [119, 0]
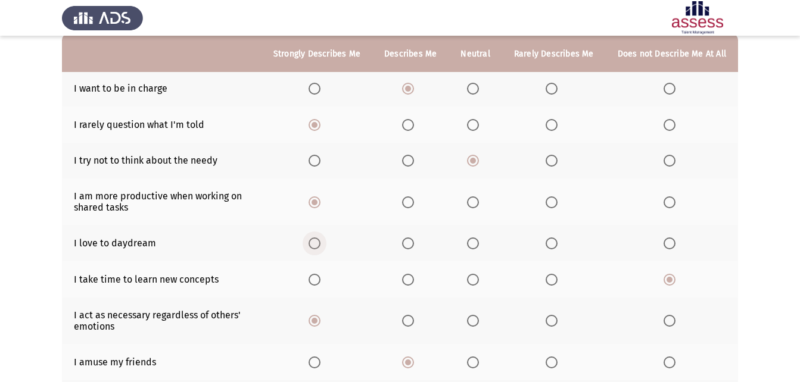
click at [321, 244] on span "Select an option" at bounding box center [315, 244] width 12 height 12
click at [321, 244] on input "Select an option" at bounding box center [315, 244] width 12 height 12
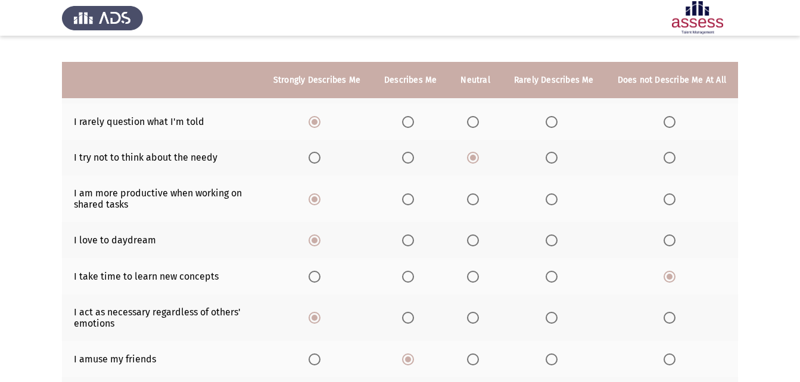
scroll to position [237, 0]
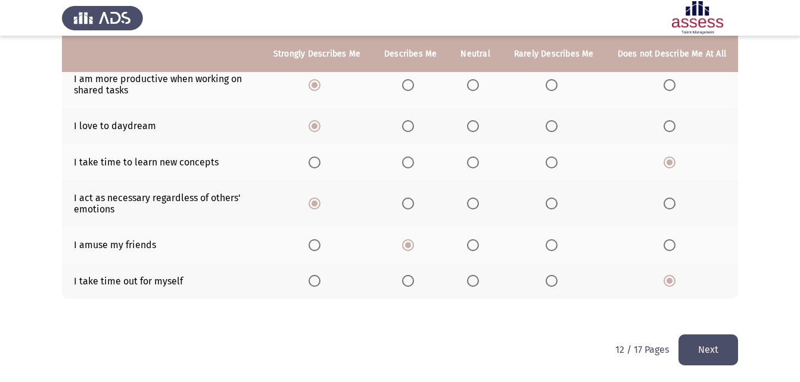
click at [718, 344] on button "Next" at bounding box center [709, 350] width 60 height 30
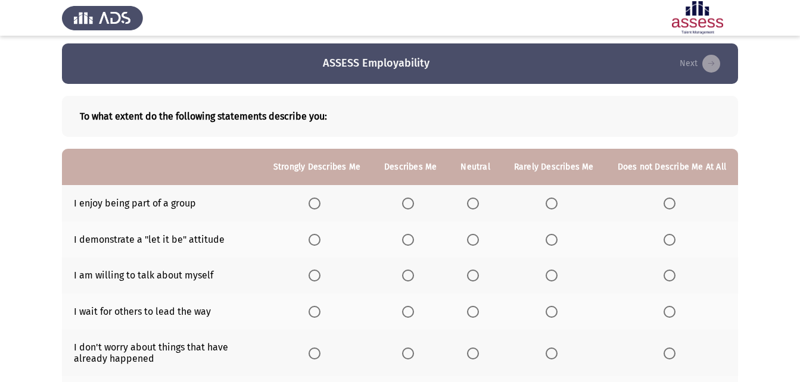
scroll to position [0, 0]
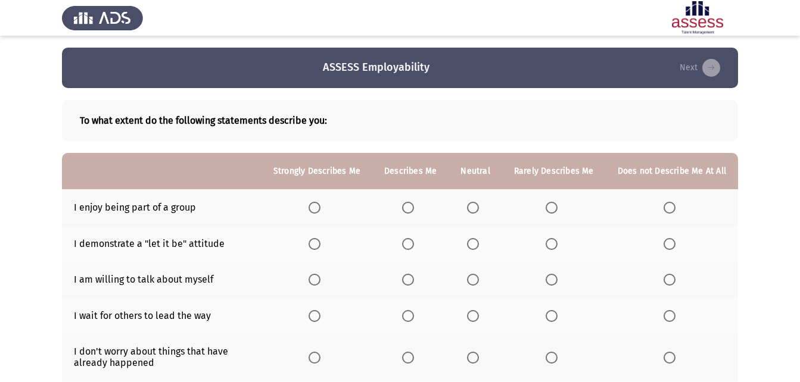
click at [313, 198] on th at bounding box center [317, 207] width 111 height 36
click at [320, 202] on span "Select an option" at bounding box center [315, 208] width 12 height 12
click at [320, 202] on input "Select an option" at bounding box center [315, 208] width 12 height 12
click at [558, 285] on span "Select an option" at bounding box center [552, 280] width 12 height 12
click at [558, 285] on input "Select an option" at bounding box center [552, 280] width 12 height 12
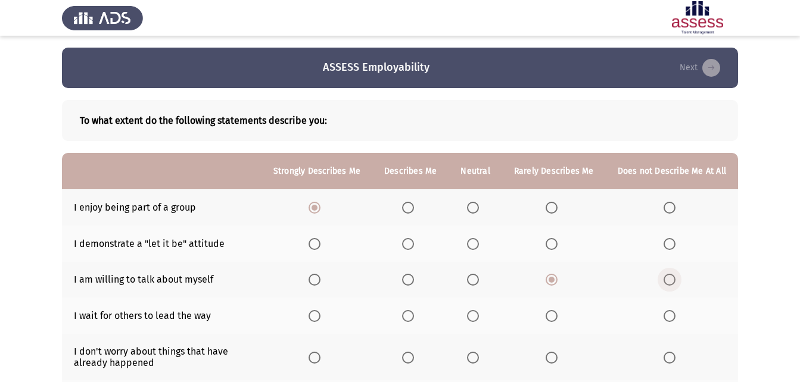
drag, startPoint x: 673, startPoint y: 285, endPoint x: 0, endPoint y: 354, distance: 676.7
click at [665, 288] on th at bounding box center [672, 280] width 132 height 36
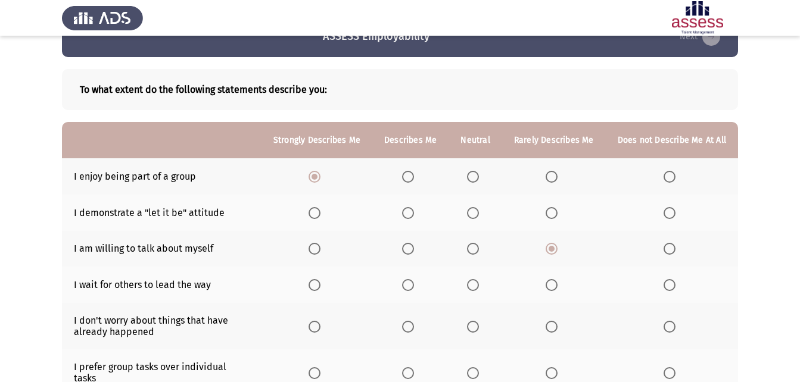
scroll to position [60, 0]
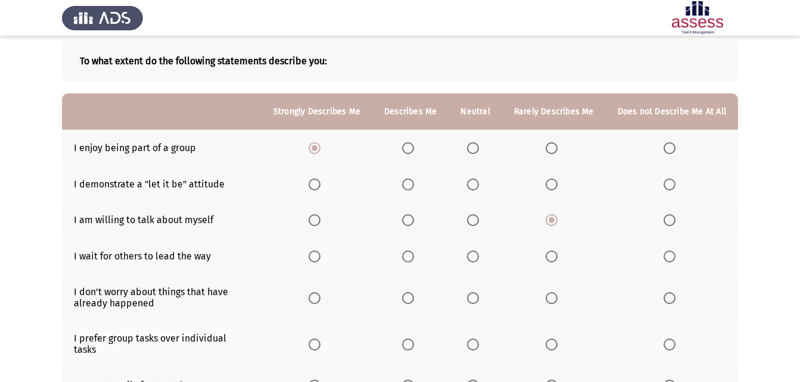
click at [555, 250] on mat-radio-button "Select an option" at bounding box center [554, 256] width 17 height 13
click at [670, 224] on span "Select an option" at bounding box center [670, 220] width 12 height 12
click at [670, 224] on input "Select an option" at bounding box center [670, 220] width 12 height 12
drag, startPoint x: 567, startPoint y: 254, endPoint x: 559, endPoint y: 266, distance: 14.2
click at [565, 261] on th at bounding box center [554, 256] width 104 height 36
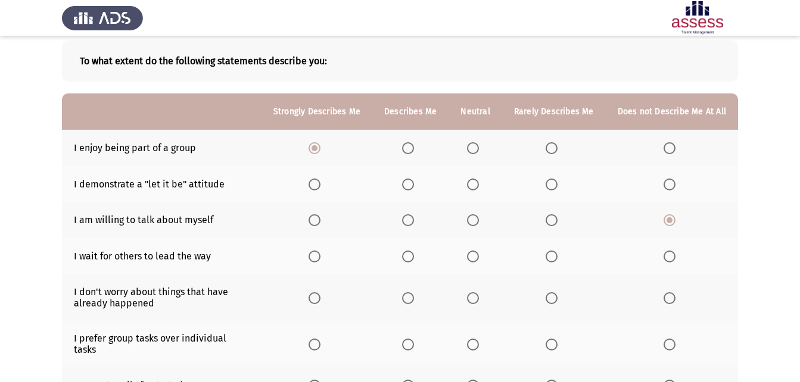
click at [556, 260] on span "Select an option" at bounding box center [552, 257] width 12 height 12
click at [556, 260] on input "Select an option" at bounding box center [552, 257] width 12 height 12
click at [479, 256] on span "Select an option" at bounding box center [473, 257] width 12 height 12
click at [479, 256] on input "Select an option" at bounding box center [473, 257] width 12 height 12
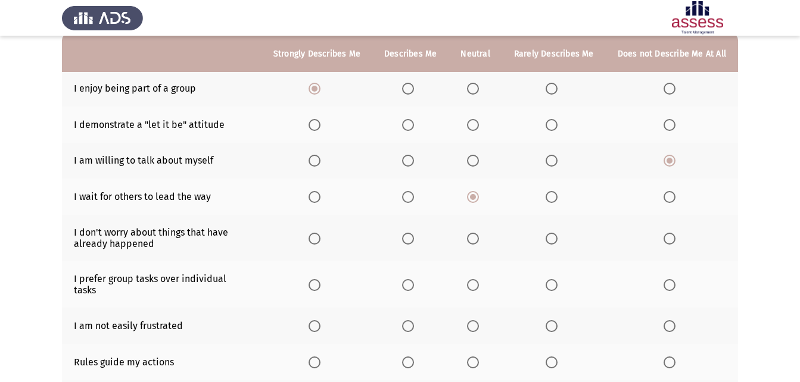
click at [318, 279] on span "Select an option" at bounding box center [315, 285] width 12 height 12
click at [318, 279] on input "Select an option" at bounding box center [315, 285] width 12 height 12
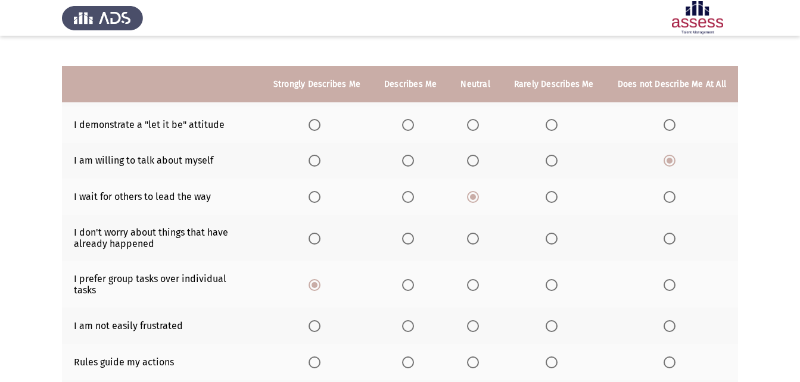
scroll to position [179, 0]
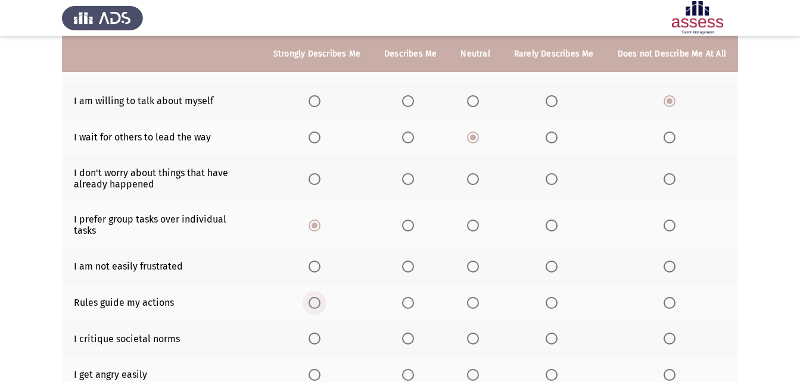
click at [325, 297] on label "Select an option" at bounding box center [317, 303] width 17 height 12
click at [321, 297] on input "Select an option" at bounding box center [315, 303] width 12 height 12
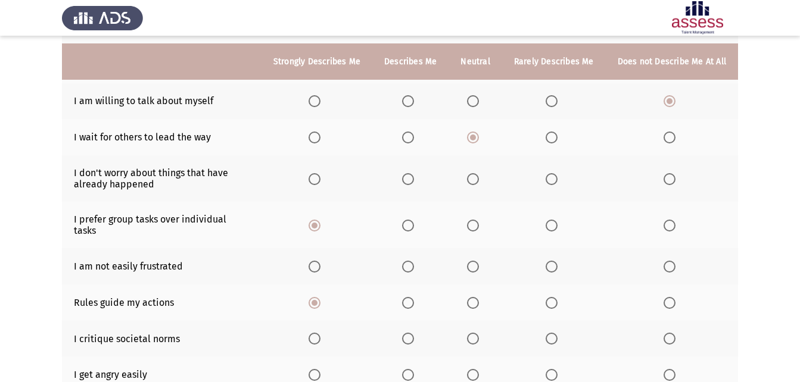
scroll to position [238, 0]
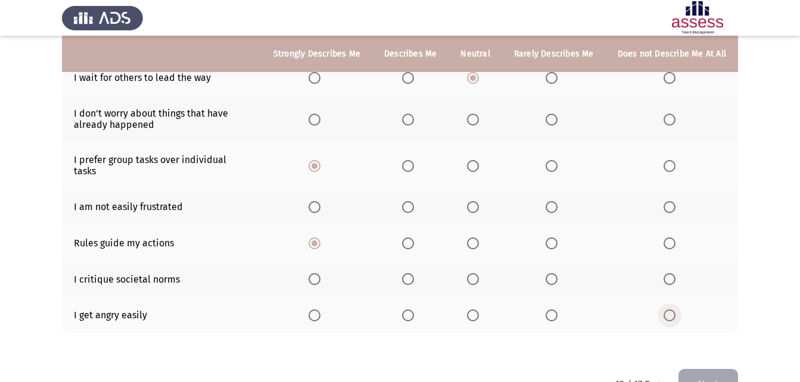
drag, startPoint x: 667, startPoint y: 303, endPoint x: 581, endPoint y: 313, distance: 86.4
click at [655, 307] on th at bounding box center [672, 315] width 132 height 36
click at [414, 273] on span "Select an option" at bounding box center [408, 279] width 12 height 12
click at [414, 273] on input "Select an option" at bounding box center [408, 279] width 12 height 12
click at [477, 273] on span "Select an option" at bounding box center [473, 279] width 12 height 12
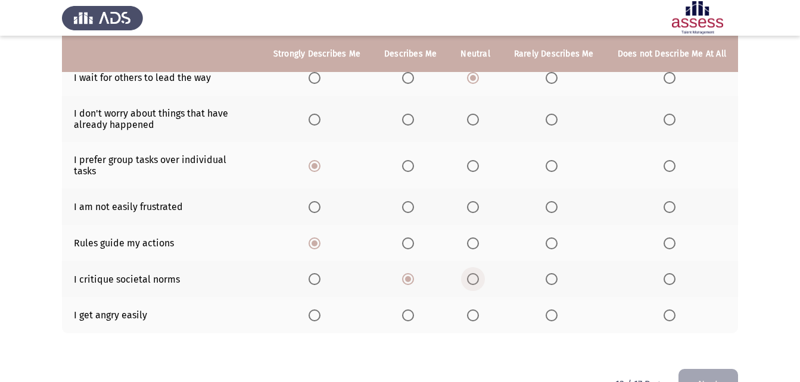
click at [477, 273] on input "Select an option" at bounding box center [473, 279] width 12 height 12
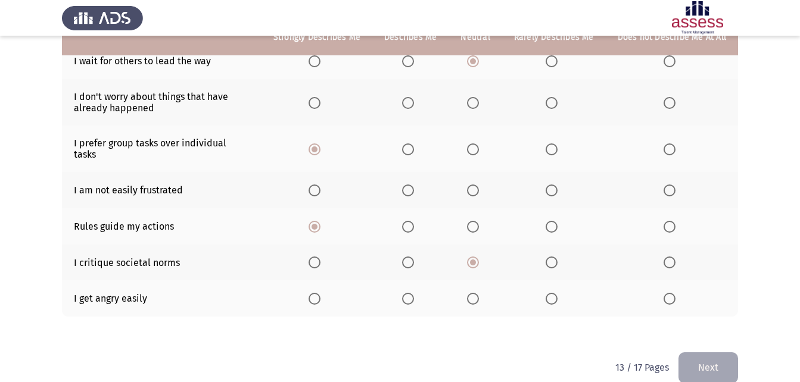
scroll to position [263, 0]
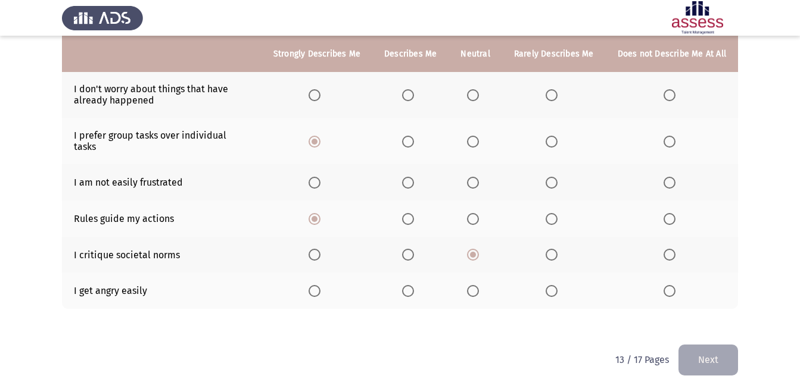
click at [316, 177] on span "Select an option" at bounding box center [315, 183] width 12 height 12
click at [316, 177] on input "Select an option" at bounding box center [315, 183] width 12 height 12
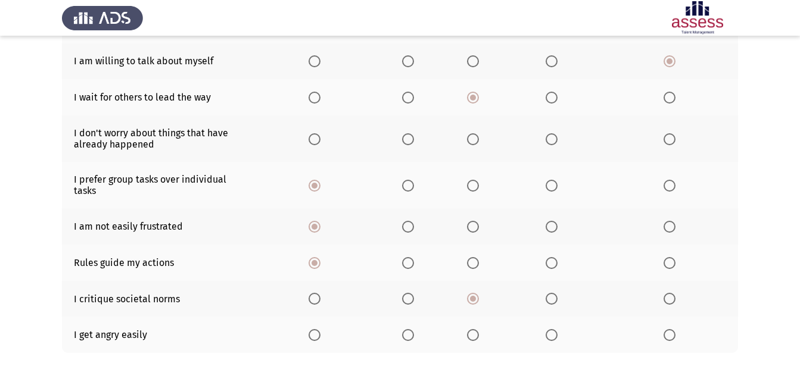
scroll to position [144, 0]
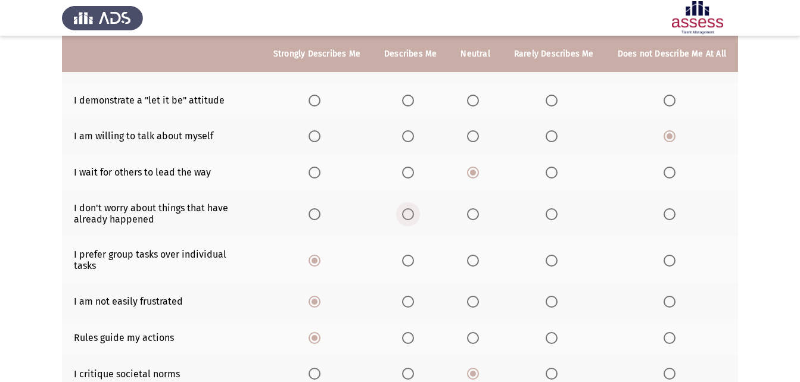
click at [414, 218] on span "Select an option" at bounding box center [408, 215] width 12 height 12
click at [414, 218] on input "Select an option" at bounding box center [408, 215] width 12 height 12
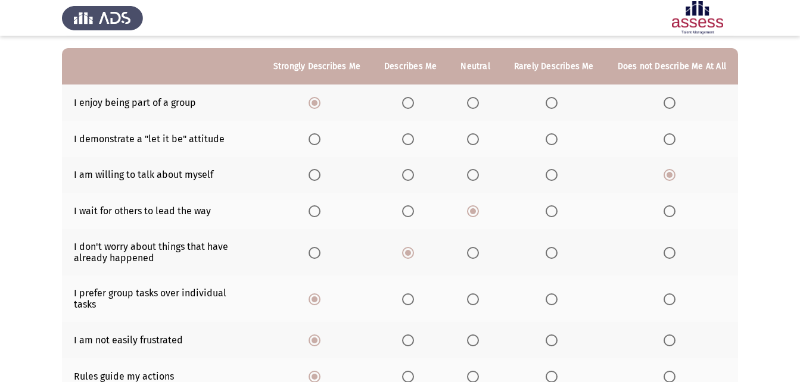
scroll to position [84, 0]
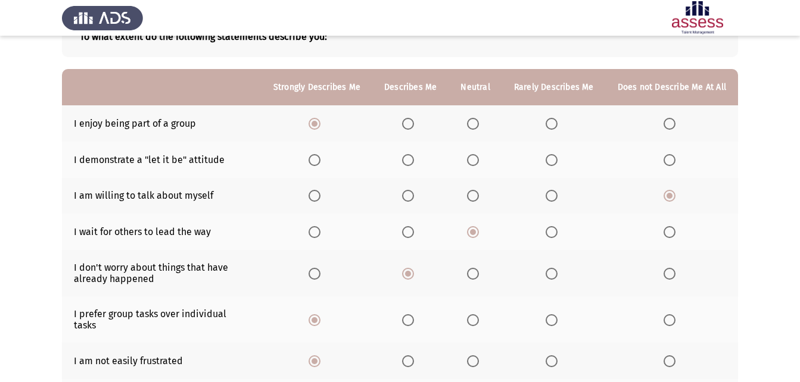
click at [489, 154] on th at bounding box center [475, 160] width 53 height 36
click at [484, 155] on label "Select an option" at bounding box center [475, 160] width 17 height 12
click at [479, 155] on input "Select an option" at bounding box center [473, 160] width 12 height 12
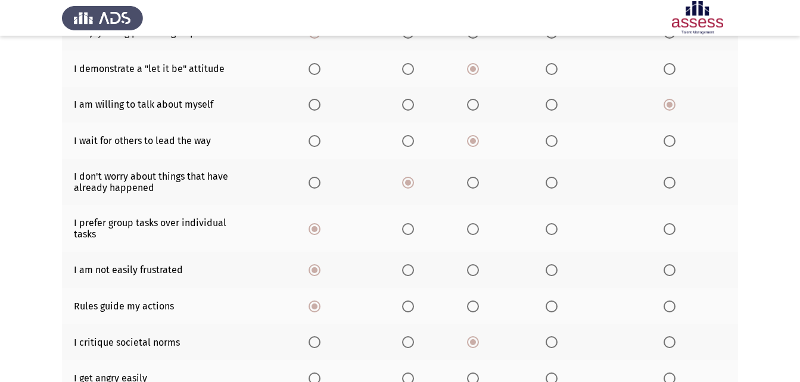
scroll to position [263, 0]
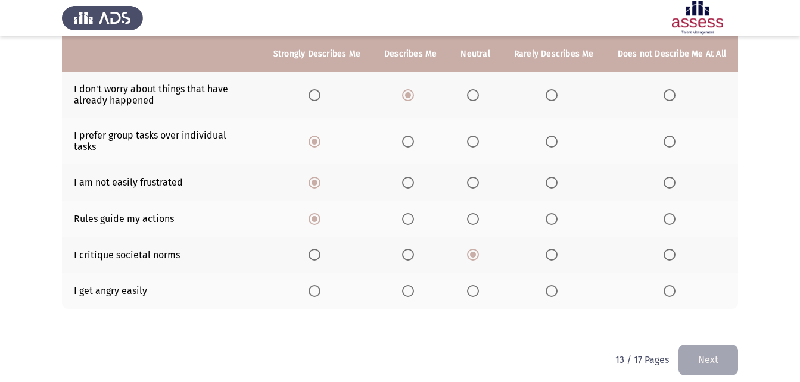
click at [693, 356] on button "Next" at bounding box center [709, 360] width 60 height 30
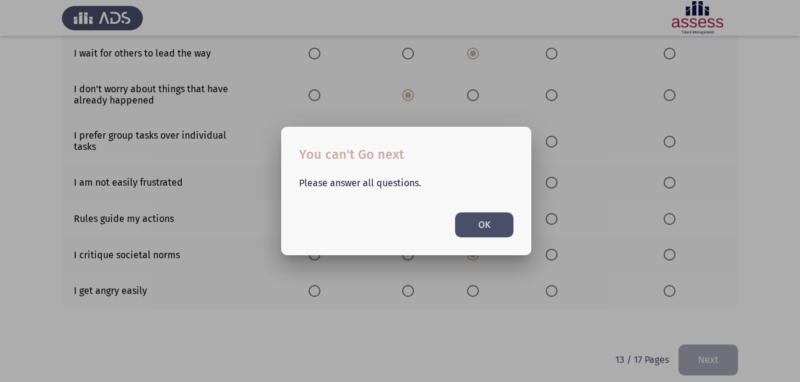
scroll to position [0, 0]
click at [490, 224] on button "OK" at bounding box center [484, 225] width 58 height 24
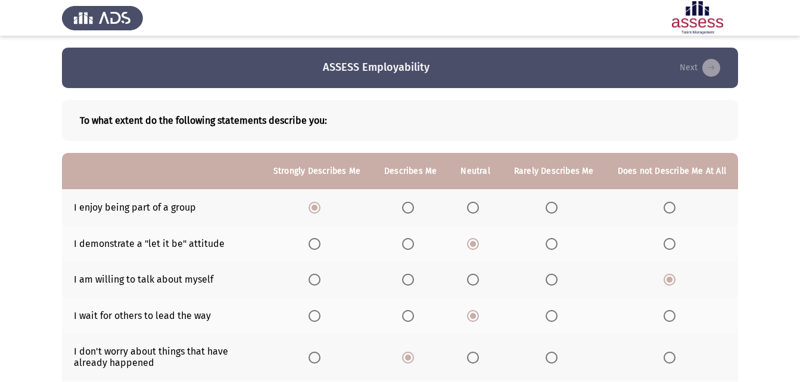
scroll to position [263, 0]
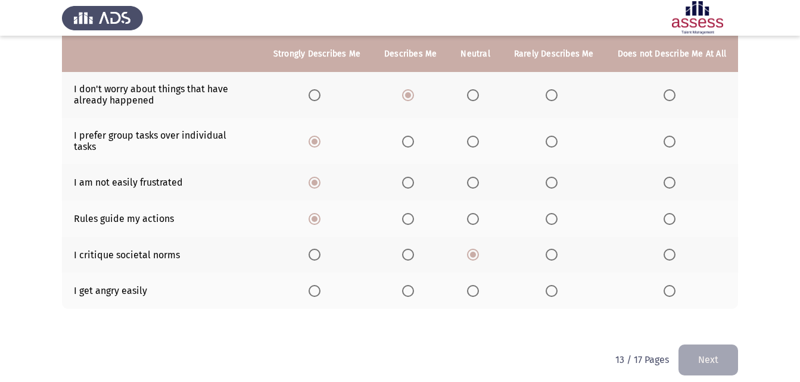
drag, startPoint x: 674, startPoint y: 284, endPoint x: 725, endPoint y: 315, distance: 59.4
click at [689, 291] on th at bounding box center [672, 291] width 132 height 36
click at [666, 285] on span "Select an option" at bounding box center [670, 291] width 12 height 12
click at [666, 285] on input "Select an option" at bounding box center [670, 291] width 12 height 12
click at [717, 363] on button "Next" at bounding box center [709, 360] width 60 height 30
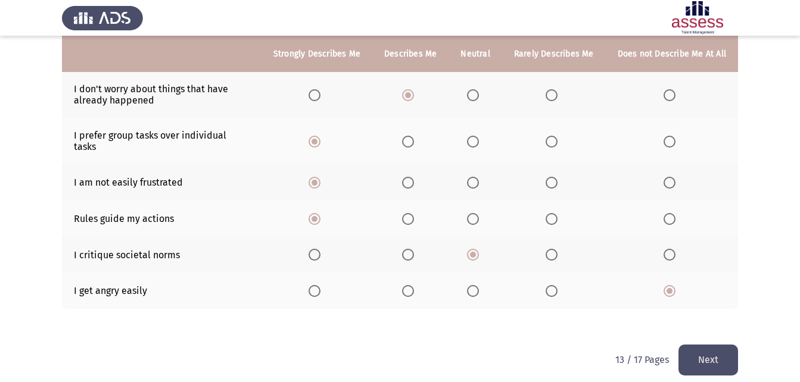
scroll to position [0, 0]
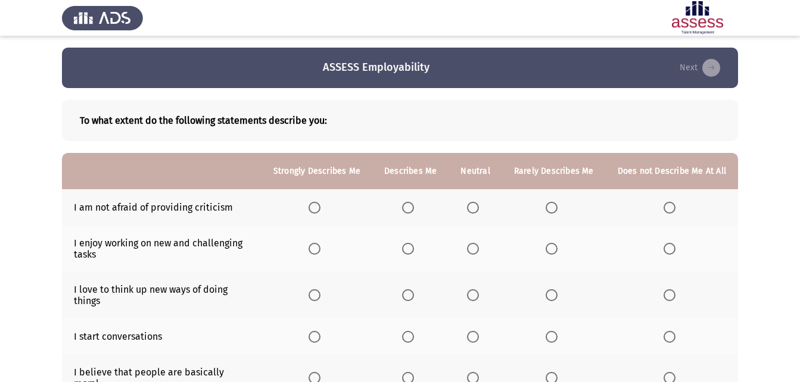
click at [317, 250] on span "Select an option" at bounding box center [315, 249] width 12 height 12
click at [317, 250] on input "Select an option" at bounding box center [315, 249] width 12 height 12
drag, startPoint x: 324, startPoint y: 295, endPoint x: 325, endPoint y: 305, distance: 10.1
click at [325, 305] on th at bounding box center [317, 295] width 111 height 46
click at [321, 300] on span "Select an option" at bounding box center [315, 296] width 12 height 12
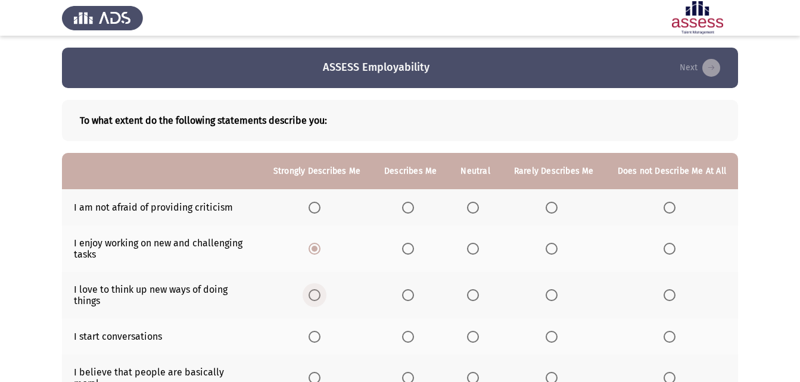
click at [321, 300] on input "Select an option" at bounding box center [315, 296] width 12 height 12
click at [414, 341] on span "Select an option" at bounding box center [408, 337] width 12 height 12
click at [414, 341] on input "Select an option" at bounding box center [408, 337] width 12 height 12
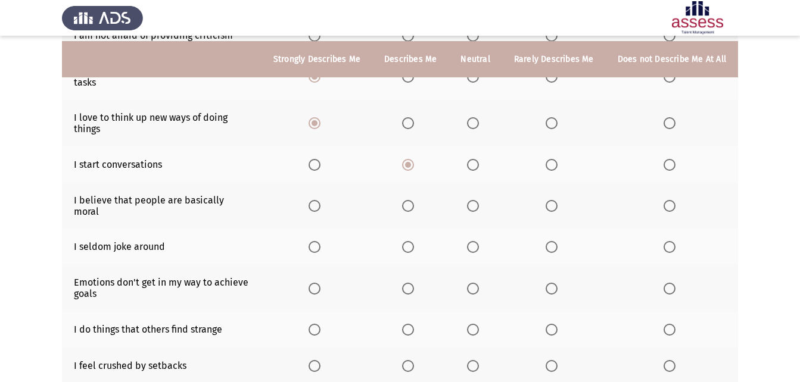
scroll to position [179, 0]
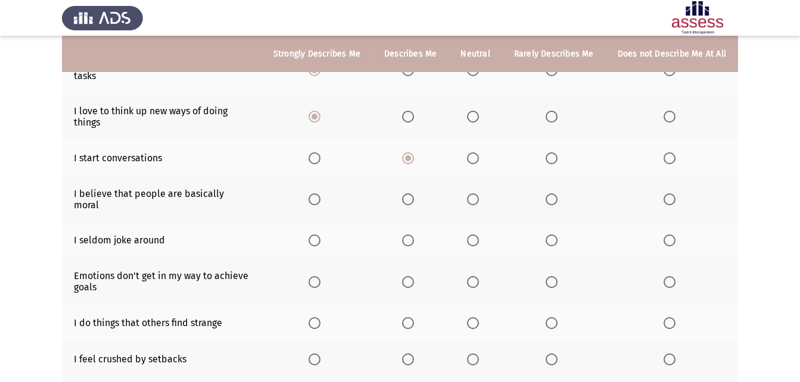
drag, startPoint x: 320, startPoint y: 194, endPoint x: 207, endPoint y: 203, distance: 112.9
click at [301, 195] on th at bounding box center [317, 199] width 111 height 46
click at [332, 234] on th at bounding box center [317, 241] width 111 height 36
click at [479, 276] on span "Select an option" at bounding box center [473, 282] width 12 height 12
click at [479, 276] on input "Select an option" at bounding box center [473, 282] width 12 height 12
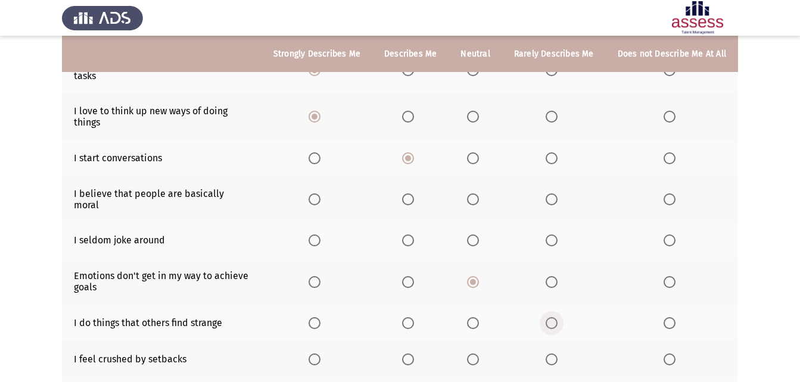
click at [556, 318] on span "Select an option" at bounding box center [552, 324] width 12 height 12
click at [556, 318] on input "Select an option" at bounding box center [552, 324] width 12 height 12
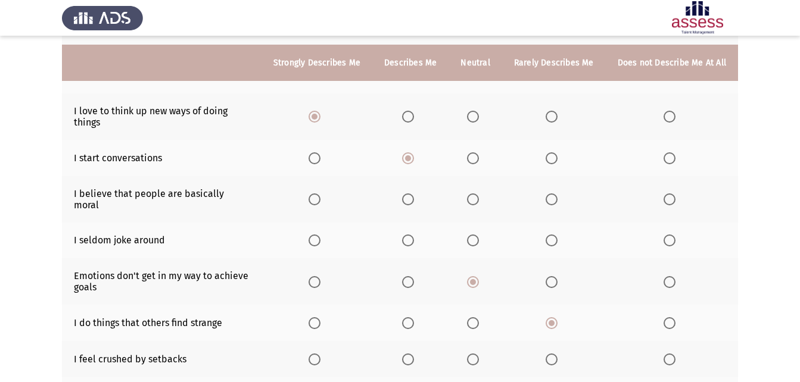
scroll to position [238, 0]
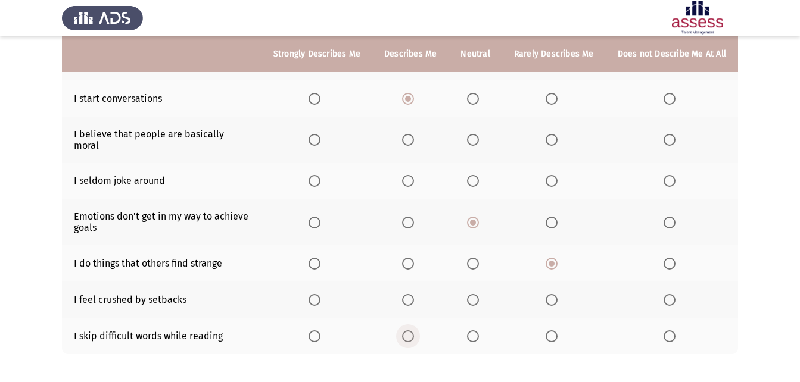
click at [414, 331] on span "Select an option" at bounding box center [408, 337] width 12 height 12
click at [414, 331] on input "Select an option" at bounding box center [408, 337] width 12 height 12
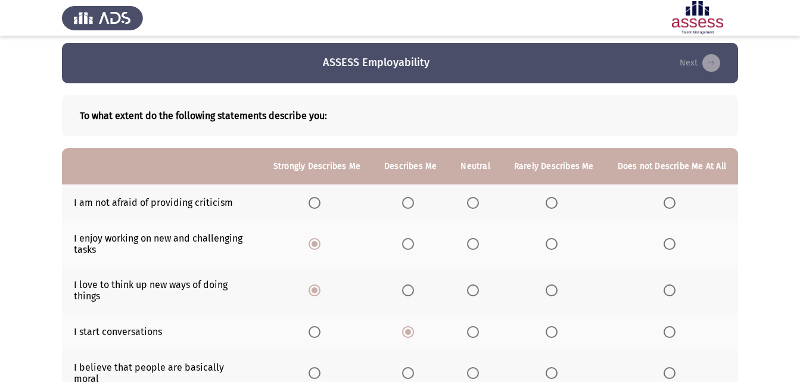
scroll to position [0, 0]
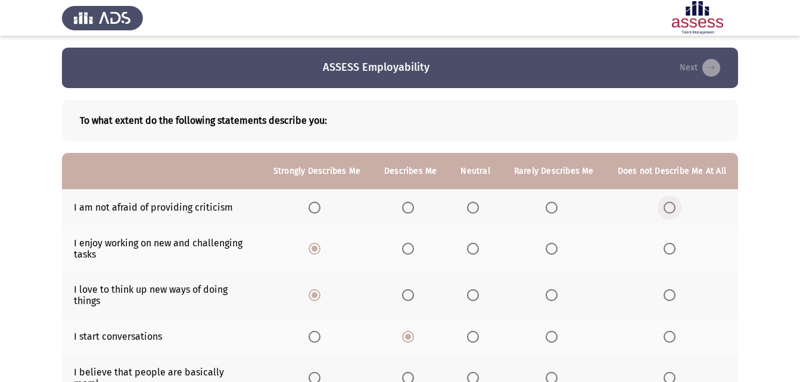
click at [671, 211] on span "Select an option" at bounding box center [670, 208] width 12 height 12
click at [671, 211] on input "Select an option" at bounding box center [670, 208] width 12 height 12
click at [478, 207] on span "Select an option" at bounding box center [473, 208] width 12 height 12
click at [478, 207] on input "Select an option" at bounding box center [473, 208] width 12 height 12
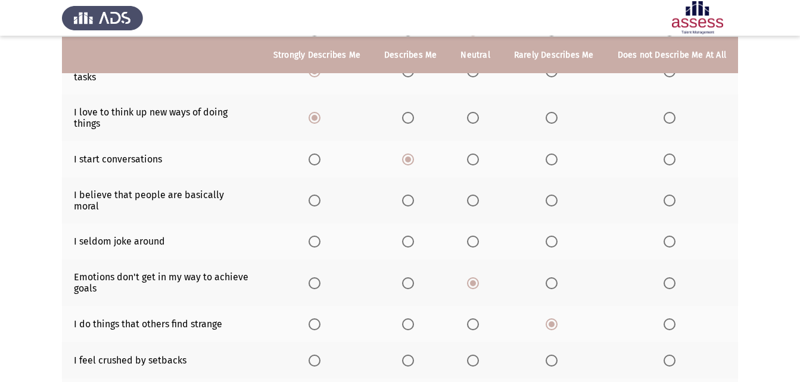
scroll to position [179, 0]
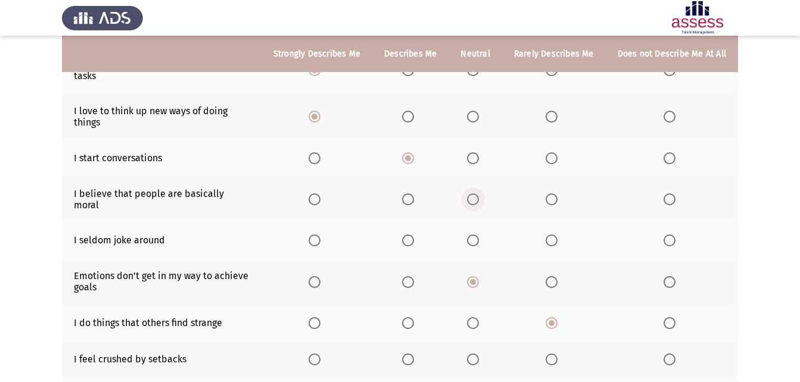
click at [483, 197] on label "Select an option" at bounding box center [475, 200] width 17 height 12
click at [479, 197] on input "Select an option" at bounding box center [473, 200] width 12 height 12
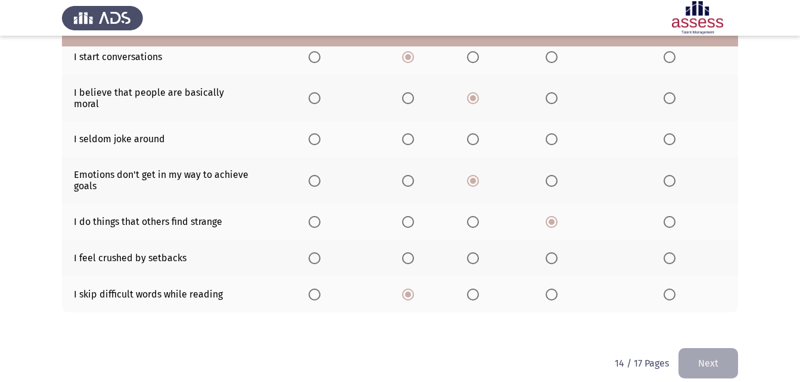
scroll to position [283, 0]
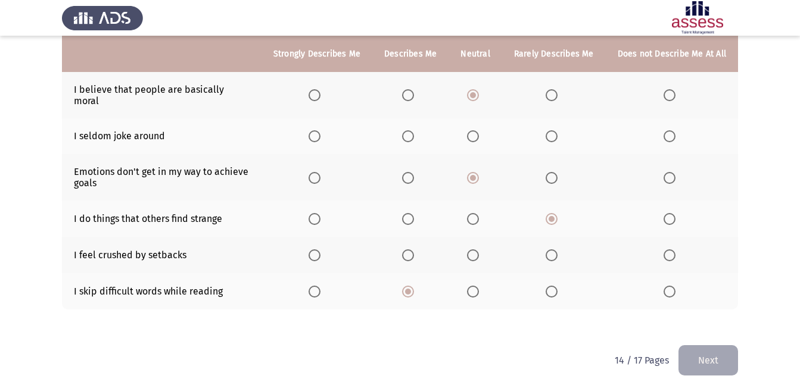
click at [484, 250] on label "Select an option" at bounding box center [475, 256] width 17 height 12
click at [479, 250] on input "Select an option" at bounding box center [473, 256] width 12 height 12
click at [699, 347] on button "Next" at bounding box center [709, 361] width 60 height 30
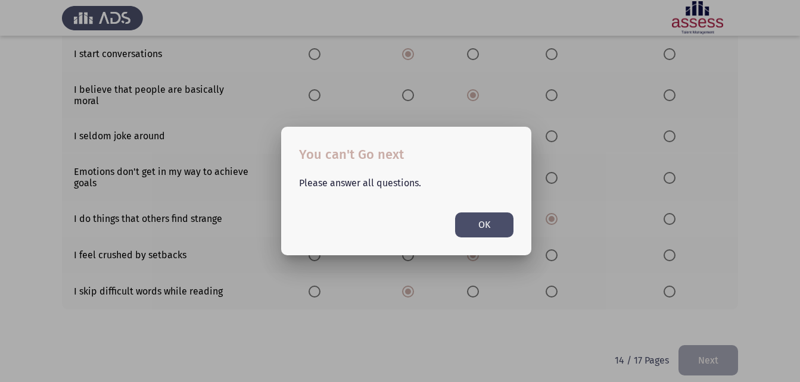
click at [519, 220] on div "Please answer all questions. OK" at bounding box center [406, 202] width 243 height 72
click at [514, 222] on div "Please answer all questions. OK" at bounding box center [406, 202] width 243 height 72
click at [506, 234] on button "OK" at bounding box center [484, 225] width 58 height 24
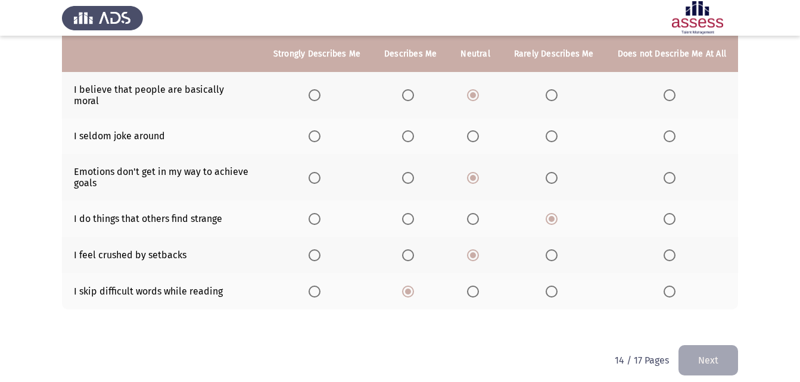
click at [310, 122] on th at bounding box center [317, 137] width 111 height 36
click at [319, 130] on span "Select an option" at bounding box center [315, 136] width 12 height 12
click at [319, 130] on input "Select an option" at bounding box center [315, 136] width 12 height 12
drag, startPoint x: 699, startPoint y: 357, endPoint x: 676, endPoint y: 381, distance: 33.7
click at [703, 356] on button "Next" at bounding box center [709, 361] width 60 height 30
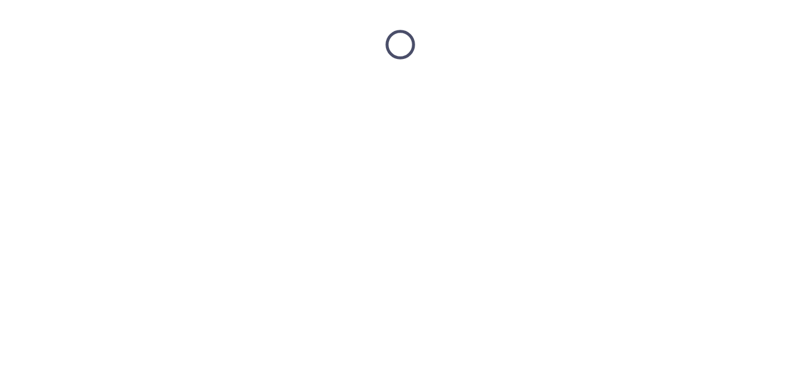
scroll to position [0, 0]
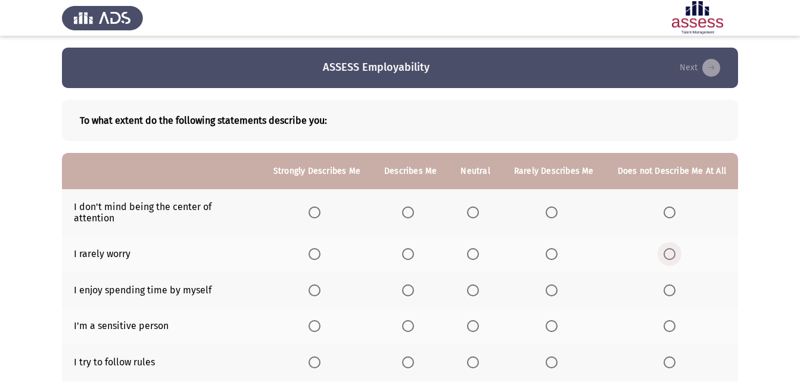
click at [669, 248] on span "Select an option" at bounding box center [670, 254] width 12 height 12
click at [669, 248] on input "Select an option" at bounding box center [670, 254] width 12 height 12
click at [679, 285] on label "Select an option" at bounding box center [672, 291] width 17 height 12
click at [676, 285] on input "Select an option" at bounding box center [670, 291] width 12 height 12
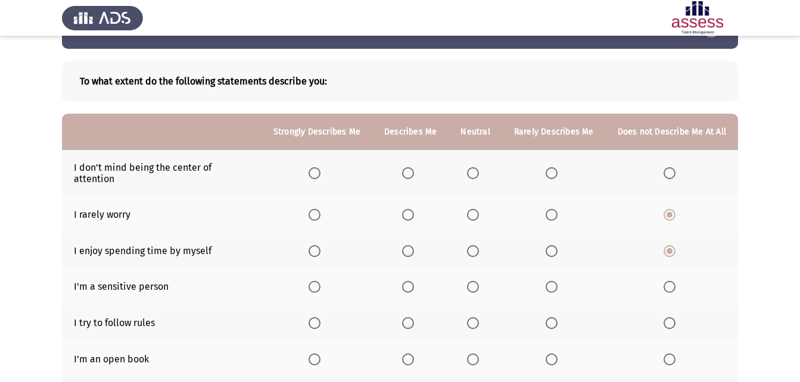
scroll to position [60, 0]
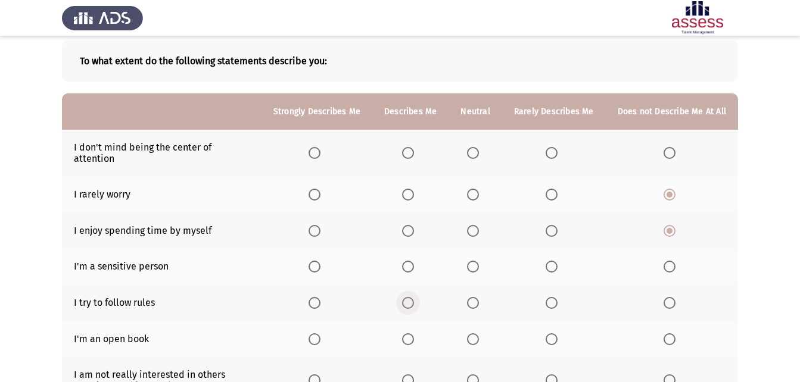
drag, startPoint x: 415, startPoint y: 290, endPoint x: 407, endPoint y: 297, distance: 11.4
click at [407, 297] on span "Select an option" at bounding box center [408, 303] width 12 height 12
click at [407, 297] on input "Select an option" at bounding box center [408, 303] width 12 height 12
click at [312, 288] on th at bounding box center [317, 303] width 111 height 36
click at [320, 297] on span "Select an option" at bounding box center [315, 303] width 12 height 12
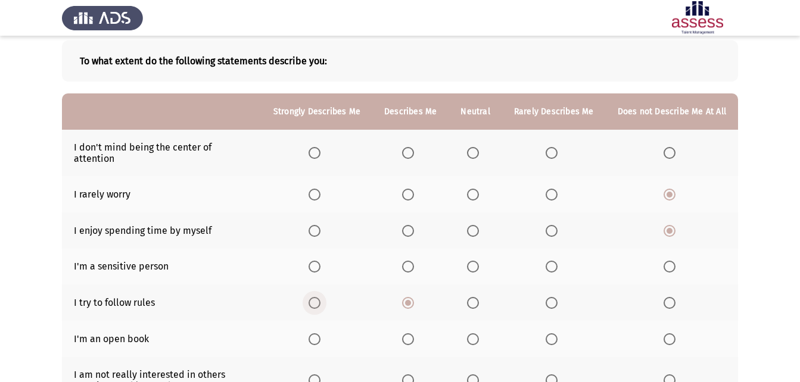
click at [320, 297] on input "Select an option" at bounding box center [315, 303] width 12 height 12
click at [404, 287] on th at bounding box center [410, 303] width 76 height 36
click at [410, 297] on span "Select an option" at bounding box center [408, 303] width 12 height 12
click at [410, 297] on input "Select an option" at bounding box center [408, 303] width 12 height 12
click at [674, 335] on th at bounding box center [672, 339] width 132 height 36
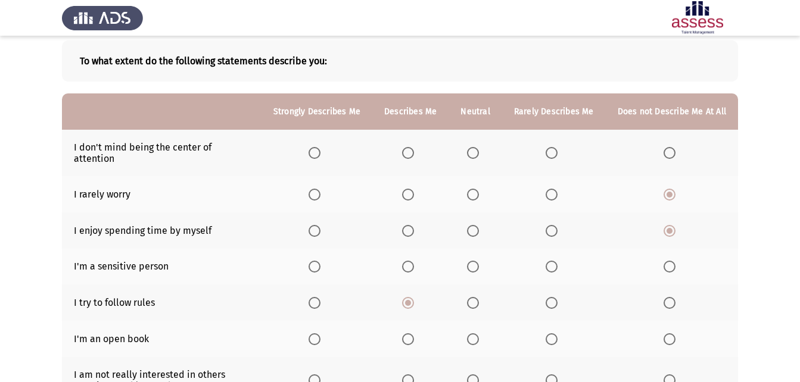
click at [679, 339] on th at bounding box center [672, 339] width 132 height 36
click at [660, 332] on th at bounding box center [672, 339] width 132 height 36
click at [672, 334] on span "Select an option" at bounding box center [670, 340] width 12 height 12
click at [672, 334] on input "Select an option" at bounding box center [670, 340] width 12 height 12
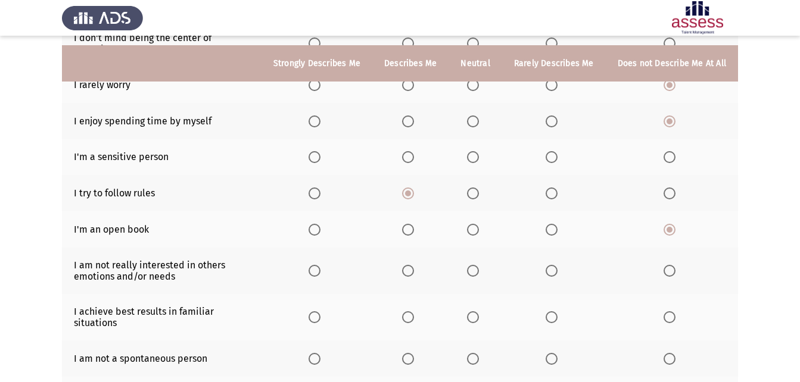
scroll to position [179, 0]
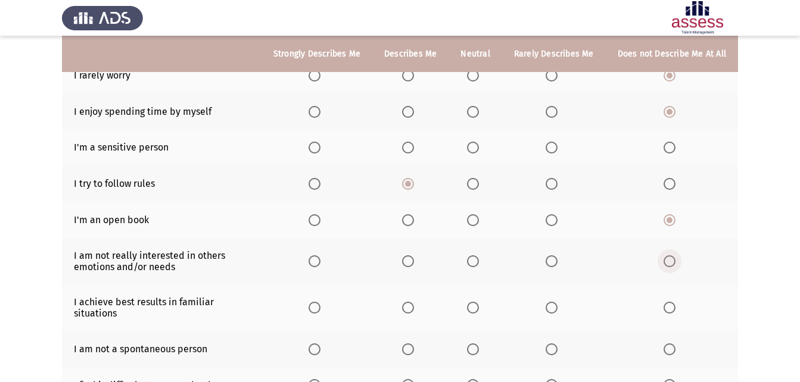
click at [675, 256] on span "Select an option" at bounding box center [670, 262] width 12 height 12
click at [675, 256] on input "Select an option" at bounding box center [670, 262] width 12 height 12
click at [325, 302] on label "Select an option" at bounding box center [317, 308] width 17 height 12
click at [321, 302] on input "Select an option" at bounding box center [315, 308] width 12 height 12
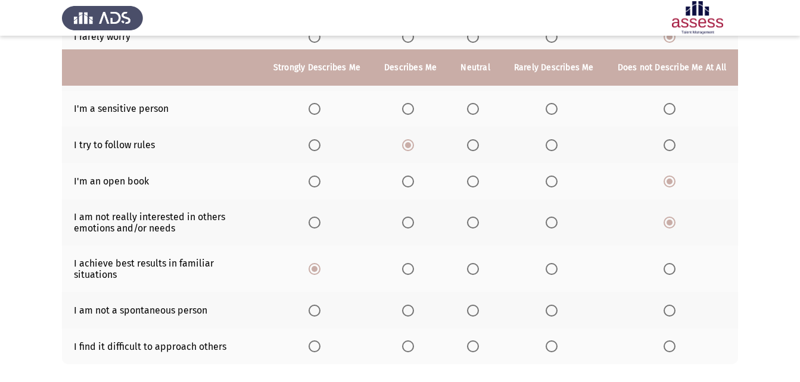
scroll to position [238, 0]
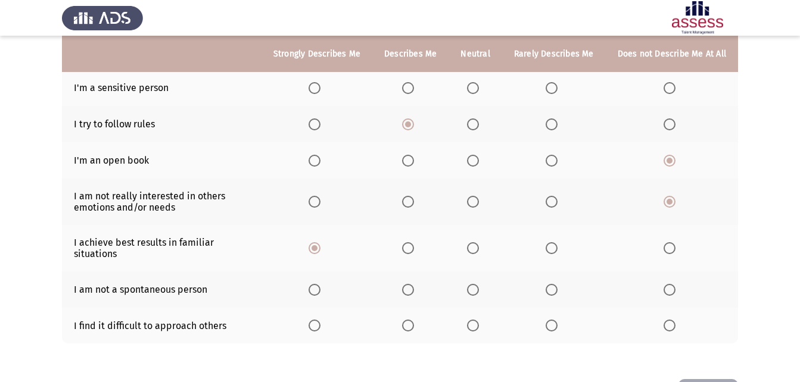
click at [675, 320] on span "Select an option" at bounding box center [670, 326] width 12 height 12
click at [675, 320] on input "Select an option" at bounding box center [670, 326] width 12 height 12
click at [479, 284] on span "Select an option" at bounding box center [473, 290] width 12 height 12
click at [479, 284] on input "Select an option" at bounding box center [473, 290] width 12 height 12
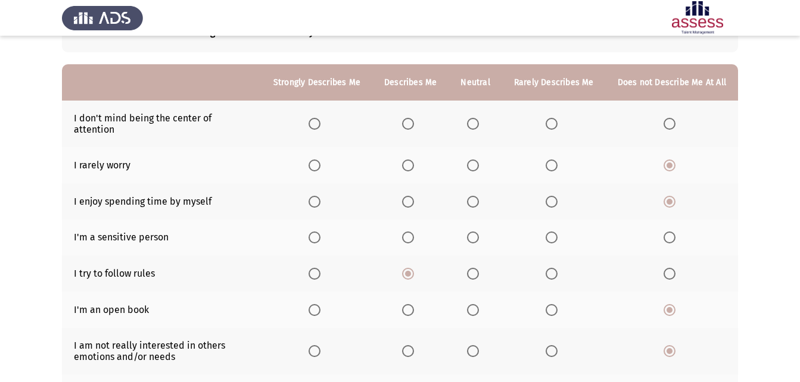
scroll to position [60, 0]
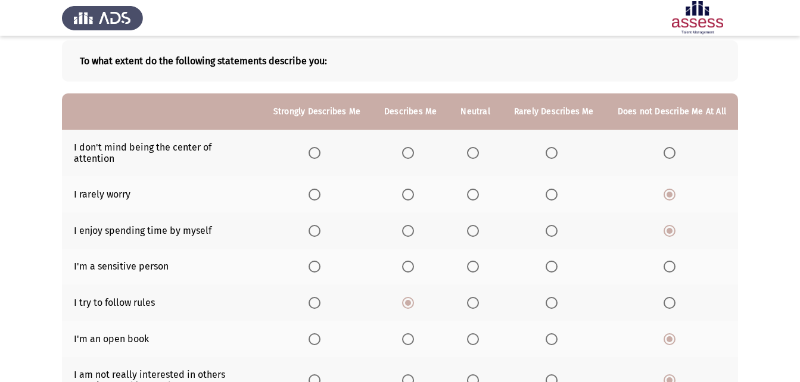
click at [471, 147] on span "Select an option" at bounding box center [473, 153] width 12 height 12
click at [471, 147] on input "Select an option" at bounding box center [473, 153] width 12 height 12
click at [471, 261] on span "Select an option" at bounding box center [473, 267] width 12 height 12
click at [471, 261] on input "Select an option" at bounding box center [473, 267] width 12 height 12
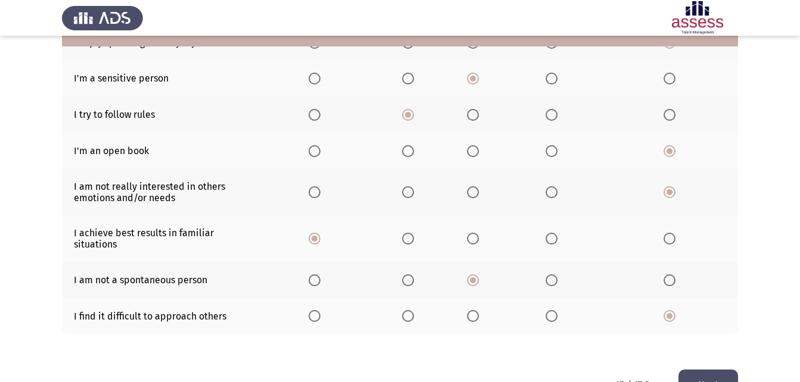
scroll to position [273, 0]
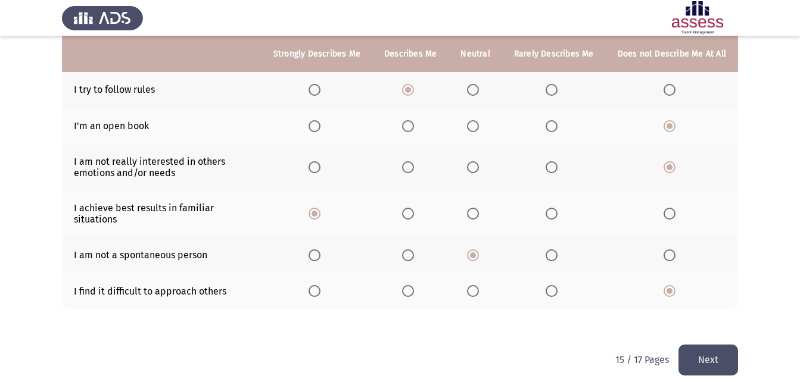
click at [714, 351] on button "Next" at bounding box center [709, 360] width 60 height 30
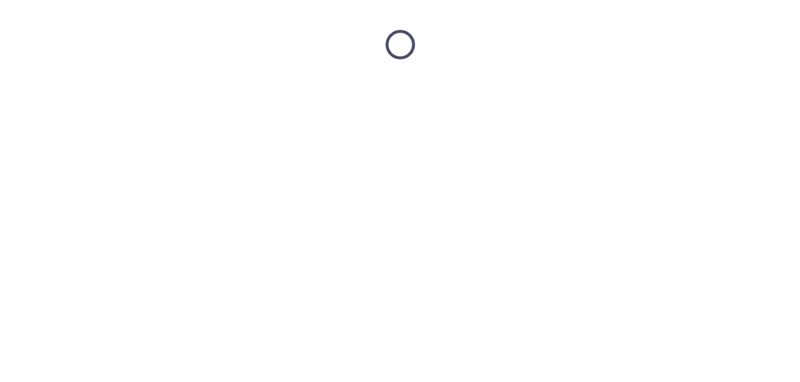
scroll to position [0, 0]
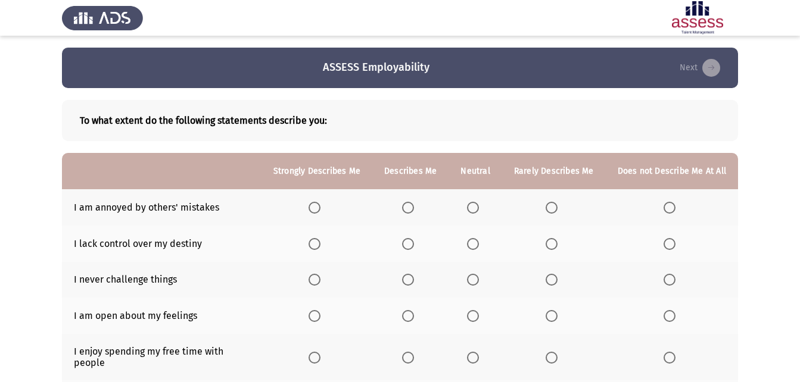
click at [677, 205] on label "Select an option" at bounding box center [672, 208] width 17 height 12
click at [676, 205] on input "Select an option" at bounding box center [670, 208] width 12 height 12
click at [409, 240] on span "Select an option" at bounding box center [408, 244] width 12 height 12
click at [409, 240] on input "Select an option" at bounding box center [408, 244] width 12 height 12
click at [673, 282] on span "Select an option" at bounding box center [670, 280] width 12 height 12
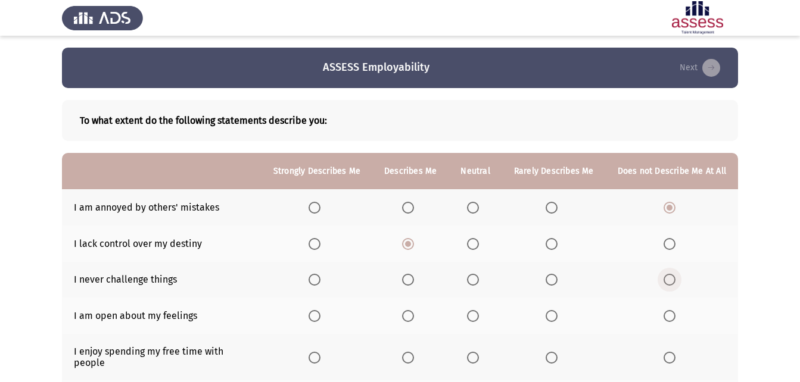
click at [673, 282] on input "Select an option" at bounding box center [670, 280] width 12 height 12
click at [411, 320] on span "Select an option" at bounding box center [408, 316] width 12 height 12
click at [411, 320] on input "Select an option" at bounding box center [408, 316] width 12 height 12
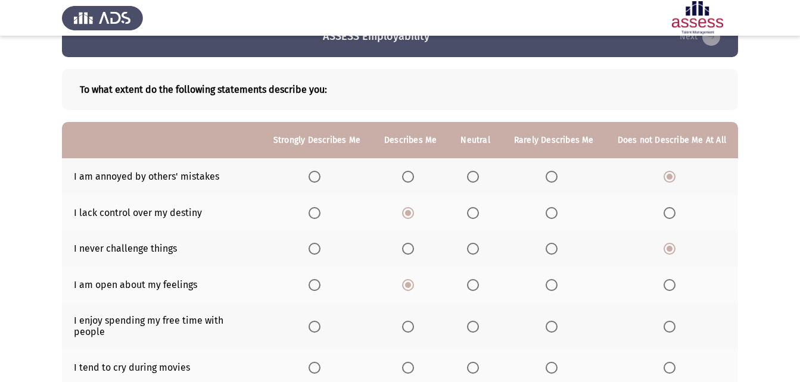
scroll to position [60, 0]
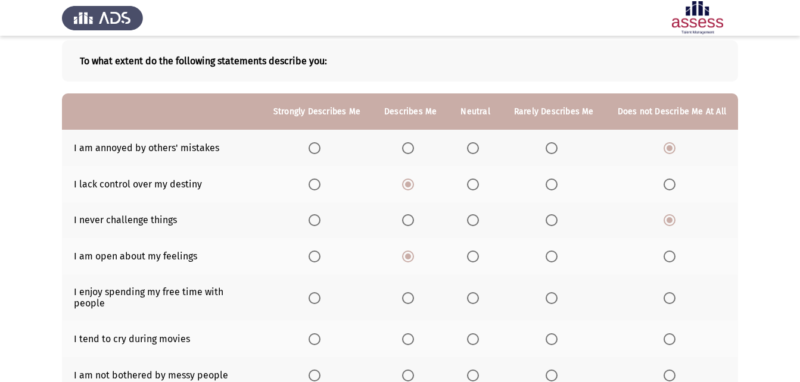
click at [310, 293] on th at bounding box center [317, 298] width 111 height 46
click at [311, 293] on th at bounding box center [317, 298] width 111 height 46
click at [325, 293] on label "Select an option" at bounding box center [317, 299] width 17 height 12
click at [321, 293] on input "Select an option" at bounding box center [315, 299] width 12 height 12
click at [472, 334] on span "Select an option" at bounding box center [473, 340] width 12 height 12
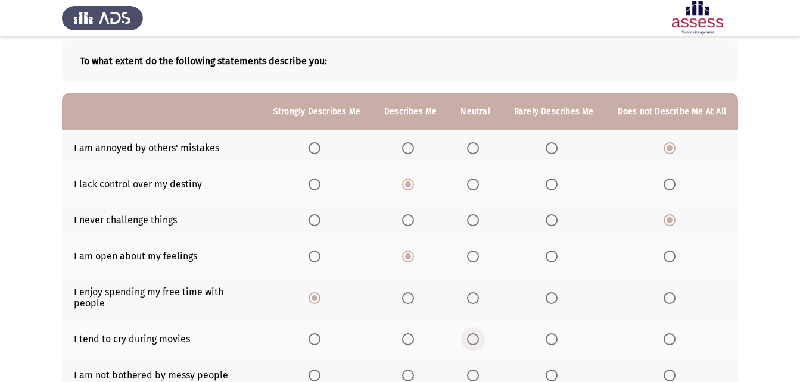
click at [472, 334] on input "Select an option" at bounding box center [473, 340] width 12 height 12
click at [419, 370] on label "Select an option" at bounding box center [410, 376] width 17 height 12
click at [414, 370] on input "Select an option" at bounding box center [408, 376] width 12 height 12
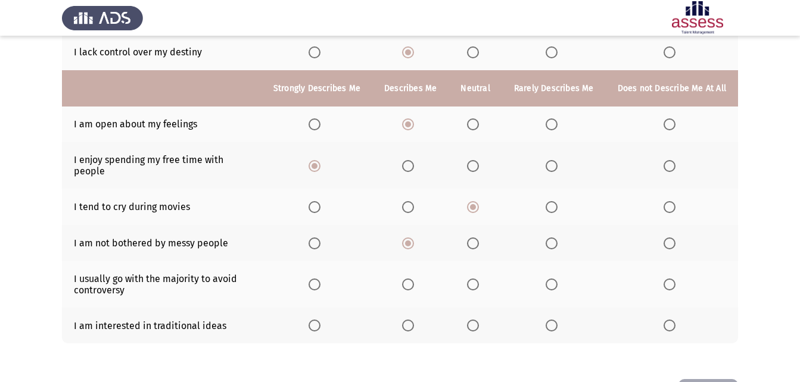
scroll to position [226, 0]
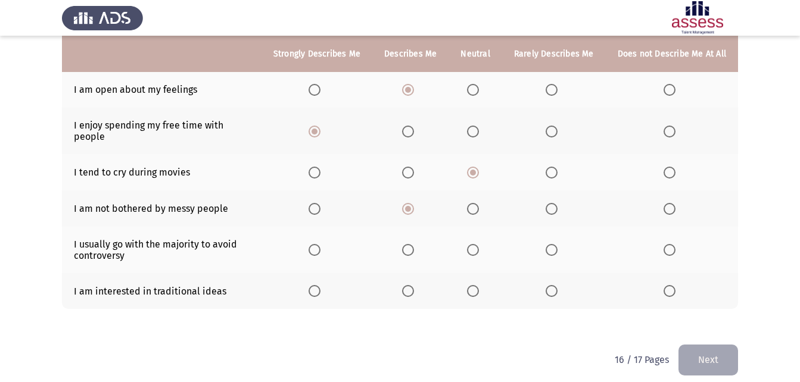
click at [319, 231] on th at bounding box center [317, 250] width 111 height 46
click at [320, 244] on span "Select an option" at bounding box center [315, 250] width 12 height 12
click at [320, 244] on input "Select an option" at bounding box center [315, 250] width 12 height 12
click at [566, 282] on th at bounding box center [554, 291] width 104 height 36
drag, startPoint x: 555, startPoint y: 273, endPoint x: 564, endPoint y: 279, distance: 10.4
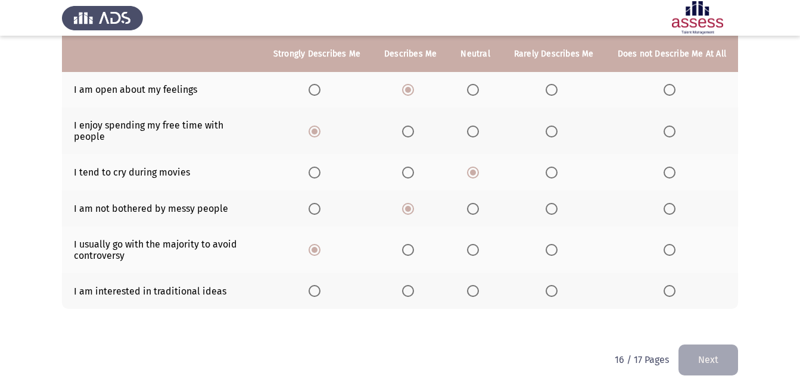
click at [559, 276] on th at bounding box center [554, 291] width 104 height 36
click at [561, 285] on label "Select an option" at bounding box center [554, 291] width 17 height 12
click at [558, 285] on input "Select an option" at bounding box center [552, 291] width 12 height 12
click at [695, 351] on button "Next" at bounding box center [709, 360] width 60 height 30
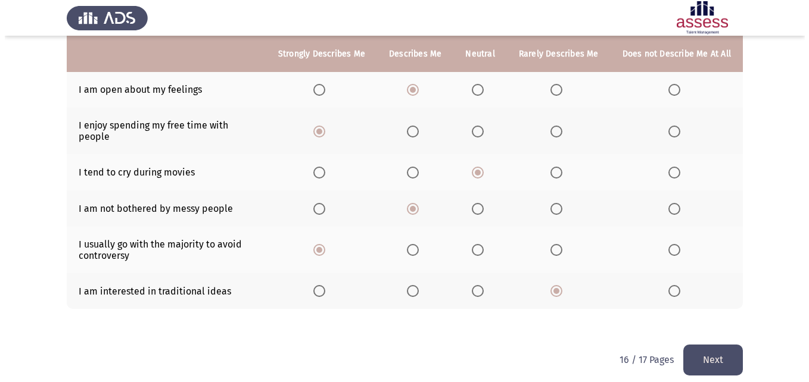
scroll to position [0, 0]
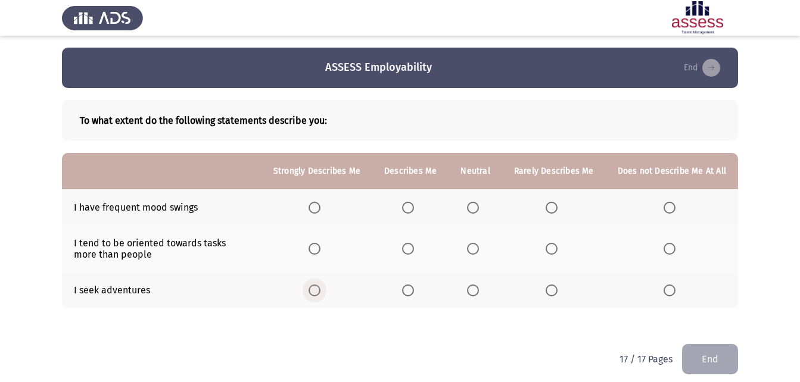
drag, startPoint x: 328, startPoint y: 290, endPoint x: 304, endPoint y: 300, distance: 25.3
click at [314, 298] on th at bounding box center [317, 290] width 111 height 36
click at [313, 290] on th at bounding box center [317, 290] width 111 height 36
click at [321, 290] on span "Select an option" at bounding box center [315, 291] width 12 height 12
click at [321, 290] on input "Select an option" at bounding box center [315, 291] width 12 height 12
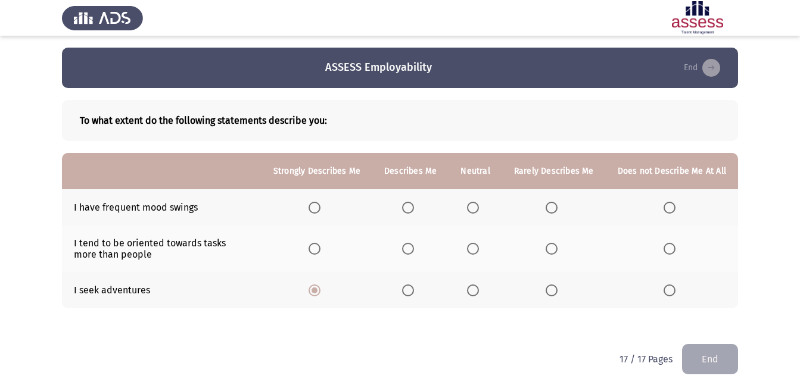
click at [484, 249] on label "Select an option" at bounding box center [475, 249] width 17 height 12
click at [479, 249] on input "Select an option" at bounding box center [473, 249] width 12 height 12
drag, startPoint x: 477, startPoint y: 215, endPoint x: 485, endPoint y: 218, distance: 8.3
click at [478, 215] on th at bounding box center [475, 207] width 53 height 36
drag, startPoint x: 475, startPoint y: 204, endPoint x: 601, endPoint y: 313, distance: 166.8
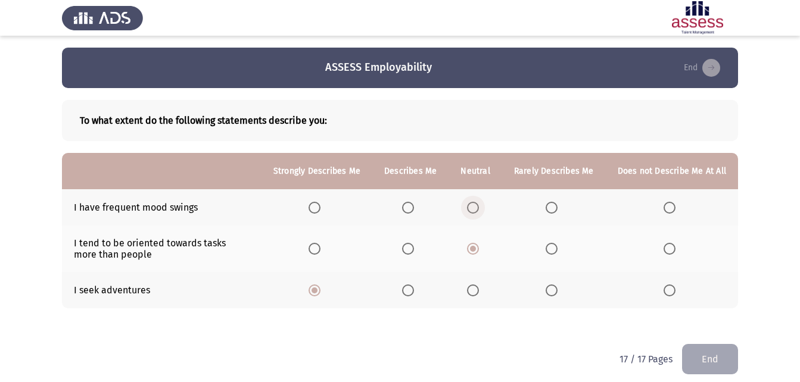
click at [490, 216] on th at bounding box center [475, 207] width 53 height 36
click at [479, 209] on span "Select an option" at bounding box center [473, 208] width 12 height 12
click at [479, 209] on input "Select an option" at bounding box center [473, 208] width 12 height 12
click at [720, 357] on button "End" at bounding box center [710, 359] width 56 height 30
